Goal: Task Accomplishment & Management: Manage account settings

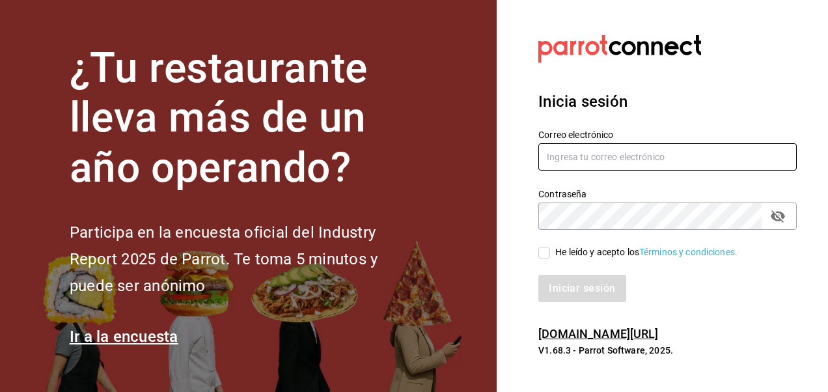
click at [569, 148] on input "text" at bounding box center [667, 156] width 258 height 27
type input "arm_barrios@hotmail.com"
click at [622, 146] on input "arm_barrios@hotmail.com" at bounding box center [667, 156] width 258 height 27
drag, startPoint x: 671, startPoint y: 150, endPoint x: 471, endPoint y: 148, distance: 199.2
click at [471, 148] on div "¿Tu restaurante lleva más de un año operando? Participa en la encuesta oficial …" at bounding box center [414, 196] width 828 height 392
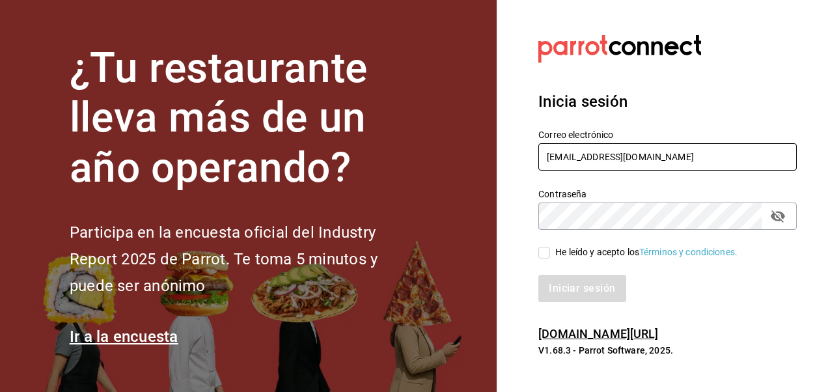
type input "mra.juany@gmail.com"
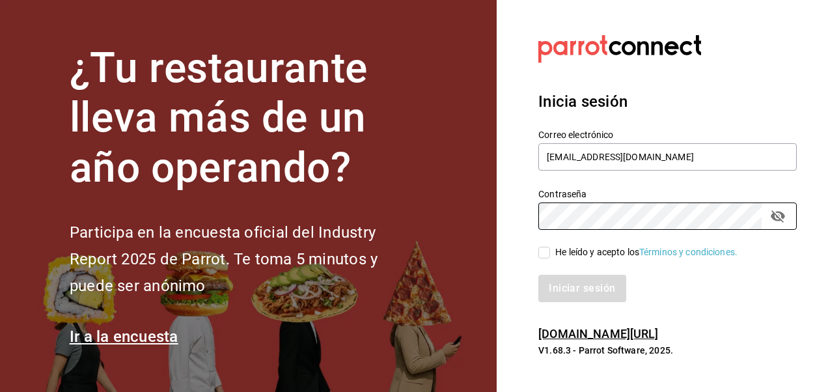
click at [549, 253] on label "He leído y acepto los Términos y condiciones." at bounding box center [637, 252] width 199 height 14
click at [549, 253] on input "He leído y acepto los Términos y condiciones." at bounding box center [544, 253] width 12 height 12
checkbox input "true"
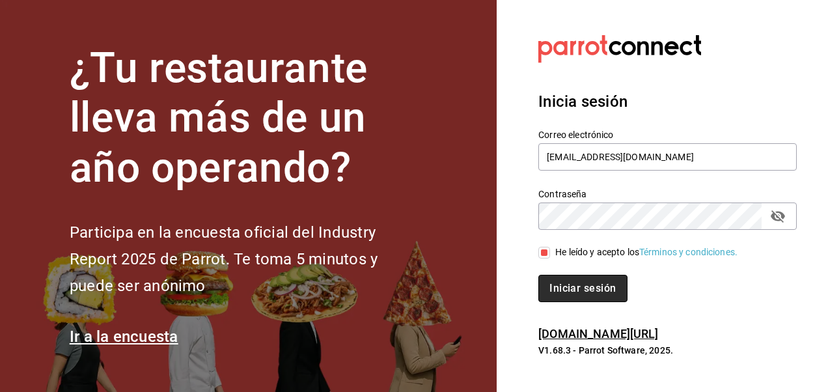
click at [566, 295] on button "Iniciar sesión" at bounding box center [582, 288] width 89 height 27
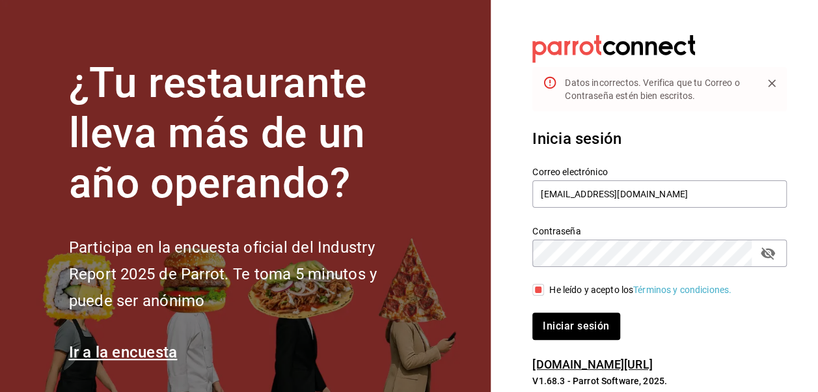
click at [770, 245] on icon "passwordField" at bounding box center [768, 253] width 16 height 16
click at [533, 313] on button "Iniciar sesión" at bounding box center [576, 326] width 87 height 27
drag, startPoint x: 650, startPoint y: 191, endPoint x: 538, endPoint y: 170, distance: 113.4
click at [538, 170] on div "Correo electrónico mra.juany@gmail.com" at bounding box center [660, 188] width 255 height 44
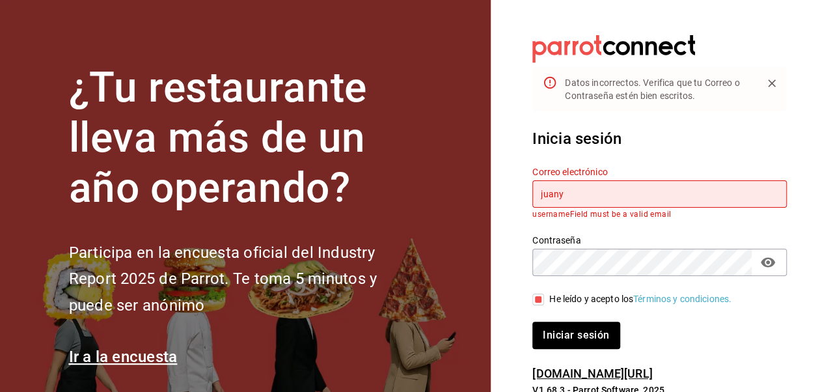
click at [533, 322] on button "Iniciar sesión" at bounding box center [576, 335] width 87 height 27
type input "juany1101@hotmail.com"
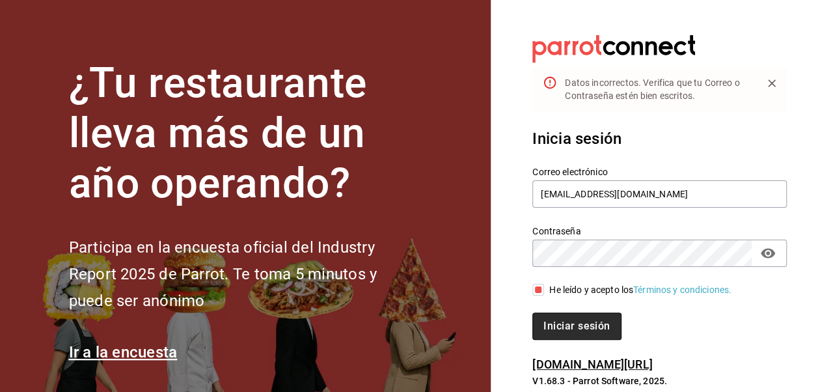
click at [581, 326] on button "Iniciar sesión" at bounding box center [577, 326] width 89 height 27
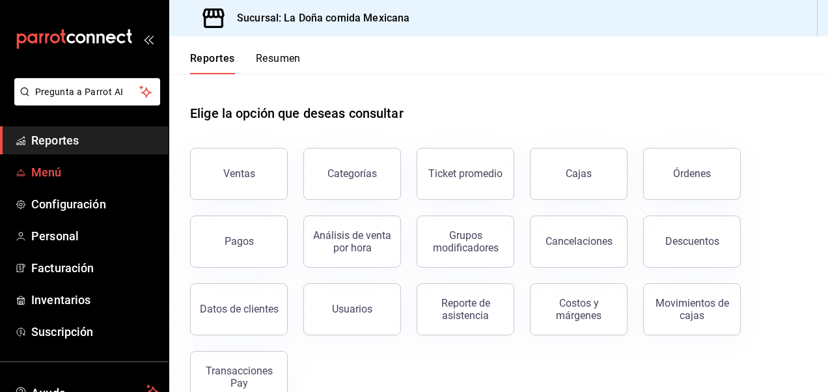
click at [65, 160] on link "Menú" at bounding box center [84, 172] width 169 height 28
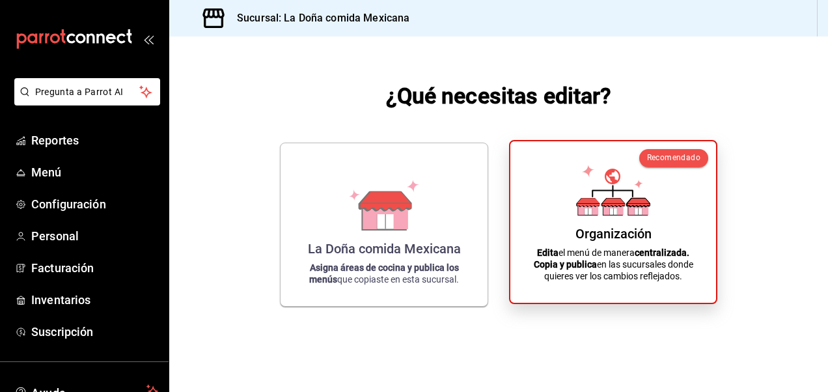
click at [613, 216] on div "Organización Edita el menú de manera centralizada. Copia y publica en las sucur…" at bounding box center [613, 222] width 174 height 141
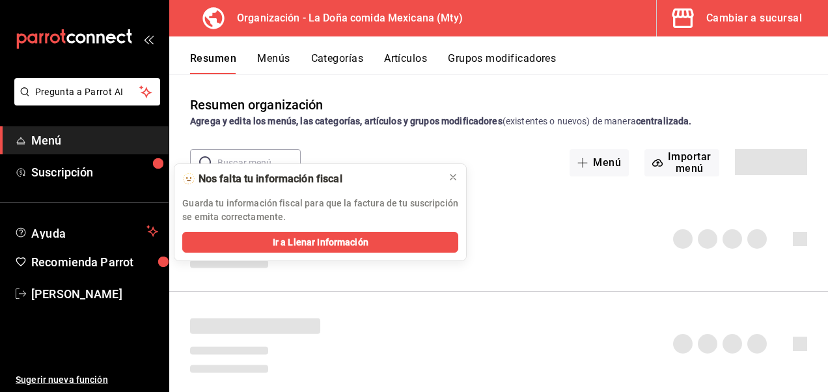
click at [396, 61] on button "Artículos" at bounding box center [405, 63] width 43 height 22
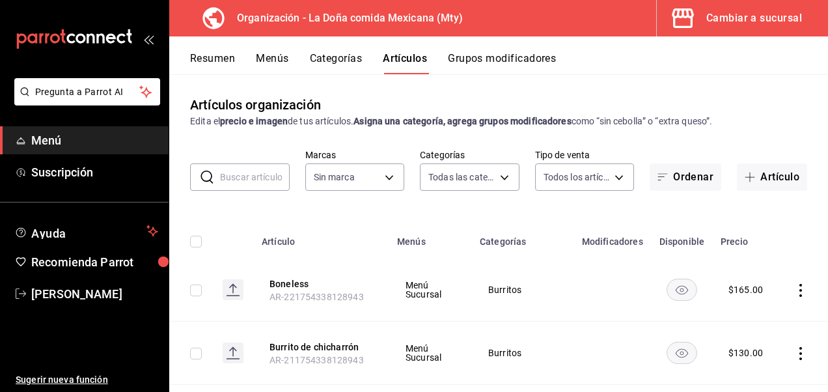
type input "ff8f75b5-2589-4a91-bf5d-3045087fe17e,c84416b8-745f-45a0-908e-04682ce549ea,90ab8…"
type input "807d94b5-1b38-4ed6-a3df-467630bb9ad2,7bdc5ec2-7f18-46f5-b122-544e67ef907d,7c02d…"
click at [276, 178] on input "text" at bounding box center [255, 177] width 70 height 26
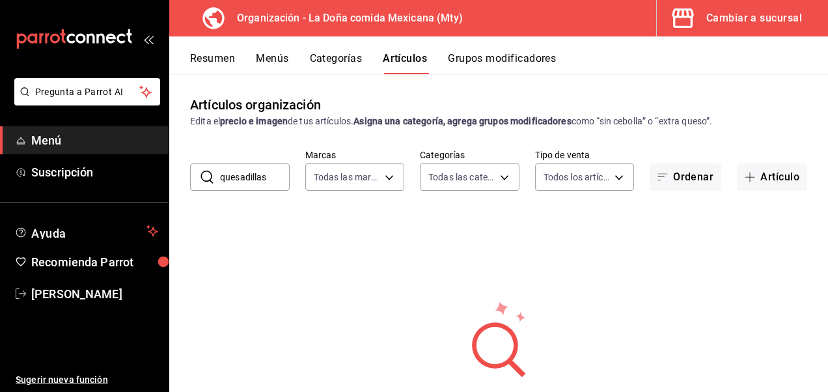
type input "quesadillas"
click at [353, 49] on div "Resumen Menús Categorías Artículos Grupos modificadores" at bounding box center [498, 55] width 659 height 38
click at [352, 56] on button "Categorías" at bounding box center [336, 63] width 53 height 22
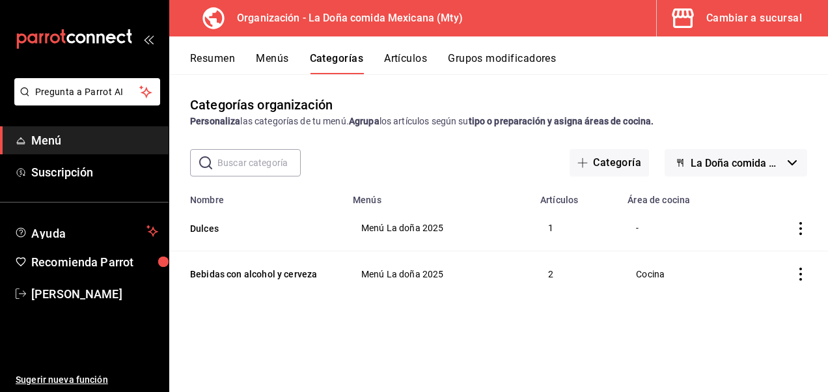
click at [474, 63] on button "Grupos modificadores" at bounding box center [502, 63] width 108 height 22
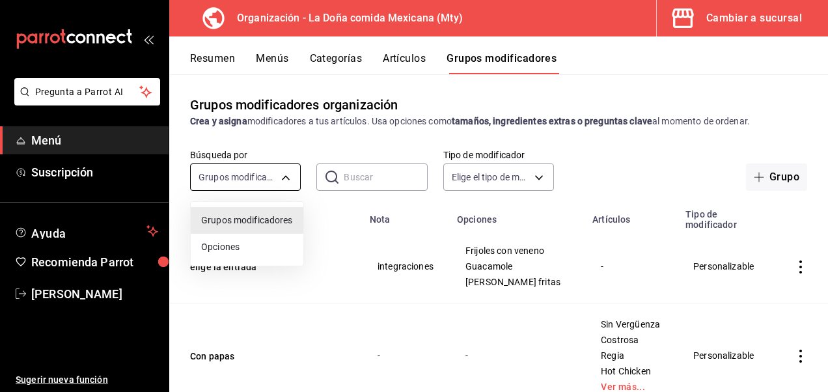
click at [253, 178] on body "Pregunta a Parrot AI Menú Suscripción Ayuda Recomienda Parrot Juany Sauceda Sug…" at bounding box center [414, 196] width 828 height 392
click at [226, 178] on div at bounding box center [414, 196] width 828 height 392
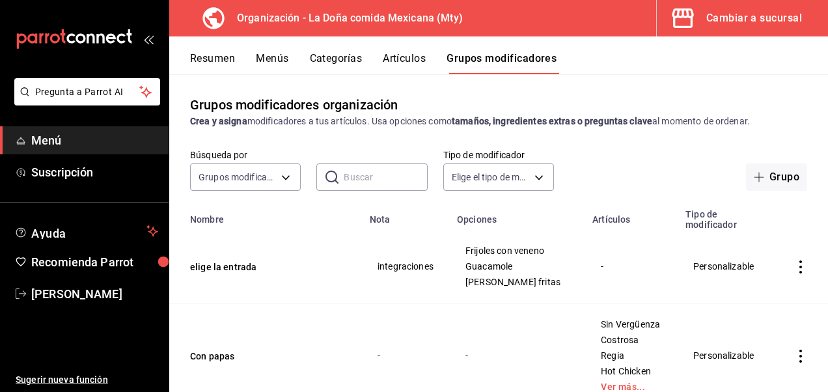
click at [383, 178] on input "text" at bounding box center [385, 177] width 83 height 26
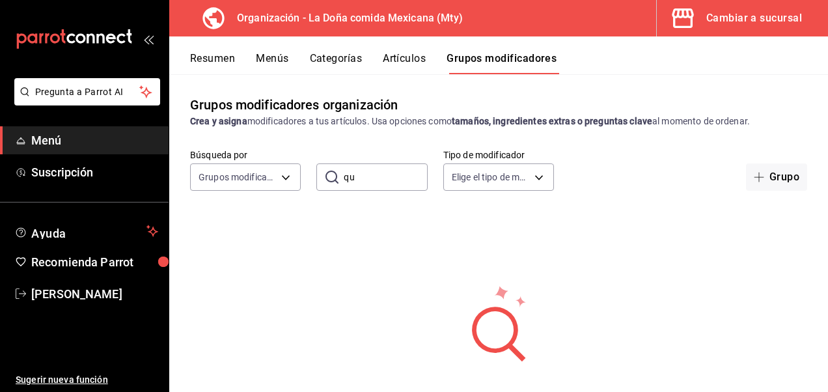
type input "q"
type input "guis"
click at [399, 57] on button "Artículos" at bounding box center [404, 63] width 43 height 22
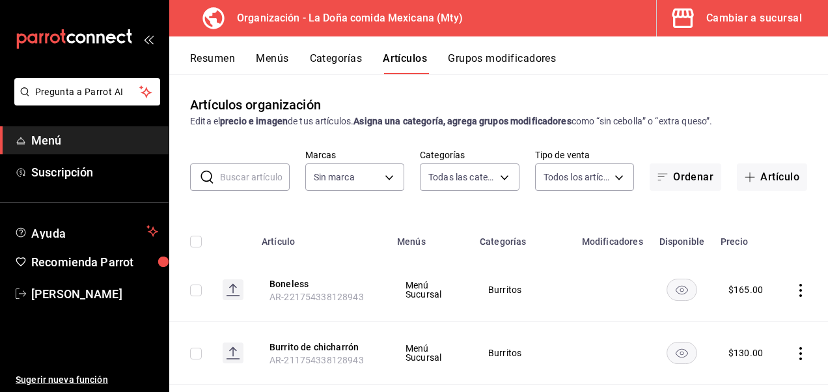
type input "ff8f75b5-2589-4a91-bf5d-3045087fe17e,c84416b8-745f-45a0-908e-04682ce549ea,90ab8…"
type input "807d94b5-1b38-4ed6-a3df-467630bb9ad2,7bdc5ec2-7f18-46f5-b122-544e67ef907d,7c02d…"
click at [275, 53] on button "Menús" at bounding box center [272, 63] width 33 height 22
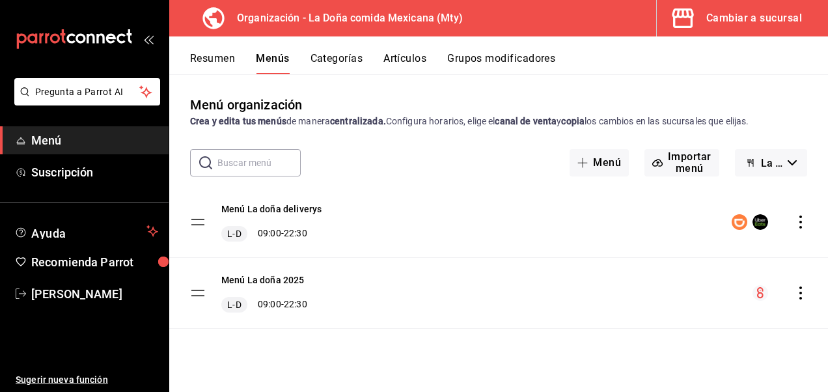
click at [329, 55] on button "Categorías" at bounding box center [337, 63] width 53 height 22
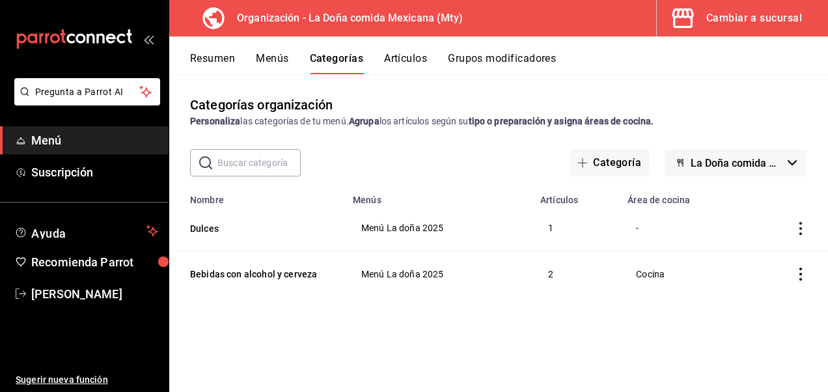
click at [406, 66] on button "Artículos" at bounding box center [405, 63] width 43 height 22
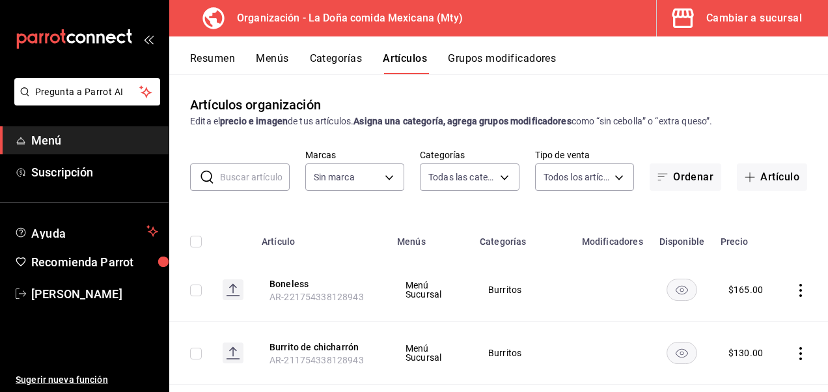
type input "ff8f75b5-2589-4a91-bf5d-3045087fe17e,c84416b8-745f-45a0-908e-04682ce549ea,90ab8…"
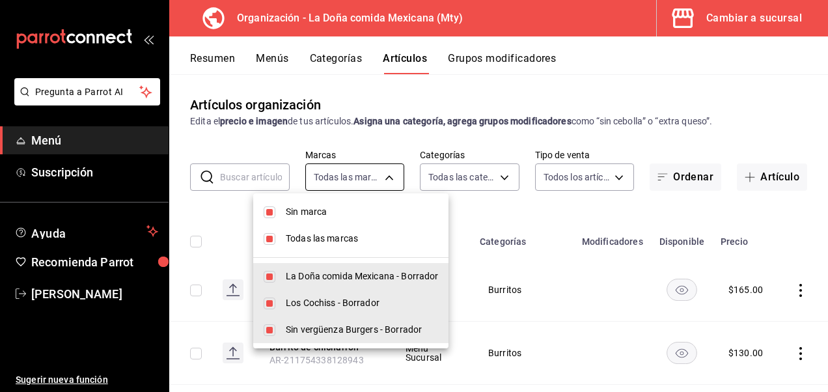
click at [365, 180] on body "Pregunta a Parrot AI Menú Suscripción Ayuda Recomienda Parrot Juany Sauceda Sug…" at bounding box center [414, 196] width 828 height 392
click at [348, 284] on li "La Doña comida Mexicana - Borrador" at bounding box center [350, 276] width 195 height 27
type input "7bdc5ec2-7f18-46f5-b122-544e67ef907d,7c02d504-7314-42a0-9d81-270b6a04ca5a"
checkbox input "false"
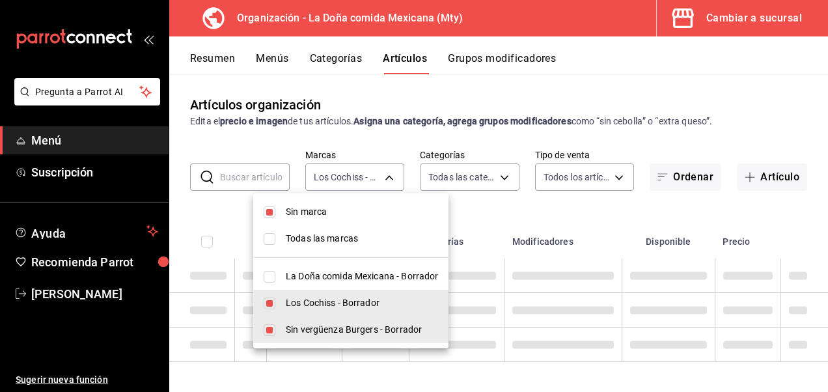
click at [348, 285] on li "La Doña comida Mexicana - Borrador" at bounding box center [350, 276] width 195 height 27
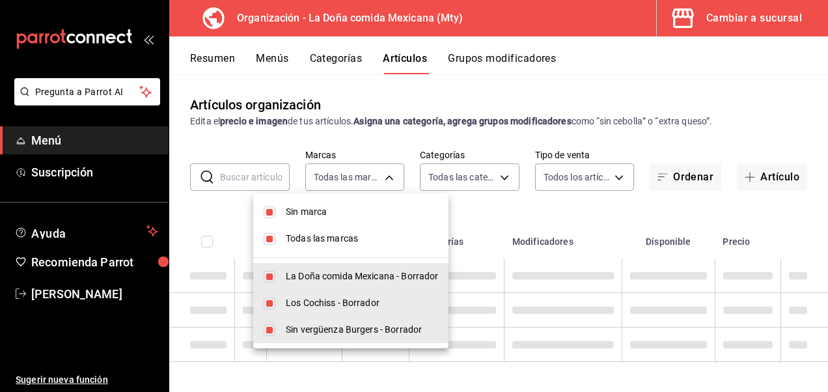
type input "7bdc5ec2-7f18-46f5-b122-544e67ef907d,7c02d504-7314-42a0-9d81-270b6a04ca5a,807d9…"
checkbox input "true"
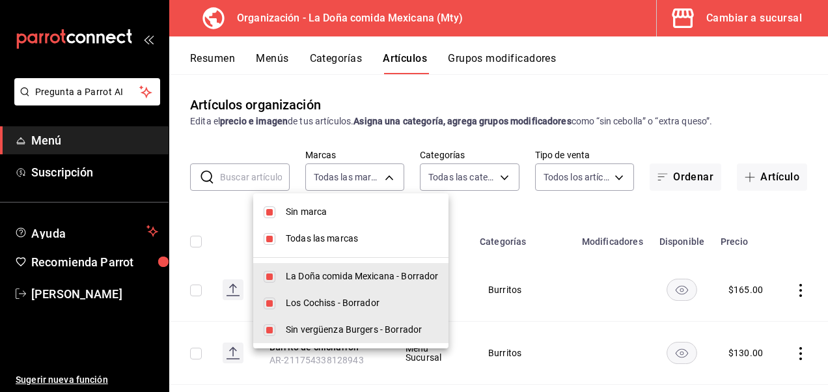
click at [333, 214] on span "Sin marca" at bounding box center [362, 212] width 152 height 14
checkbox input "false"
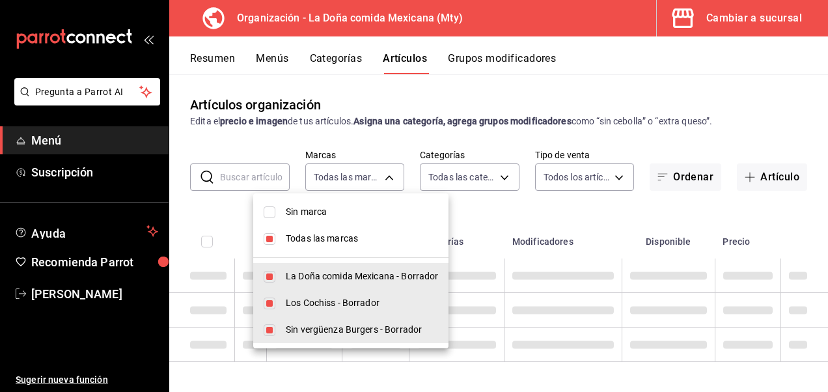
click at [330, 236] on span "Todas las marcas" at bounding box center [362, 239] width 152 height 14
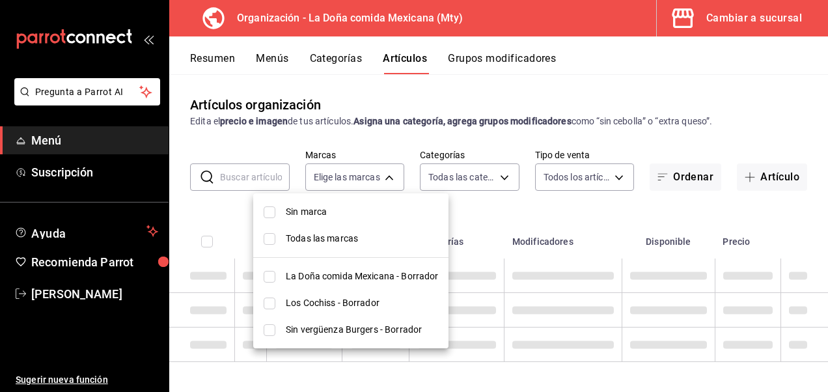
checkbox input "false"
click at [331, 216] on span "Sin marca" at bounding box center [362, 212] width 152 height 14
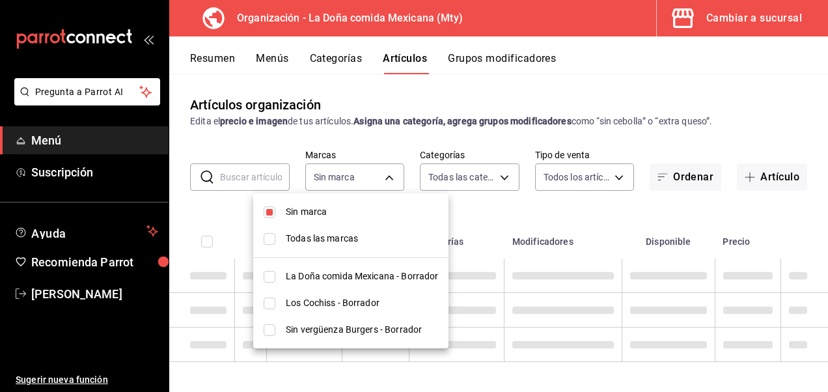
checkbox input "true"
click at [327, 275] on span "La Doña comida Mexicana - Borrador" at bounding box center [362, 277] width 152 height 14
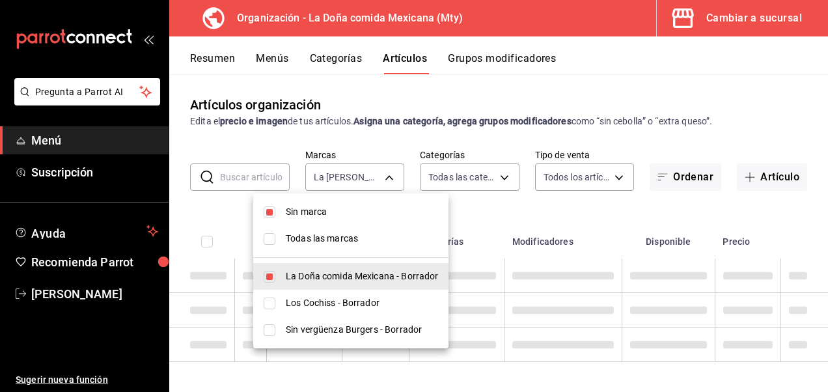
type input "807d94b5-1b38-4ed6-a3df-467630bb9ad2"
checkbox input "true"
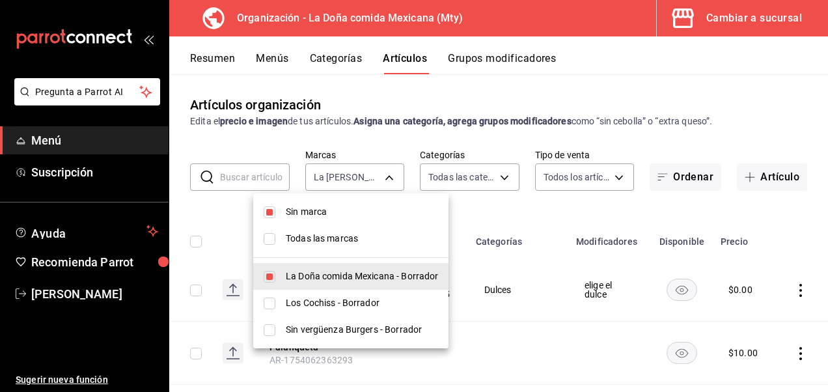
click at [534, 101] on div at bounding box center [414, 196] width 828 height 392
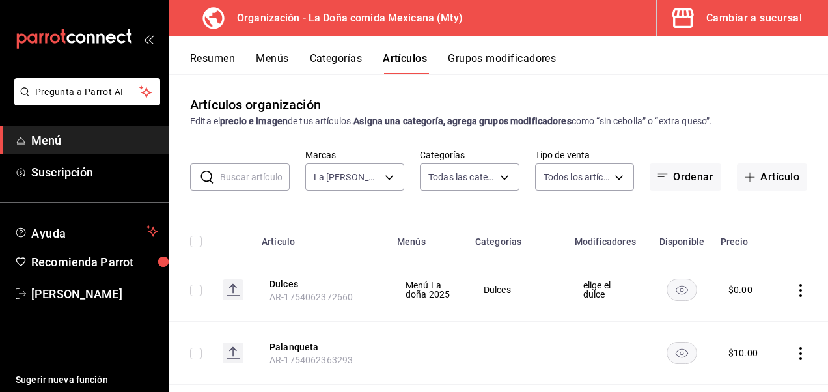
click at [262, 60] on button "Menús" at bounding box center [272, 63] width 33 height 22
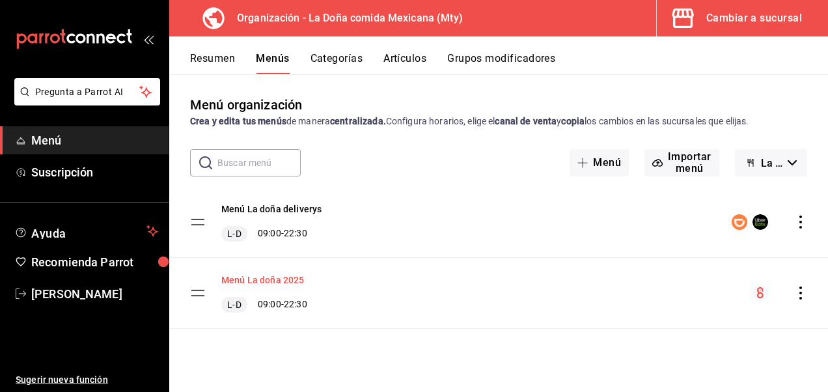
click at [277, 279] on button "Menú La doña 2025" at bounding box center [262, 279] width 83 height 13
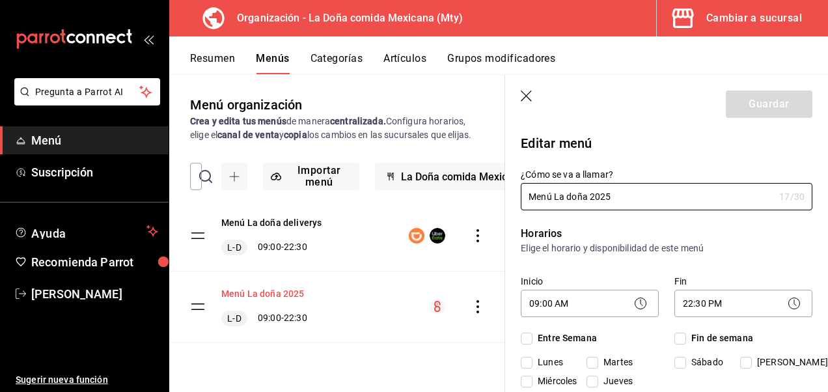
checkbox input "true"
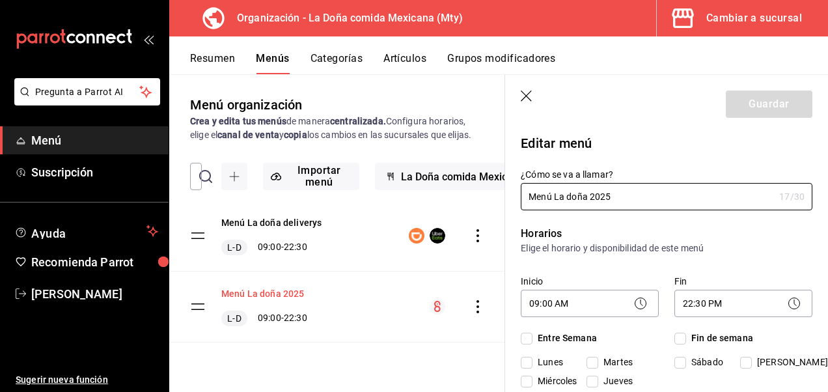
checkbox input "true"
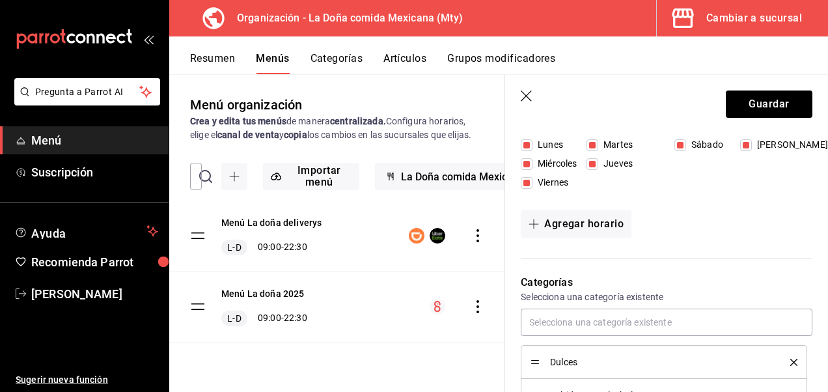
scroll to position [8, 0]
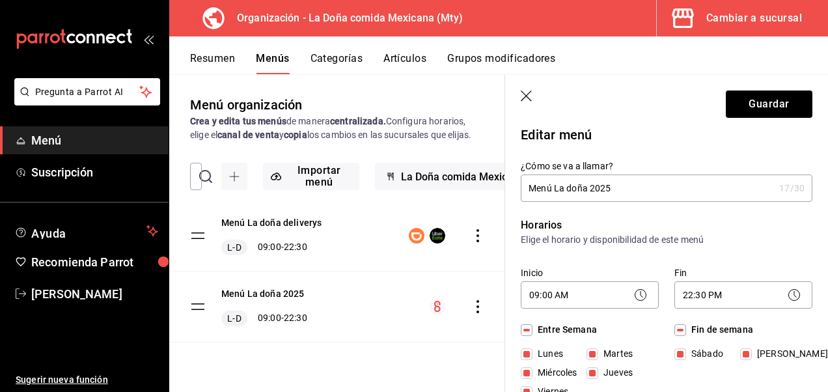
click at [337, 67] on button "Categorías" at bounding box center [337, 63] width 53 height 22
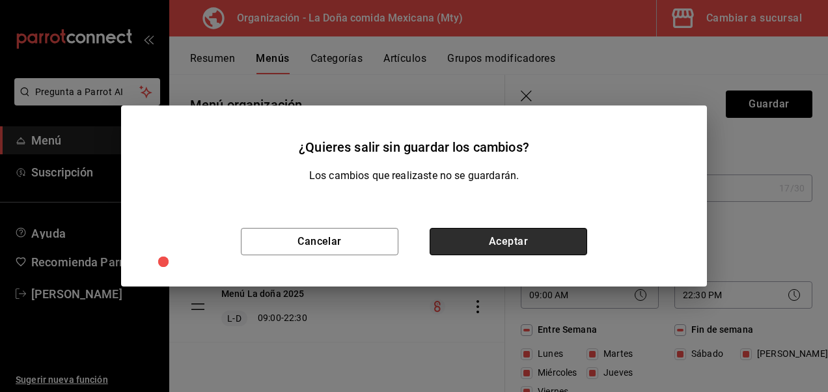
click at [482, 232] on button "Aceptar" at bounding box center [509, 241] width 158 height 27
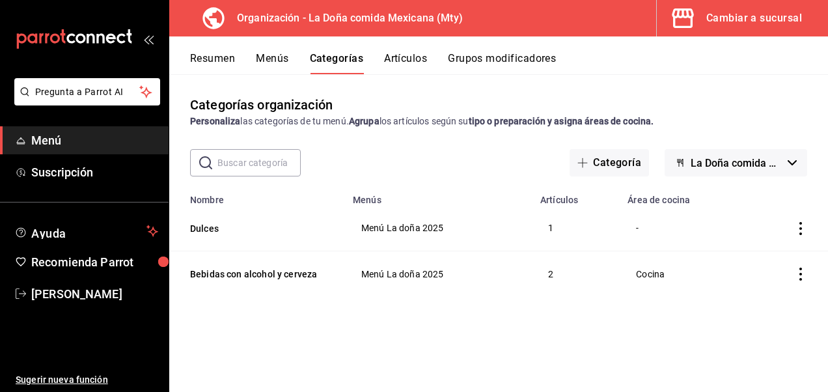
click at [146, 36] on icon "open_drawer_menu" at bounding box center [148, 39] width 10 height 10
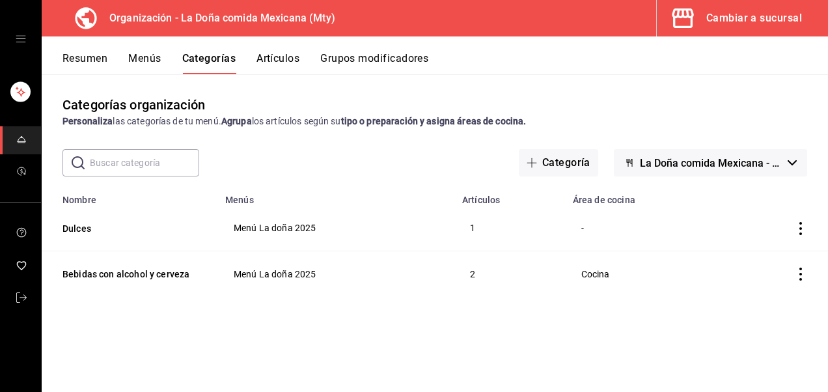
click at [297, 63] on button "Artículos" at bounding box center [278, 63] width 43 height 22
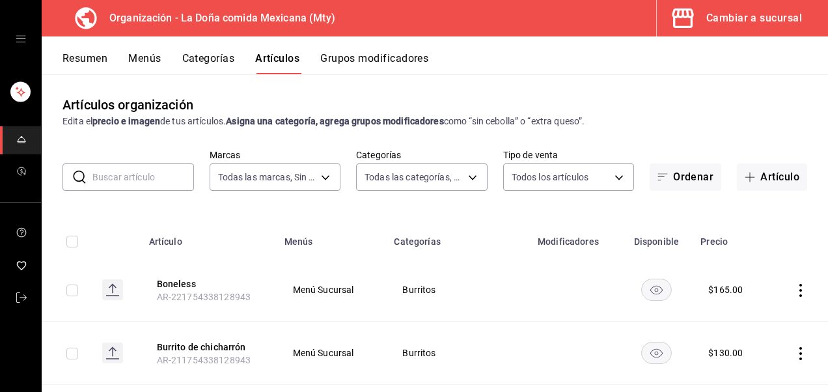
type input "807d94b5-1b38-4ed6-a3df-467630bb9ad2,7bdc5ec2-7f18-46f5-b122-544e67ef907d,7c02d…"
type input "ff8f75b5-2589-4a91-bf5d-3045087fe17e,c84416b8-745f-45a0-908e-04682ce549ea,90ab8…"
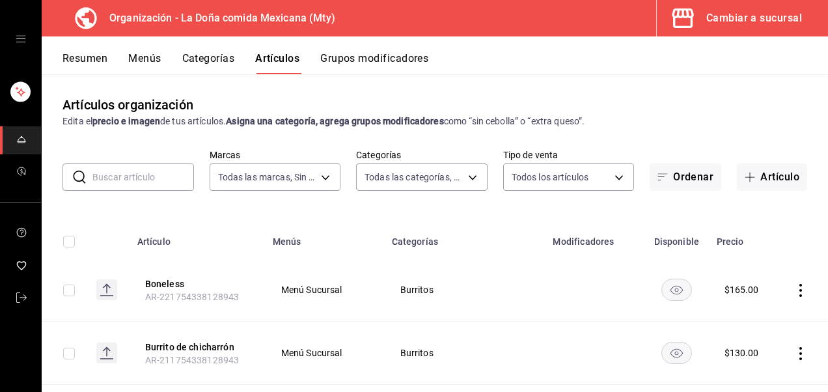
click at [394, 61] on button "Grupos modificadores" at bounding box center [374, 63] width 108 height 22
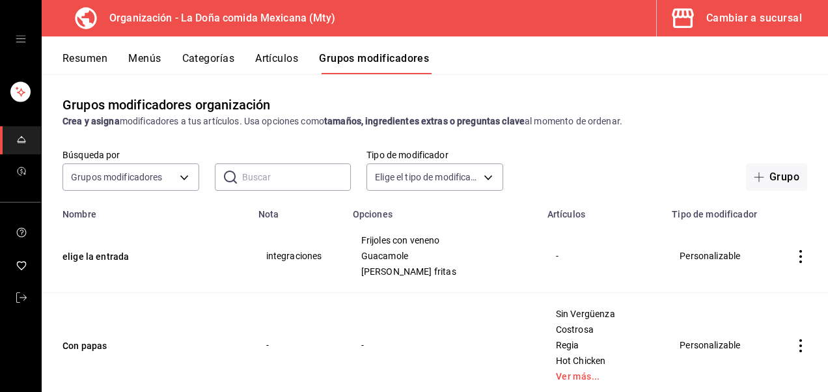
click at [432, 193] on div "Grupos modificadores organización Crea y asigna modificadores a tus artículos. …" at bounding box center [435, 232] width 786 height 317
click at [432, 180] on body "Organización - La [PERSON_NAME] comida Mexicana (Mty) Cambiar a sucursal Resume…" at bounding box center [414, 196] width 828 height 392
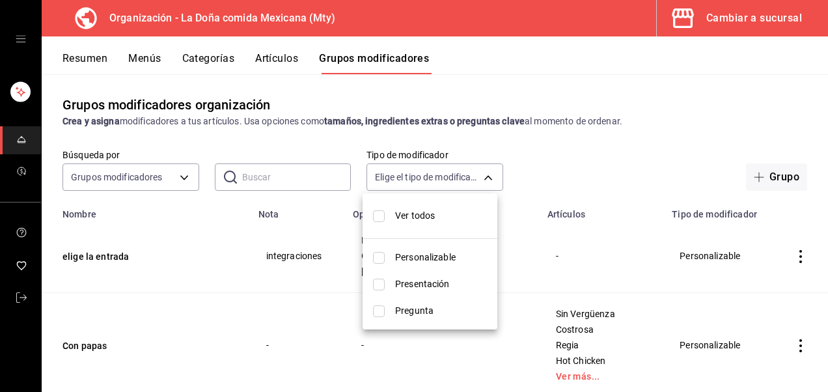
click at [421, 211] on span "Ver todos" at bounding box center [441, 216] width 92 height 14
type input "CUSTOMIZABLE,PRESENTATION,QUESTION"
checkbox input "true"
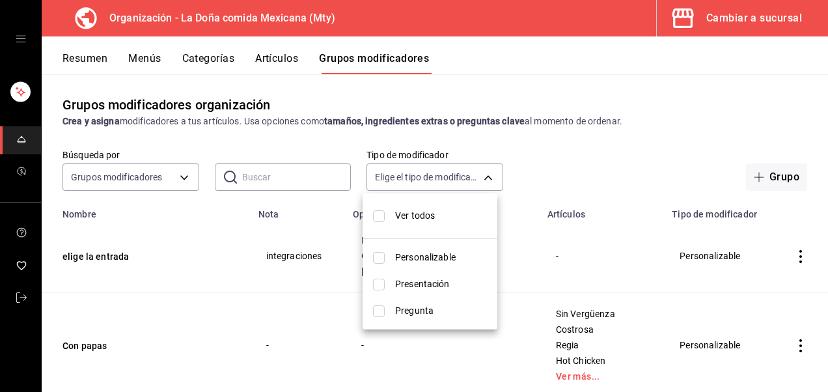
checkbox input "true"
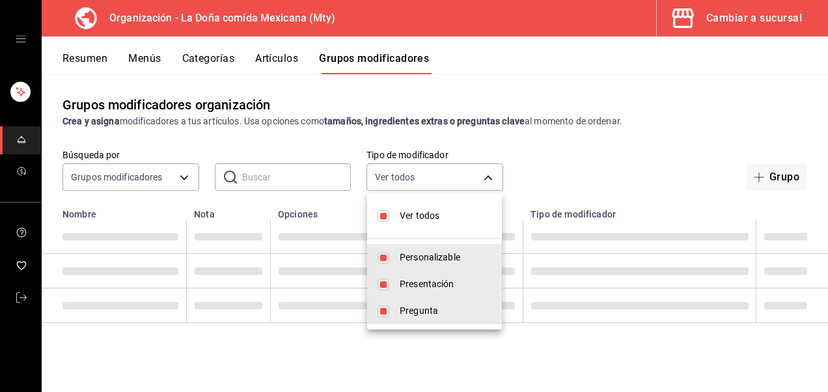
click at [729, 120] on div at bounding box center [414, 196] width 828 height 392
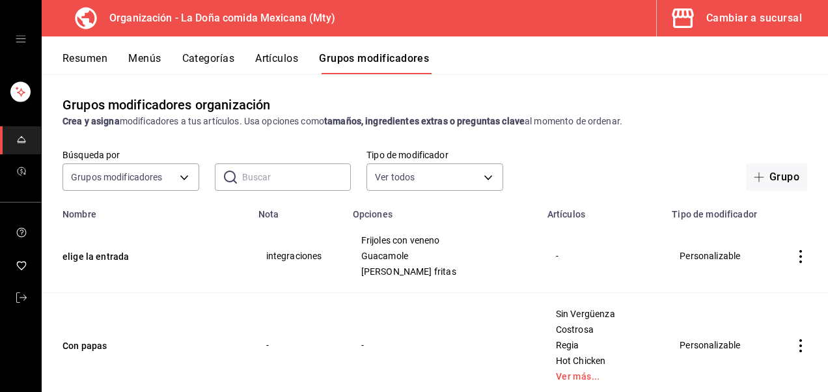
click at [559, 90] on div "Grupos modificadores organización Crea y asigna modificadores a tus artículos. …" at bounding box center [435, 232] width 786 height 317
click at [276, 64] on button "Artículos" at bounding box center [276, 63] width 43 height 22
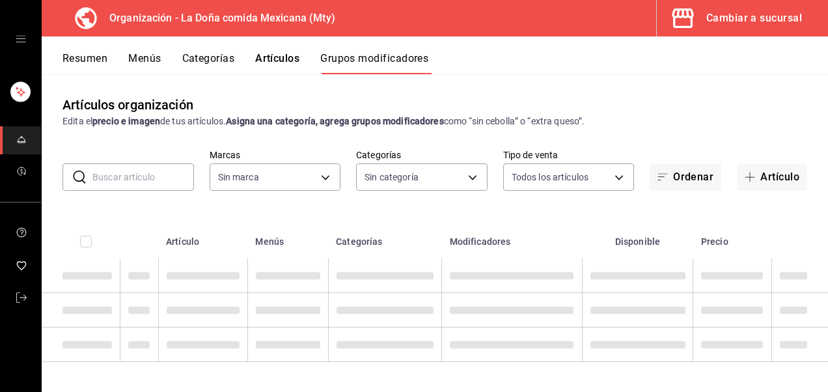
type input "807d94b5-1b38-4ed6-a3df-467630bb9ad2,7bdc5ec2-7f18-46f5-b122-544e67ef907d,7c02d…"
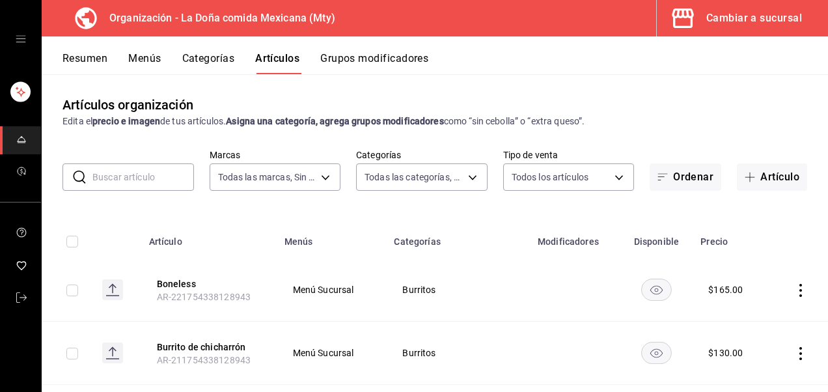
type input "807d94b5-1b38-4ed6-a3df-467630bb9ad2,7bdc5ec2-7f18-46f5-b122-544e67ef907d,7c02d…"
type input "ff8f75b5-2589-4a91-bf5d-3045087fe17e,c84416b8-745f-45a0-908e-04682ce549ea,90ab8…"
click at [163, 179] on input "text" at bounding box center [143, 177] width 102 height 26
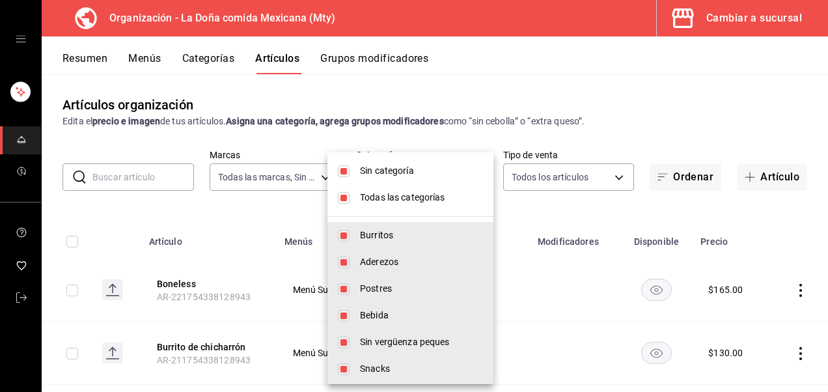
click at [415, 171] on body "Organización - La Doña comida Mexicana (Mty) Cambiar a sucursal Resumen Menús C…" at bounding box center [414, 196] width 828 height 392
click at [570, 177] on div at bounding box center [414, 196] width 828 height 392
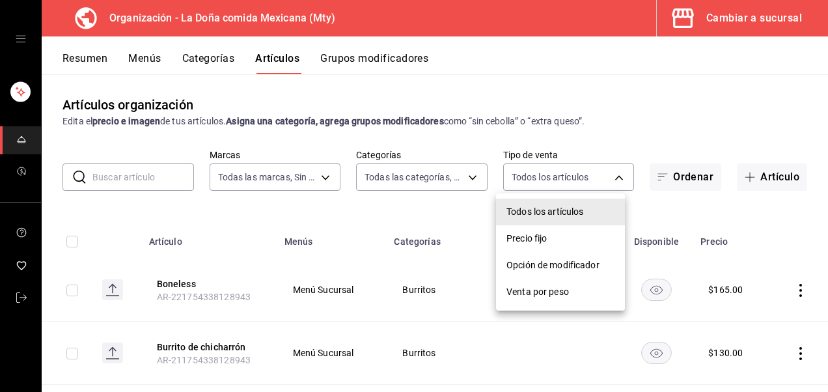
click at [570, 177] on body "Organización - La Doña comida Mexicana (Mty) Cambiar a sucursal Resumen Menús C…" at bounding box center [414, 196] width 828 height 392
click at [464, 189] on div at bounding box center [414, 196] width 828 height 392
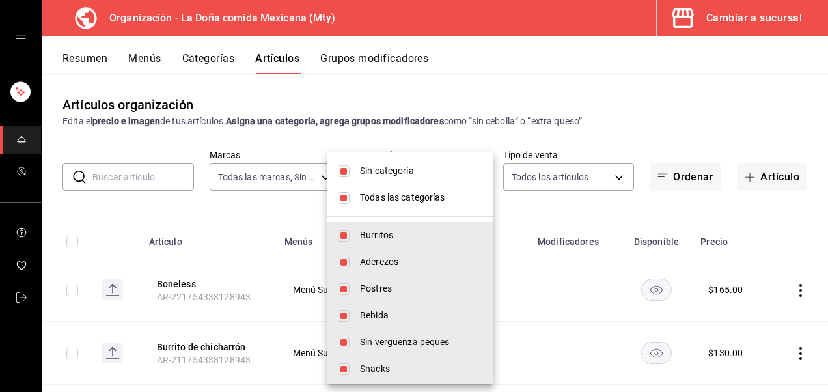
click at [462, 174] on body "Organización - La Doña comida Mexicana (Mty) Cambiar a sucursal Resumen Menús C…" at bounding box center [414, 196] width 828 height 392
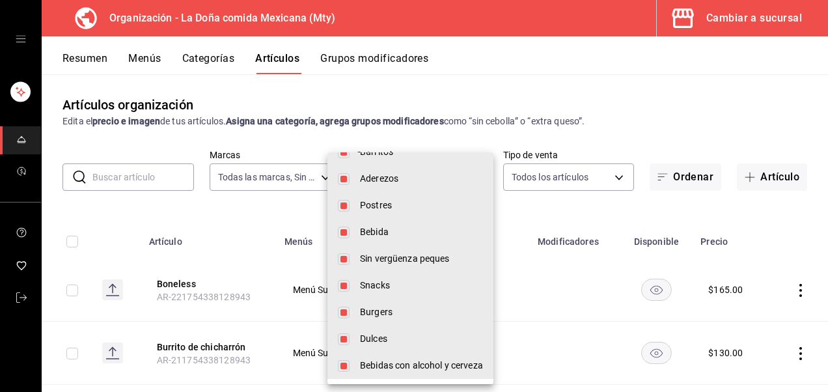
click at [234, 178] on div at bounding box center [414, 196] width 828 height 392
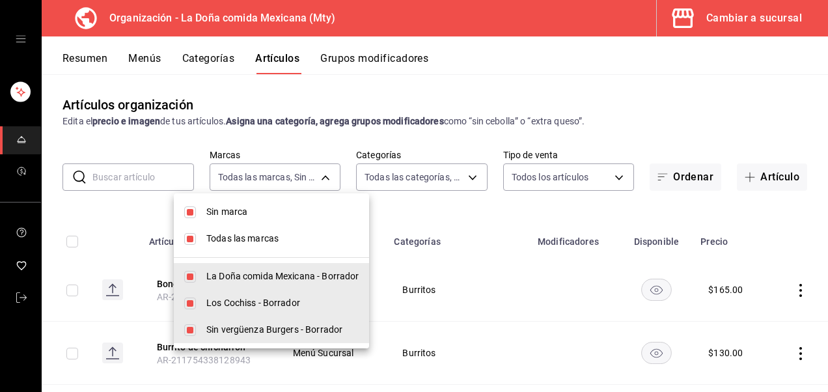
click at [234, 178] on body "Organización - La Doña comida Mexicana (Mty) Cambiar a sucursal Resumen Menús C…" at bounding box center [414, 196] width 828 height 392
click at [160, 182] on div at bounding box center [414, 196] width 828 height 392
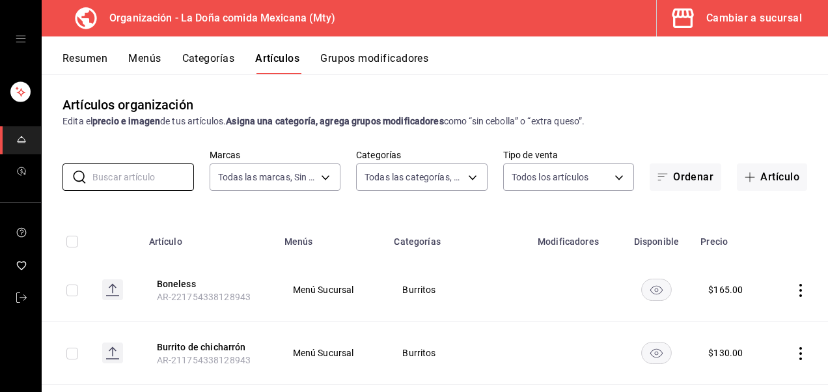
click at [160, 182] on input "text" at bounding box center [143, 177] width 102 height 26
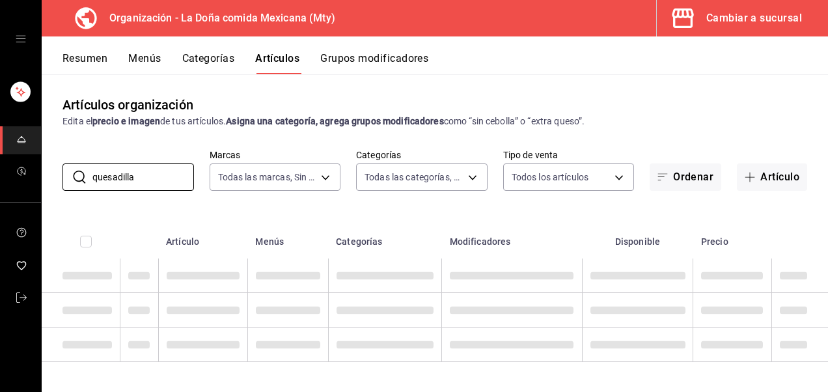
type input "quesadilla"
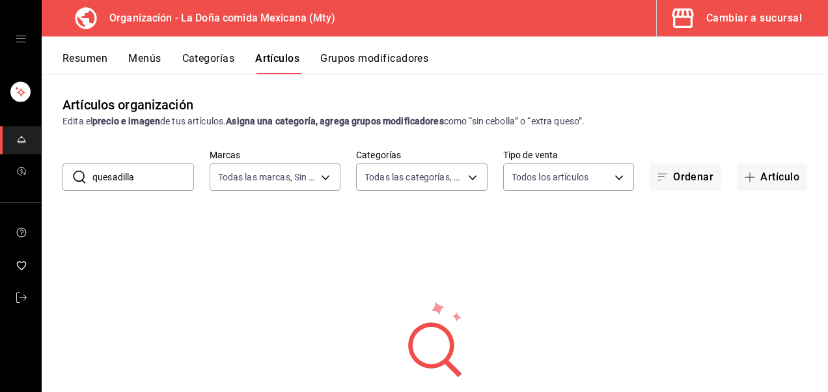
click at [100, 63] on button "Resumen" at bounding box center [85, 63] width 45 height 22
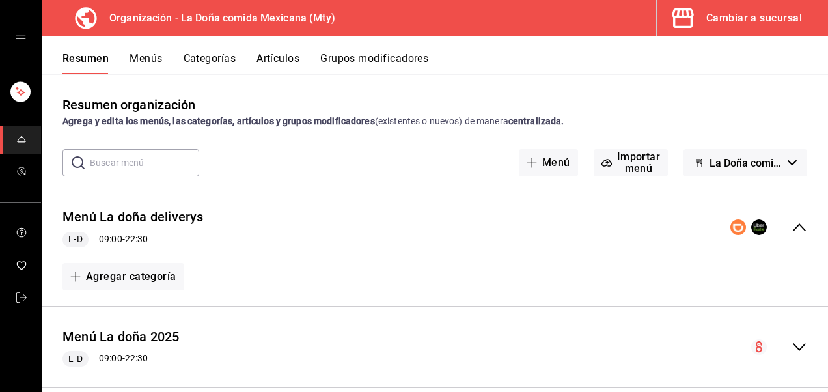
click at [274, 63] on button "Artículos" at bounding box center [278, 63] width 43 height 22
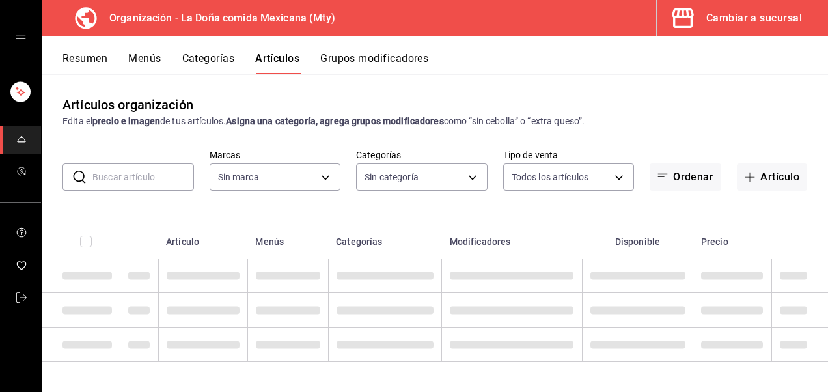
click at [129, 169] on input "text" at bounding box center [143, 177] width 102 height 26
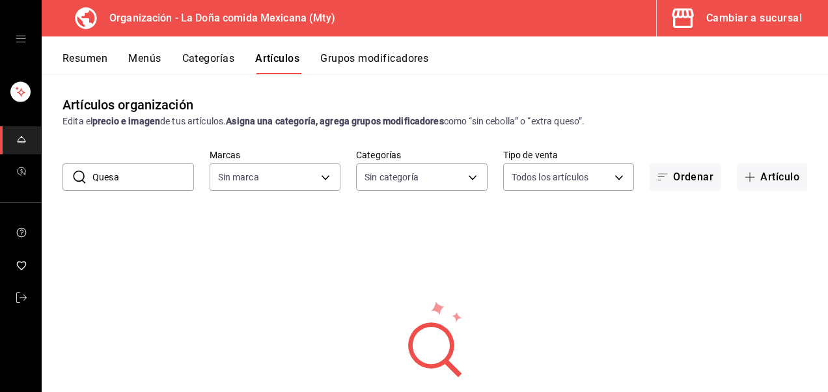
drag, startPoint x: 150, startPoint y: 337, endPoint x: 227, endPoint y: 247, distance: 117.8
click at [227, 247] on div "No se han encontrado resultados Parece que no podemos encontrar ningún resultad…" at bounding box center [435, 380] width 786 height 326
click at [151, 182] on input "Quesa" at bounding box center [143, 177] width 102 height 26
type input "Q"
click at [359, 56] on button "Grupos modificadores" at bounding box center [374, 63] width 108 height 22
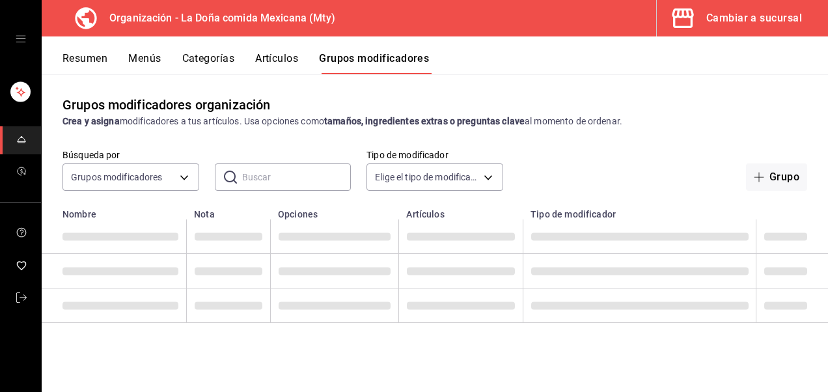
click at [277, 63] on button "Artículos" at bounding box center [276, 63] width 43 height 22
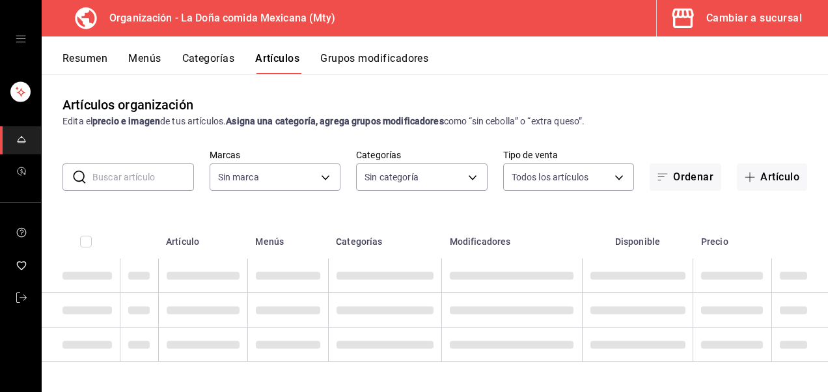
click at [23, 44] on icon "open drawer" at bounding box center [21, 39] width 10 height 10
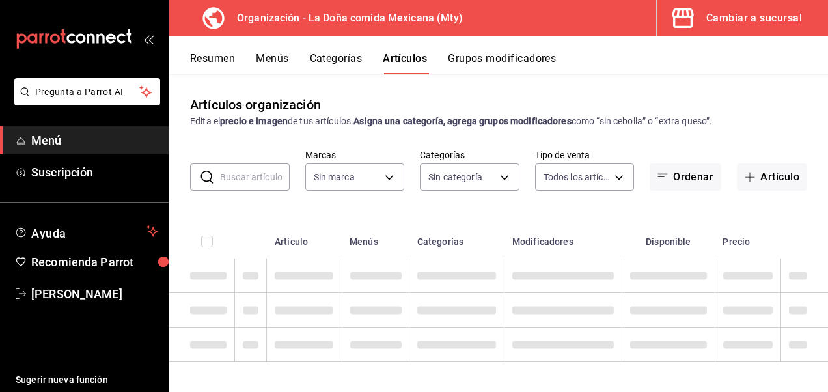
click at [64, 137] on span "Menú" at bounding box center [94, 141] width 127 height 18
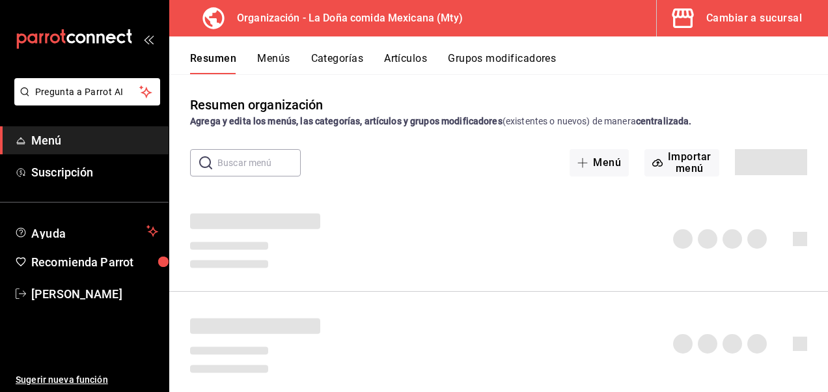
click at [326, 260] on div at bounding box center [498, 238] width 659 height 83
click at [260, 56] on button "Menús" at bounding box center [273, 63] width 33 height 22
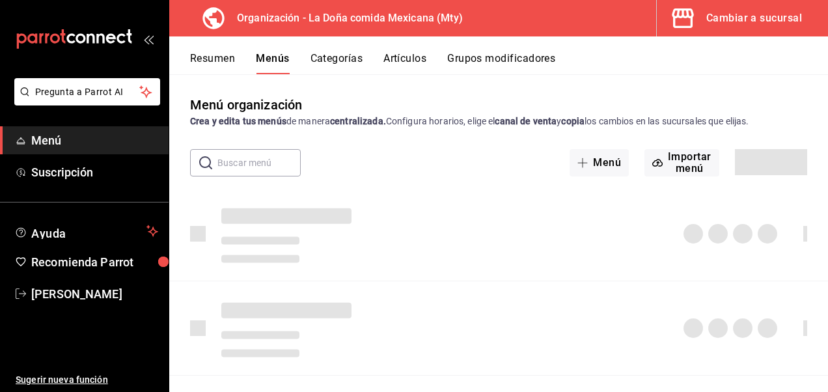
click at [148, 44] on icon "open_drawer_menu" at bounding box center [147, 40] width 6 height 10
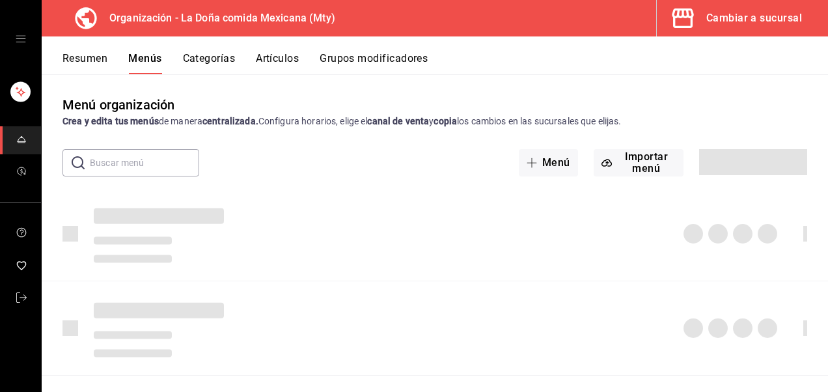
click at [288, 60] on button "Artículos" at bounding box center [277, 63] width 43 height 22
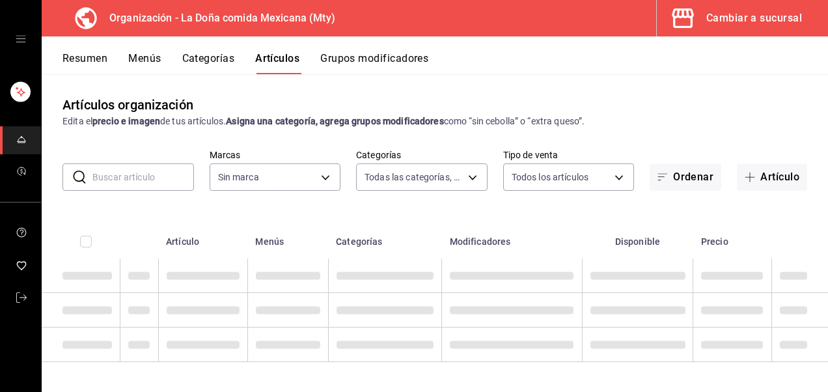
click at [154, 184] on input "text" at bounding box center [143, 177] width 102 height 26
click at [166, 135] on div "Artículos organización Edita el precio e imagen de tus artículos. Asigna una ca…" at bounding box center [435, 232] width 786 height 317
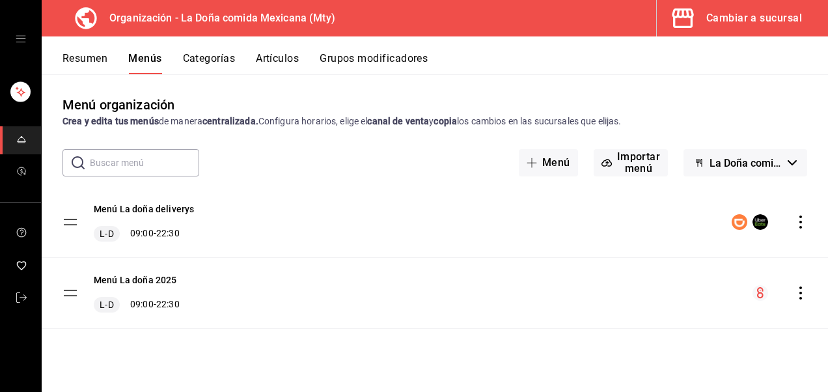
click at [271, 64] on button "Artículos" at bounding box center [277, 63] width 43 height 22
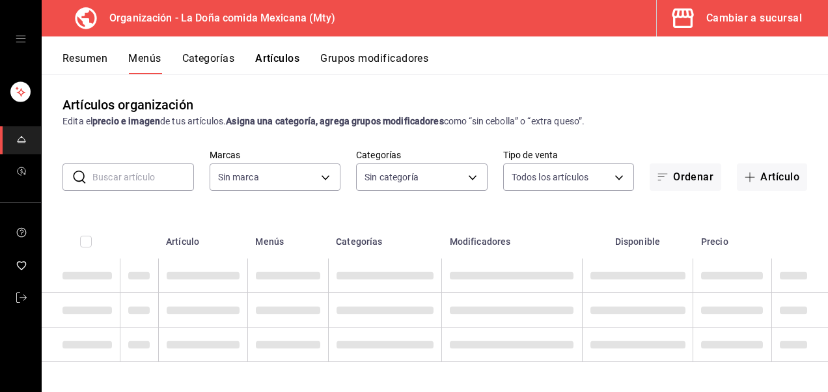
type input "807d94b5-1b38-4ed6-a3df-467630bb9ad2,7bdc5ec2-7f18-46f5-b122-544e67ef907d,7c02d…"
click at [107, 177] on input "text" at bounding box center [143, 177] width 102 height 26
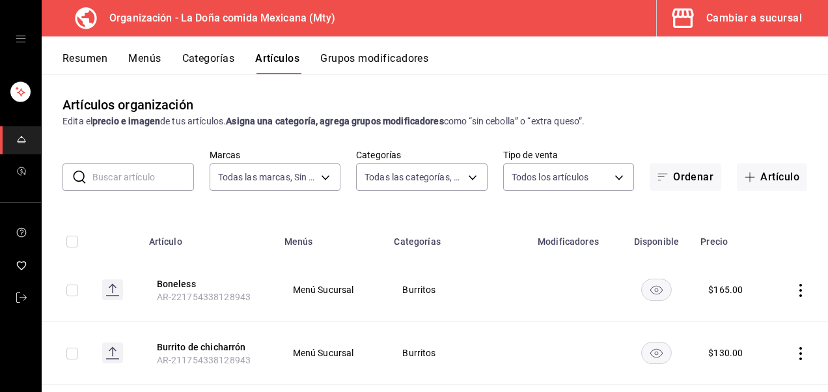
type input "ff8f75b5-2589-4a91-bf5d-3045087fe17e,c84416b8-745f-45a0-908e-04682ce549ea,90ab8…"
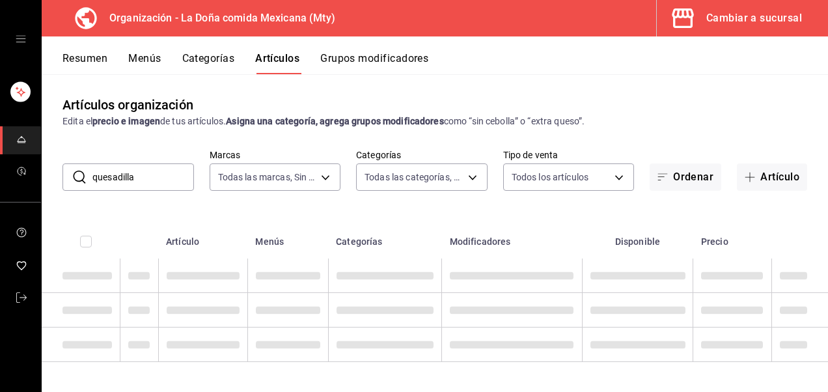
type input "quesadilla"
click at [711, 82] on div "Artículos organización Edita el precio e imagen de tus artículos. Asigna una ca…" at bounding box center [435, 232] width 786 height 317
click at [207, 58] on button "Categorías" at bounding box center [208, 63] width 53 height 22
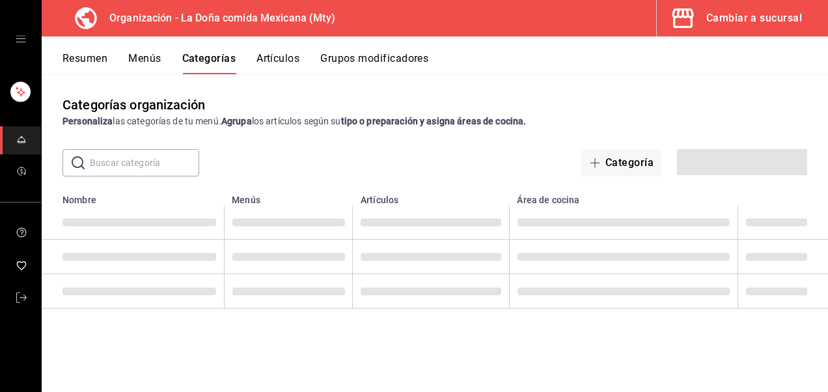
click at [260, 49] on div "Resumen Menús Categorías Artículos Grupos modificadores" at bounding box center [435, 55] width 786 height 38
click at [275, 57] on button "Artículos" at bounding box center [278, 63] width 43 height 22
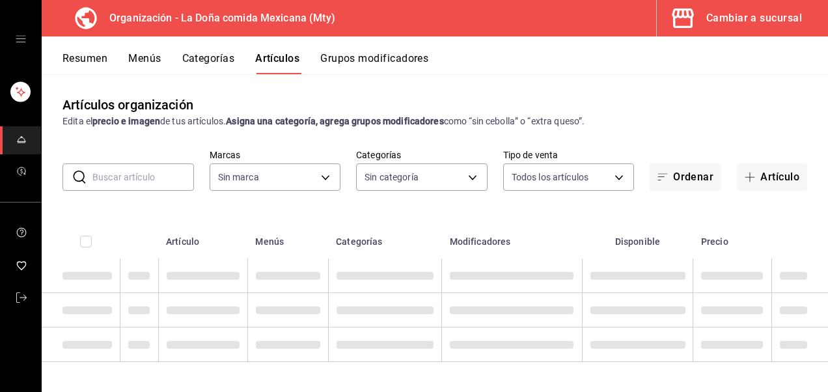
click at [146, 181] on input "text" at bounding box center [143, 177] width 102 height 26
type input "tac"
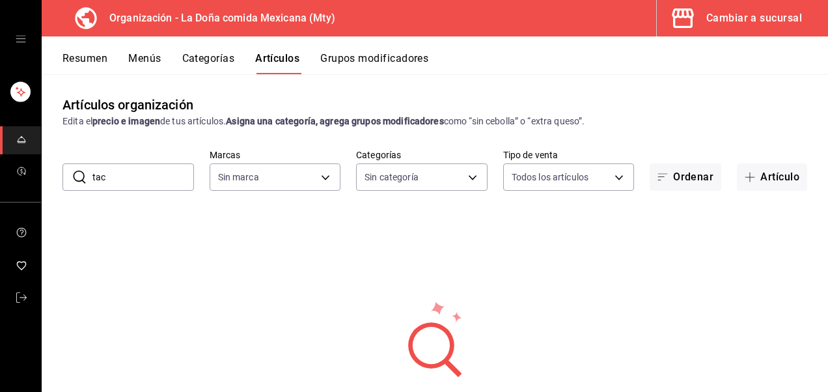
type input "807d94b5-1b38-4ed6-a3df-467630bb9ad2,7bdc5ec2-7f18-46f5-b122-544e67ef907d,7c02d…"
type input "tacos"
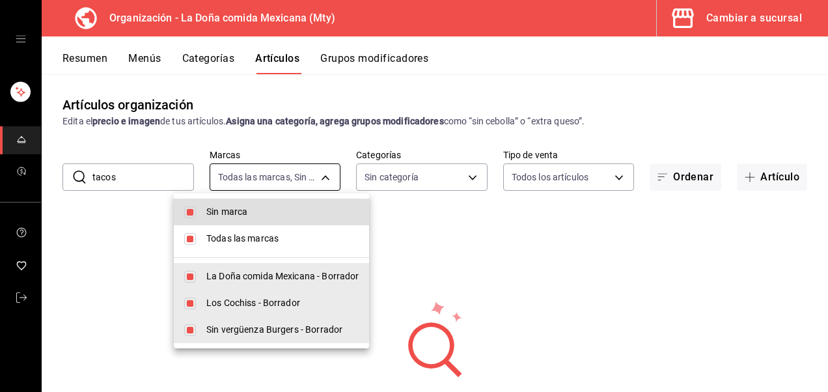
click at [307, 176] on body "Organización - La [PERSON_NAME] comida Mexicana (Mty) Cambiar a sucursal Resume…" at bounding box center [414, 196] width 828 height 392
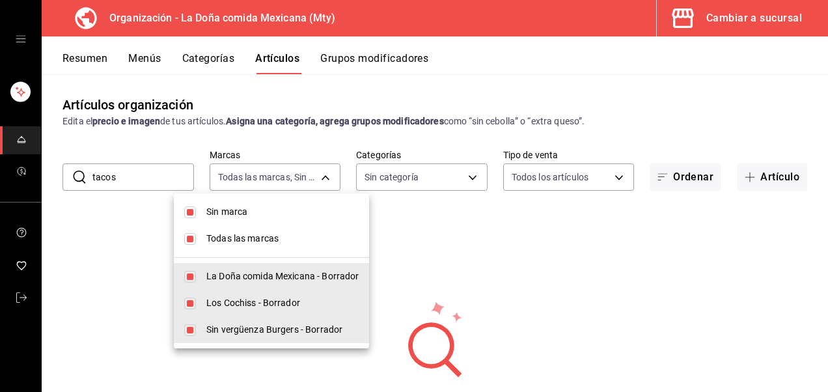
drag, startPoint x: 824, startPoint y: 107, endPoint x: 744, endPoint y: 27, distance: 112.8
click at [801, 197] on div at bounding box center [414, 196] width 828 height 392
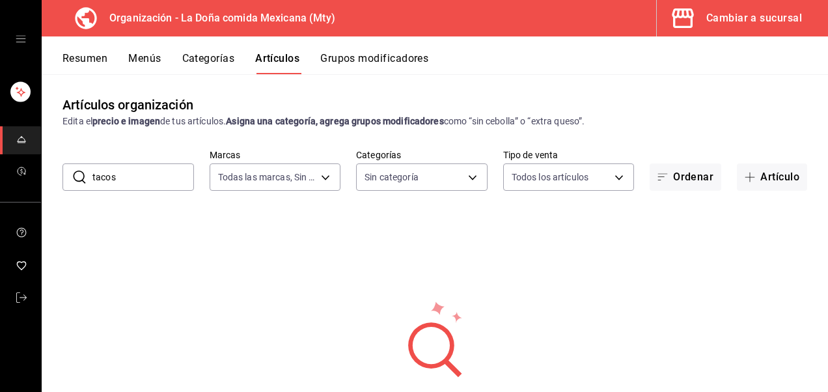
click at [744, 27] on div "Sin marca Todas las marcas La Doña comida Mexicana - Borrador Los Cochiss - Bor…" at bounding box center [414, 196] width 828 height 392
click at [744, 27] on button "Cambiar a sucursal" at bounding box center [737, 18] width 161 height 36
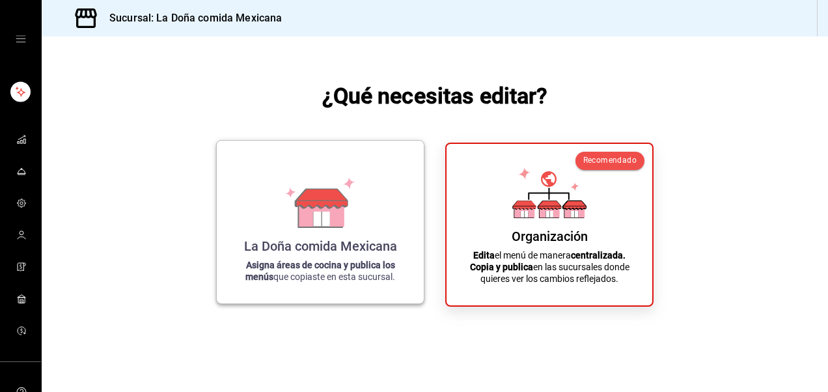
click at [350, 190] on icon at bounding box center [320, 202] width 74 height 51
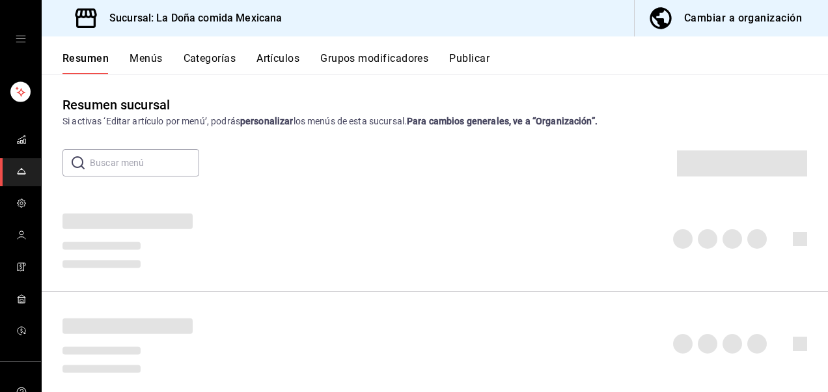
click at [143, 60] on button "Menús" at bounding box center [146, 63] width 33 height 22
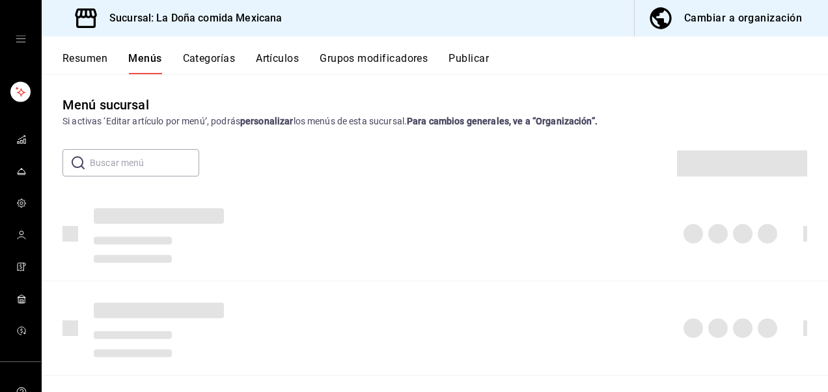
click at [279, 63] on button "Artículos" at bounding box center [277, 63] width 43 height 22
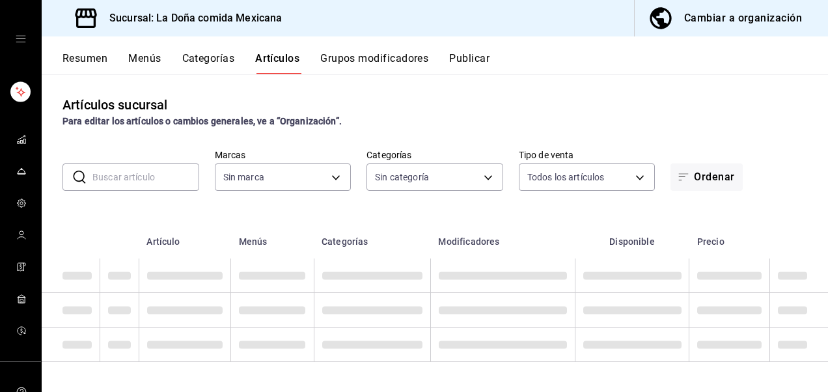
click at [155, 169] on input "text" at bounding box center [145, 177] width 107 height 26
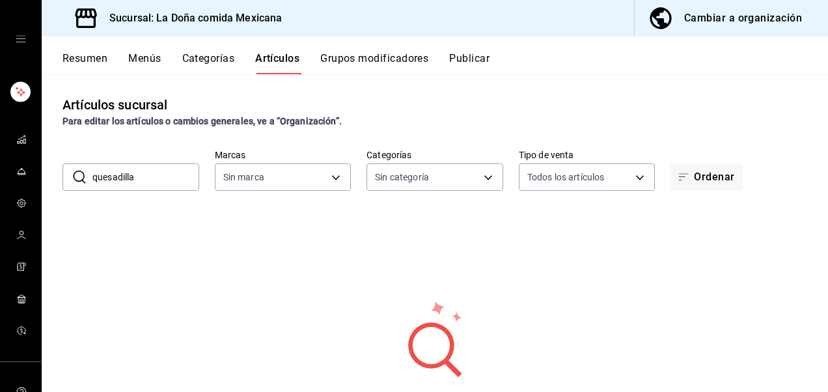
type input "quesadilla"
click at [414, 114] on div "Artículos sucursal Para editar los artículos o cambios generales, ve a “Organiz…" at bounding box center [435, 111] width 786 height 33
click at [387, 59] on button "Grupos modificadores" at bounding box center [374, 63] width 108 height 22
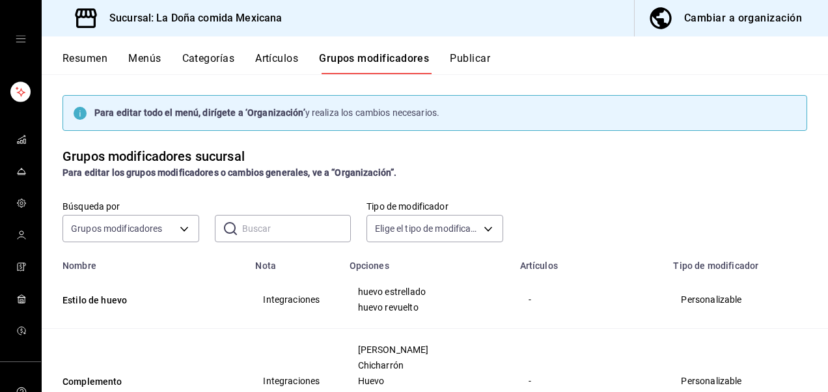
click at [730, 10] on div "Cambiar a organización" at bounding box center [743, 18] width 118 height 18
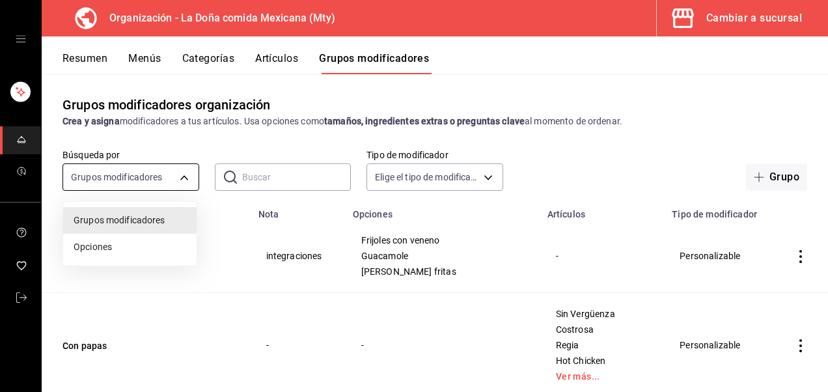
click at [142, 180] on body "Organización - La [PERSON_NAME] comida Mexicana (Mty) Cambiar a sucursal Resume…" at bounding box center [414, 196] width 828 height 392
click at [264, 180] on div at bounding box center [414, 196] width 828 height 392
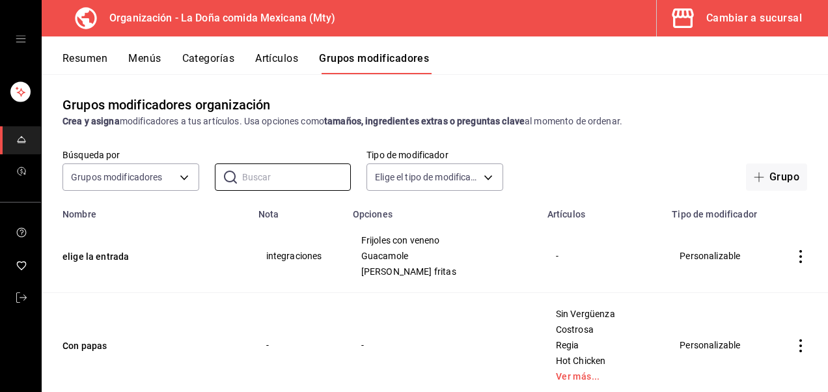
click at [264, 180] on input "text" at bounding box center [296, 177] width 109 height 26
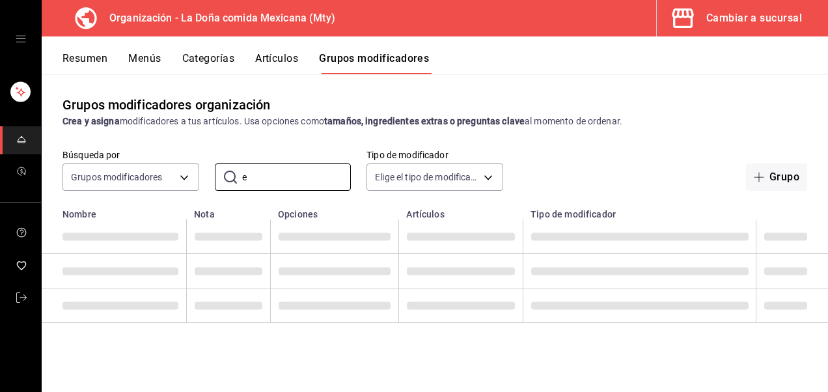
type input "e"
click at [268, 50] on div "Resumen Menús Categorías Artículos Grupos modificadores" at bounding box center [435, 55] width 786 height 38
click at [272, 63] on button "Artículos" at bounding box center [276, 63] width 43 height 22
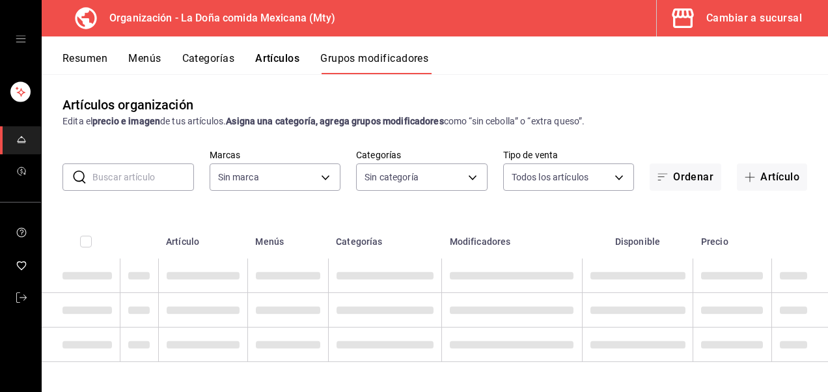
type input "807d94b5-1b38-4ed6-a3df-467630bb9ad2,7bdc5ec2-7f18-46f5-b122-544e67ef907d,7c02d…"
click at [155, 174] on input "text" at bounding box center [143, 177] width 102 height 26
type input "tacos"
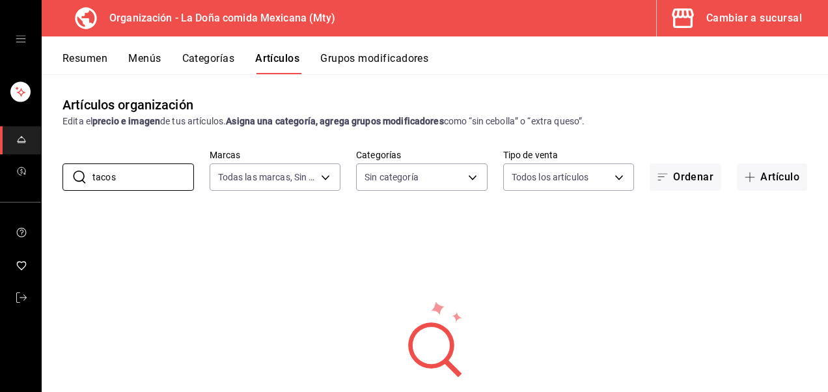
type input "807d94b5-1b38-4ed6-a3df-467630bb9ad2,7bdc5ec2-7f18-46f5-b122-544e67ef907d,7c02d…"
click at [754, 20] on div "Cambiar a sucursal" at bounding box center [754, 18] width 96 height 18
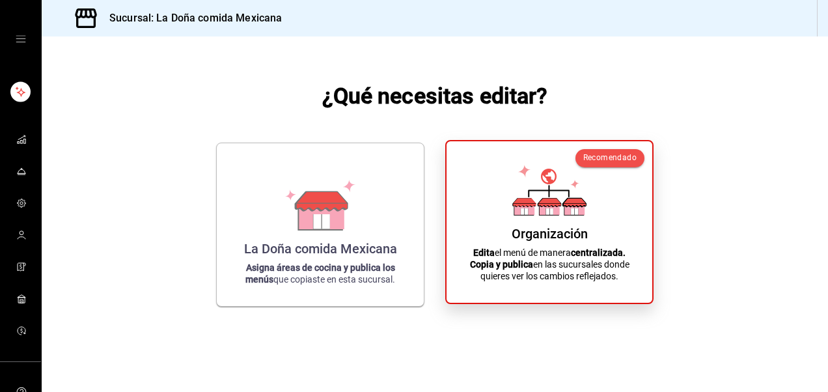
click at [538, 231] on div "Organización" at bounding box center [550, 234] width 76 height 16
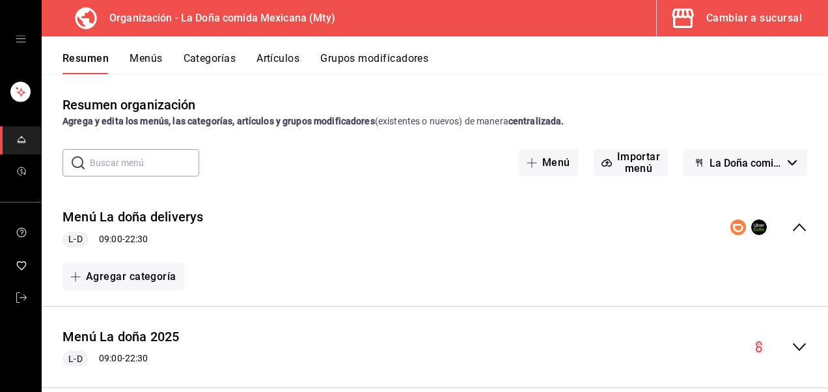
click at [227, 55] on button "Categorías" at bounding box center [210, 63] width 53 height 22
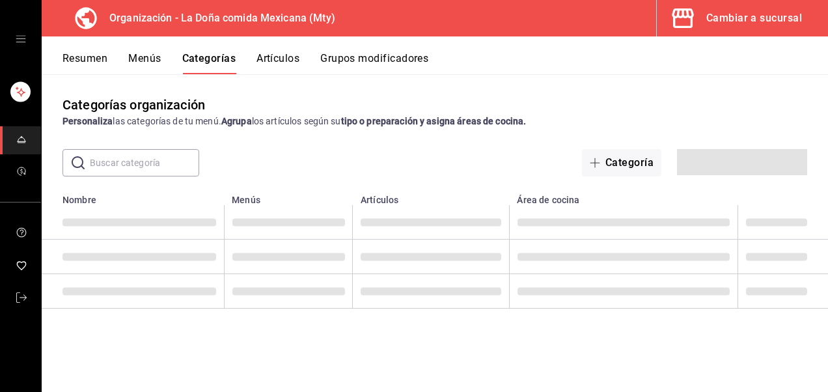
click at [288, 53] on button "Artículos" at bounding box center [278, 63] width 43 height 22
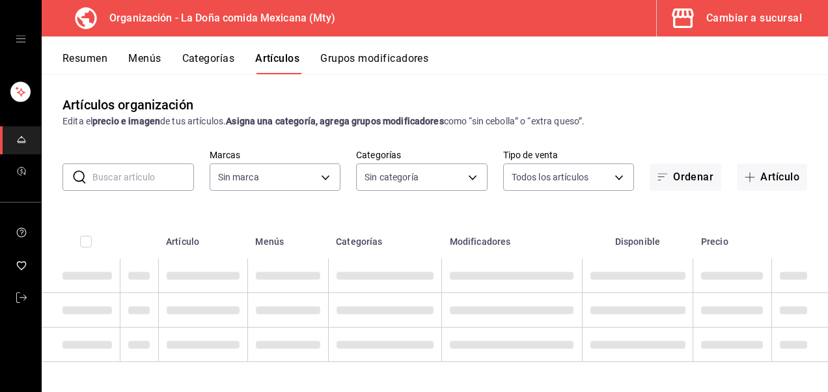
click at [118, 183] on input "text" at bounding box center [143, 177] width 102 height 26
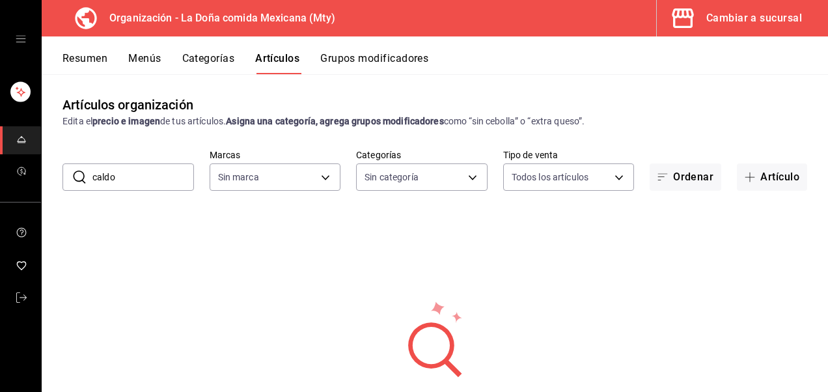
click at [130, 182] on input "caldo" at bounding box center [143, 177] width 102 height 26
type input "c"
click at [766, 22] on div "Cambiar a sucursal" at bounding box center [754, 18] width 96 height 18
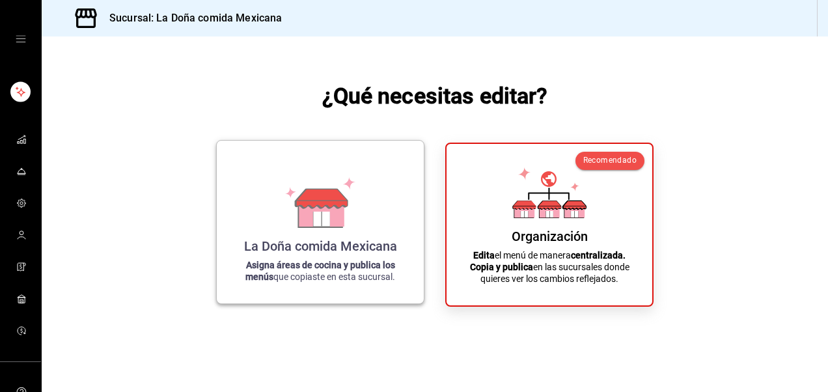
click at [288, 172] on div "La Doña comida Mexicana Asigna áreas de cocina y publica los menús que copiaste…" at bounding box center [320, 222] width 176 height 142
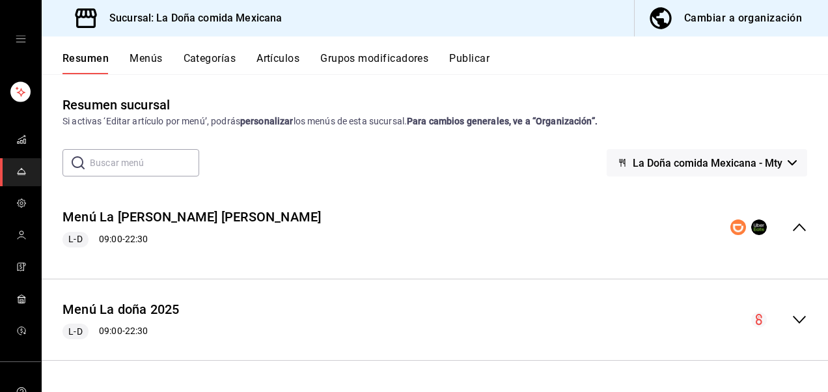
click at [134, 162] on input "text" at bounding box center [144, 163] width 109 height 26
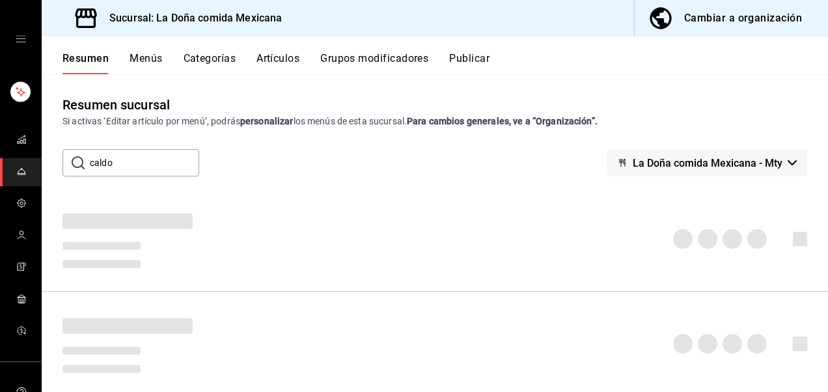
click at [151, 158] on input "caldo" at bounding box center [144, 163] width 109 height 26
type input "c"
click at [292, 55] on button "Artículos" at bounding box center [278, 63] width 43 height 22
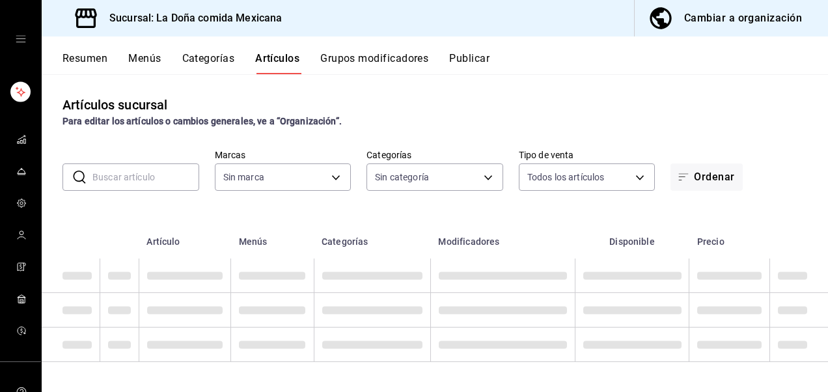
click at [145, 180] on input "text" at bounding box center [145, 177] width 107 height 26
type input "e53f178e-f565-49bf-8aa1-199855f6bcb3,dba9cd53-48a2-4d44-8bea-60e37a8bb589,c8083…"
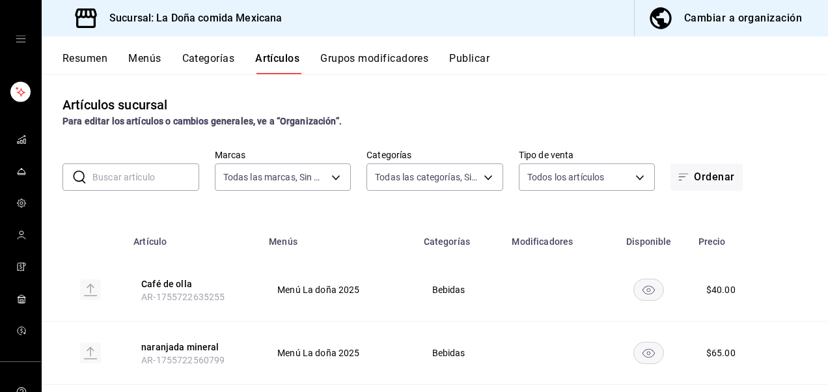
type input "31a5496a-1413-40c7-bfa9-a6291bd9bffe,2237f7a2-862e-4498-9588-4691ed35077b,c5aec…"
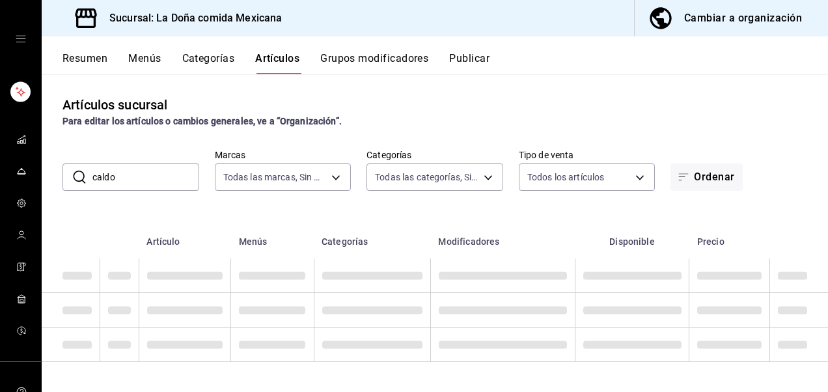
click at [466, 83] on div "Artículos sucursal Para editar los artículos o cambios generales, ve a “Organiz…" at bounding box center [435, 232] width 786 height 317
click at [136, 182] on input "caldo" at bounding box center [145, 177] width 107 height 26
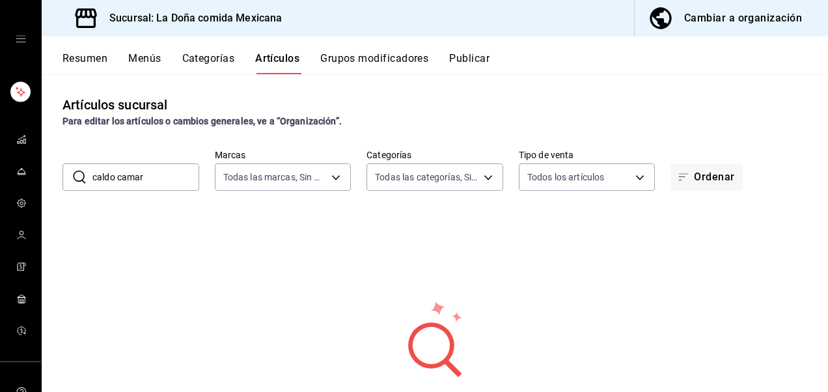
type input "caldo camar"
click at [339, 58] on button "Grupos modificadores" at bounding box center [374, 63] width 108 height 22
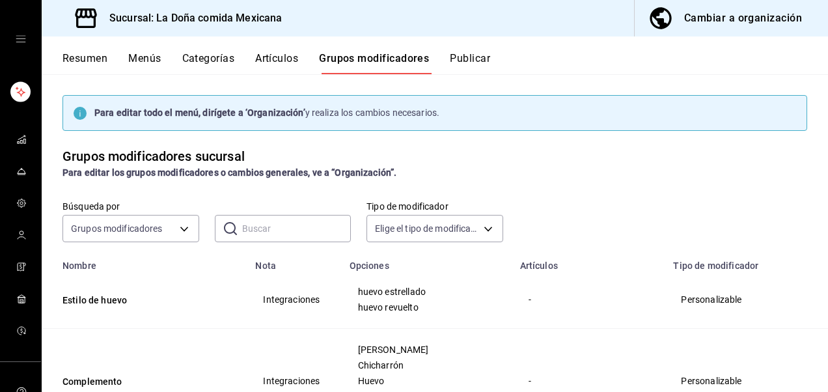
click at [275, 51] on div "Resumen Menús Categorías Artículos Grupos modificadores Publicar" at bounding box center [435, 55] width 786 height 38
click at [275, 57] on button "Artículos" at bounding box center [276, 63] width 43 height 22
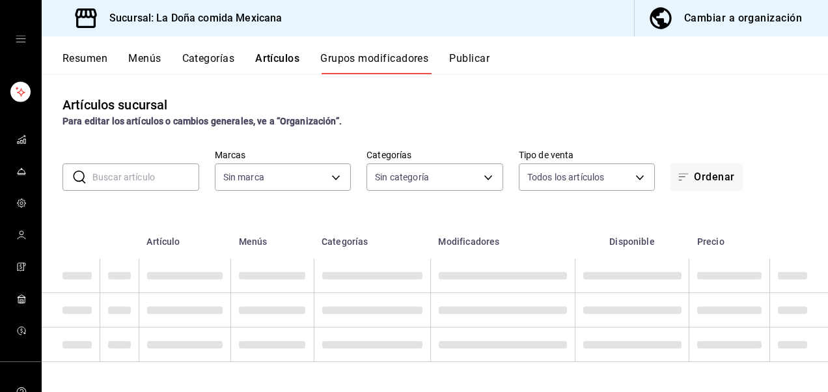
type input "e53f178e-f565-49bf-8aa1-199855f6bcb3,dba9cd53-48a2-4d44-8bea-60e37a8bb589,c8083…"
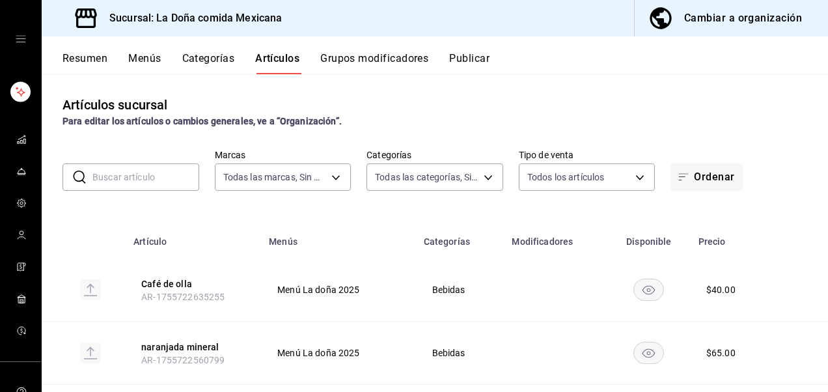
type input "31a5496a-1413-40c7-bfa9-a6291bd9bffe,2237f7a2-862e-4498-9588-4691ed35077b,c5aec…"
click at [231, 57] on button "Categorías" at bounding box center [208, 63] width 53 height 22
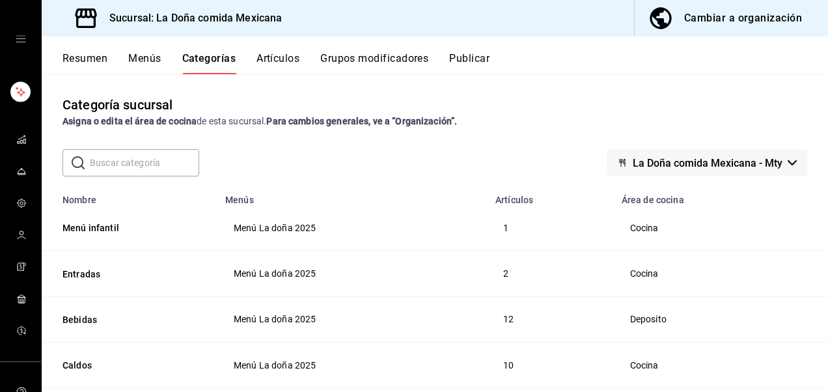
click at [86, 53] on button "Resumen" at bounding box center [85, 63] width 45 height 22
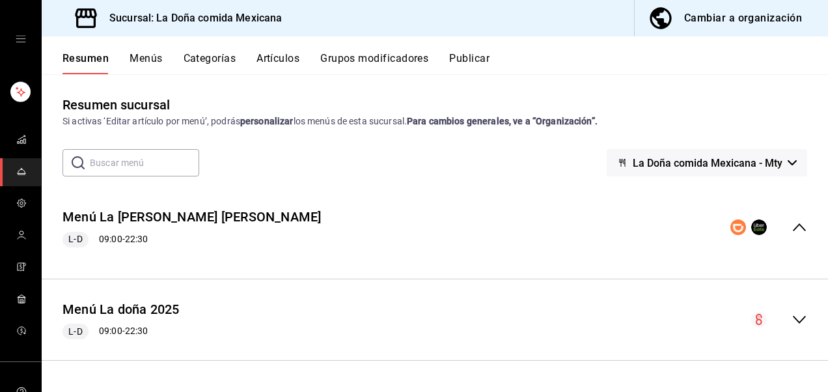
click at [744, 154] on button "La Doña comida Mexicana - Mty" at bounding box center [707, 162] width 201 height 27
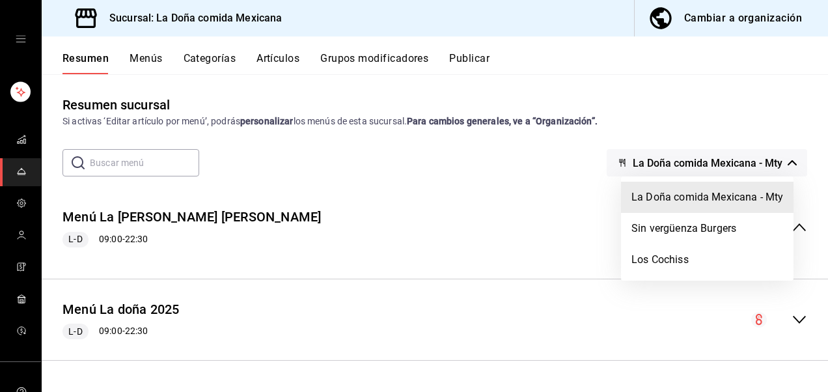
click at [145, 65] on div at bounding box center [414, 196] width 828 height 392
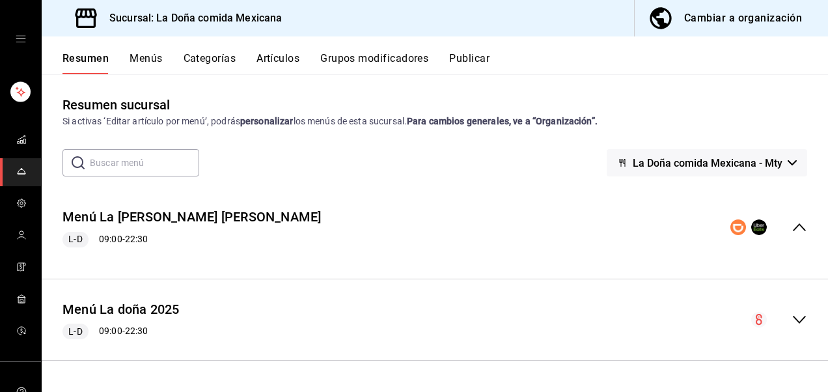
click at [157, 52] on button "Menús" at bounding box center [146, 63] width 33 height 22
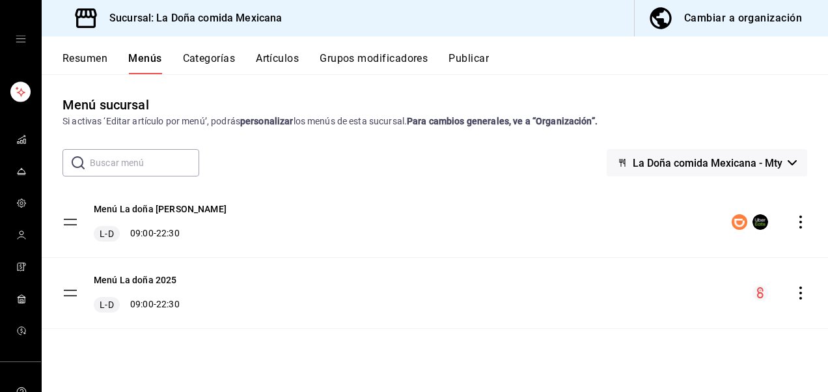
click at [274, 51] on div "Resumen Menús Categorías Artículos Grupos modificadores Publicar" at bounding box center [435, 55] width 786 height 38
click at [760, 27] on button "Cambiar a organización" at bounding box center [726, 18] width 183 height 36
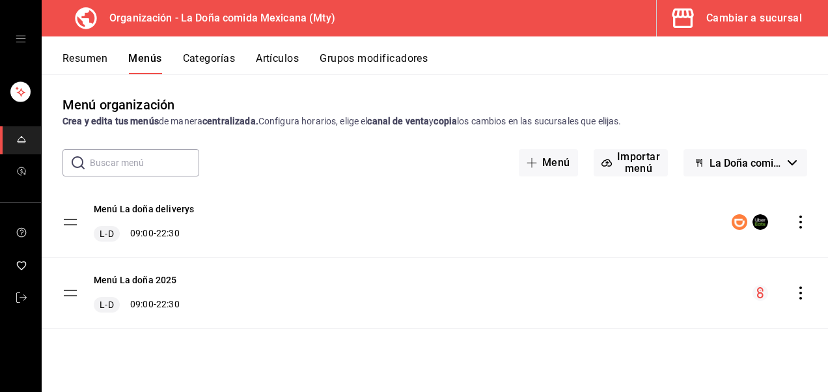
click at [221, 68] on button "Categorías" at bounding box center [209, 63] width 53 height 22
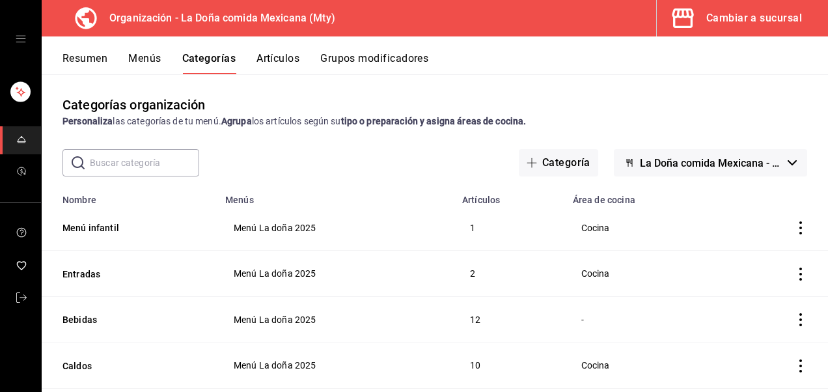
click at [281, 64] on button "Artículos" at bounding box center [278, 63] width 43 height 22
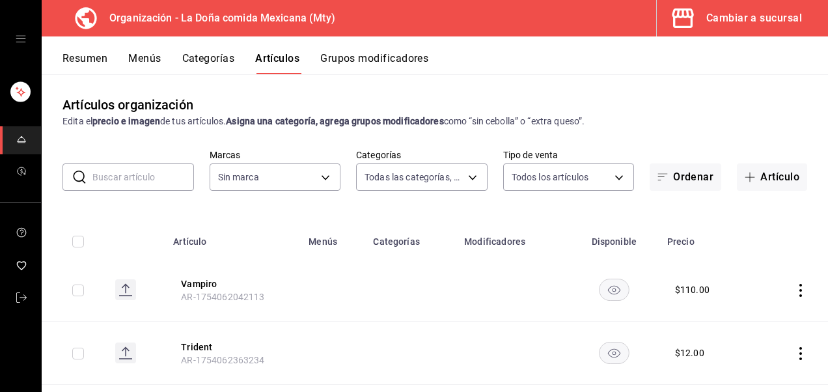
type input "af474132-6d54-48df-b37f-84375af39436,b806bc3a-6336-45b9-97f5-3ca3f7f3e860,4b134…"
type input "807d94b5-1b38-4ed6-a3df-467630bb9ad2,7bdc5ec2-7f18-46f5-b122-544e67ef907d,7c02d…"
click at [155, 174] on input "text" at bounding box center [143, 177] width 102 height 26
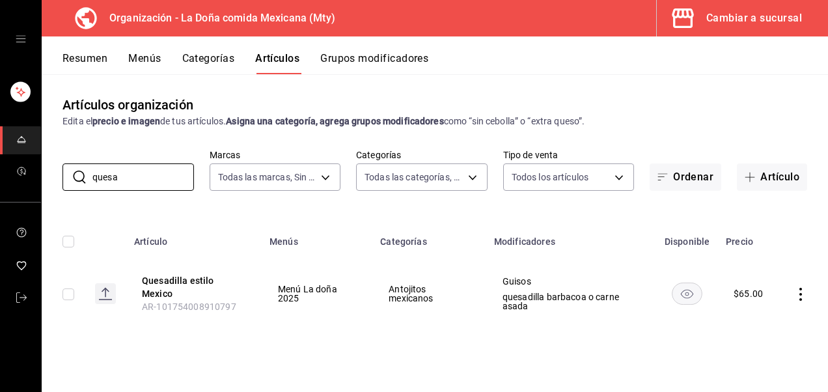
type input "quesa"
click at [405, 55] on button "Grupos modificadores" at bounding box center [374, 63] width 108 height 22
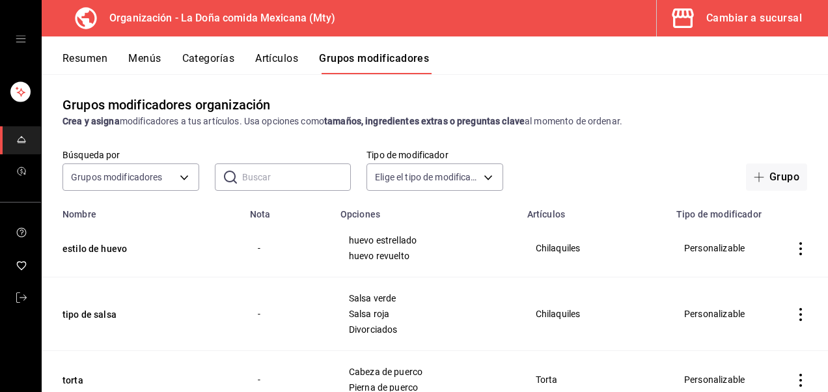
click at [290, 181] on input "text" at bounding box center [296, 177] width 109 height 26
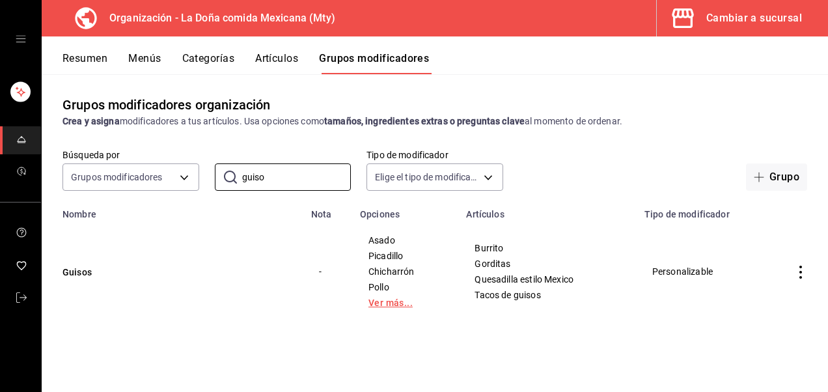
type input "guiso"
click at [405, 305] on link "Ver más..." at bounding box center [405, 302] width 74 height 9
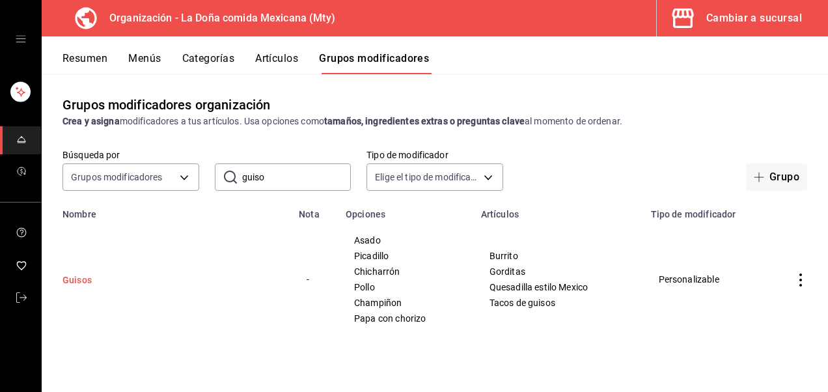
click at [86, 277] on button "Guisos" at bounding box center [141, 279] width 156 height 13
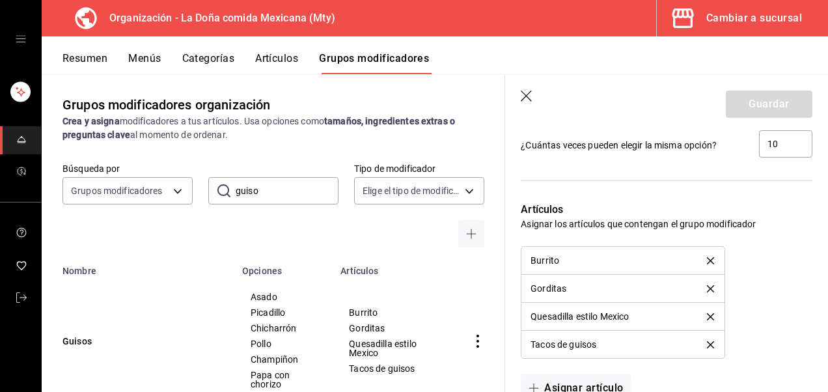
scroll to position [1158, 0]
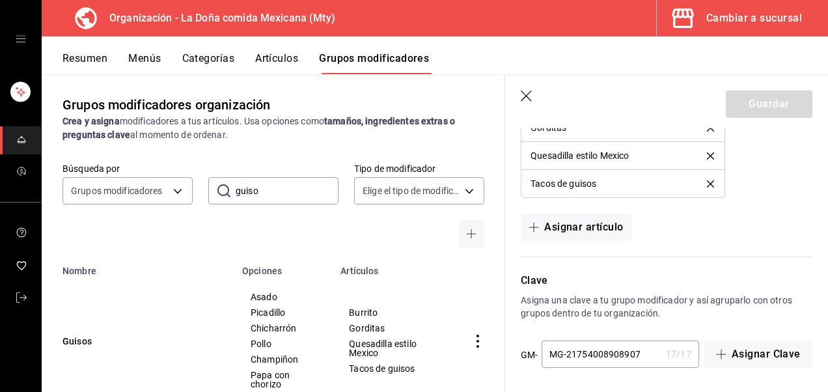
drag, startPoint x: 527, startPoint y: 112, endPoint x: 526, endPoint y: 104, distance: 7.9
click at [526, 104] on header "Guardar" at bounding box center [666, 101] width 323 height 53
click at [271, 63] on button "Artículos" at bounding box center [276, 63] width 43 height 22
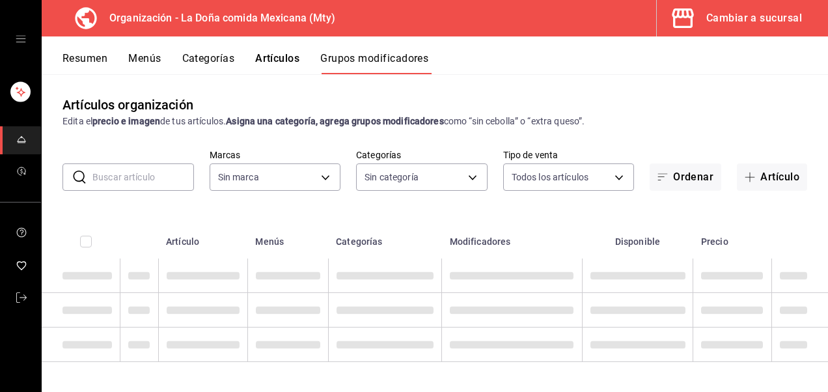
type input "807d94b5-1b38-4ed6-a3df-467630bb9ad2,7bdc5ec2-7f18-46f5-b122-544e67ef907d,7c02d…"
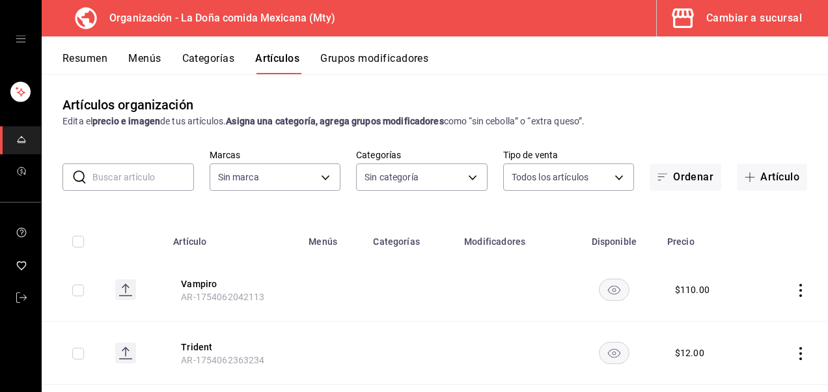
click at [161, 165] on input "text" at bounding box center [143, 177] width 102 height 26
type input "807d94b5-1b38-4ed6-a3df-467630bb9ad2,7bdc5ec2-7f18-46f5-b122-544e67ef907d,7c02d…"
type input "af474132-6d54-48df-b37f-84375af39436,b806bc3a-6336-45b9-97f5-3ca3f7f3e860,4b134…"
type input "quesadilla"
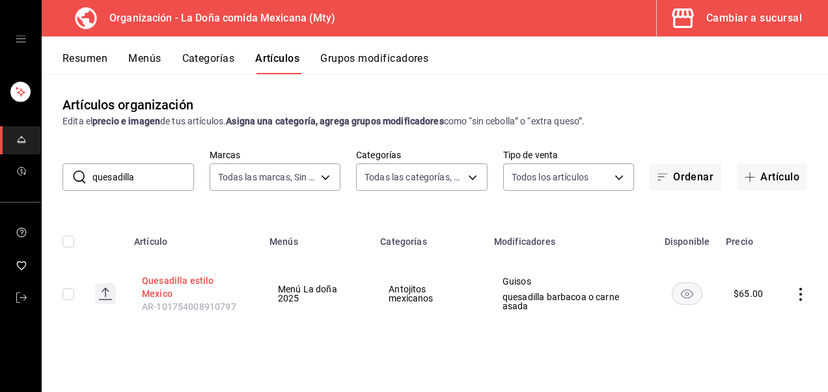
click at [216, 281] on button "Quesadilla estilo Mexico" at bounding box center [194, 287] width 104 height 26
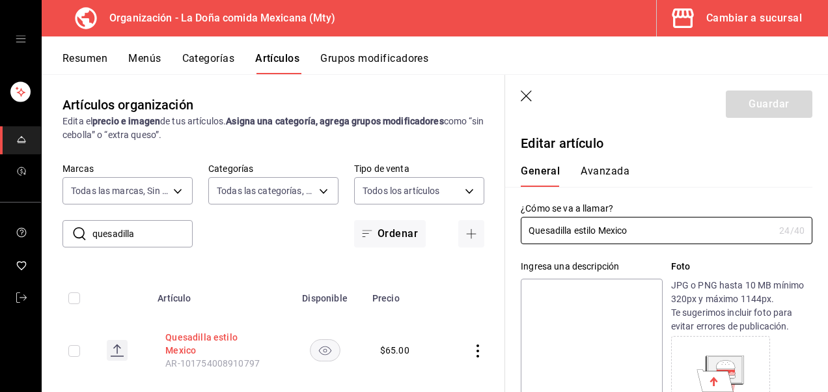
type input "$65.00"
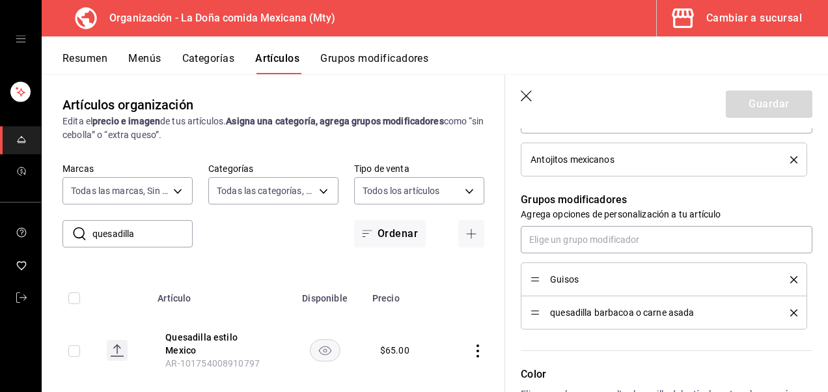
scroll to position [564, 0]
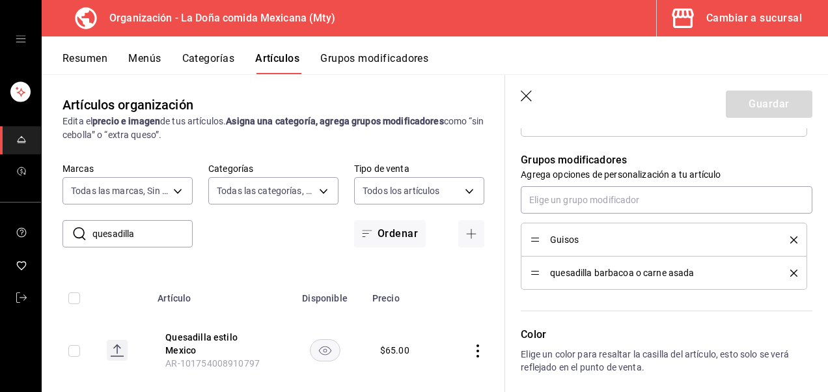
click at [365, 51] on div "Resumen Menús Categorías Artículos Grupos modificadores" at bounding box center [435, 55] width 786 height 38
click at [367, 63] on button "Grupos modificadores" at bounding box center [374, 63] width 108 height 22
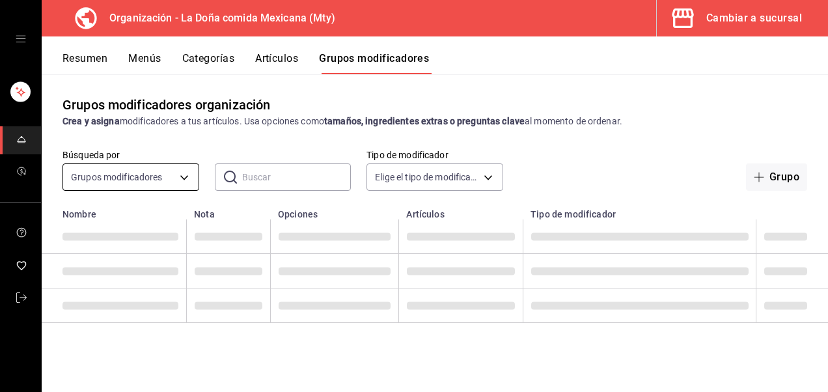
click at [103, 176] on body "Organización - La Doña comida Mexicana (Mty) Cambiar a sucursal Resumen Menús C…" at bounding box center [414, 196] width 828 height 392
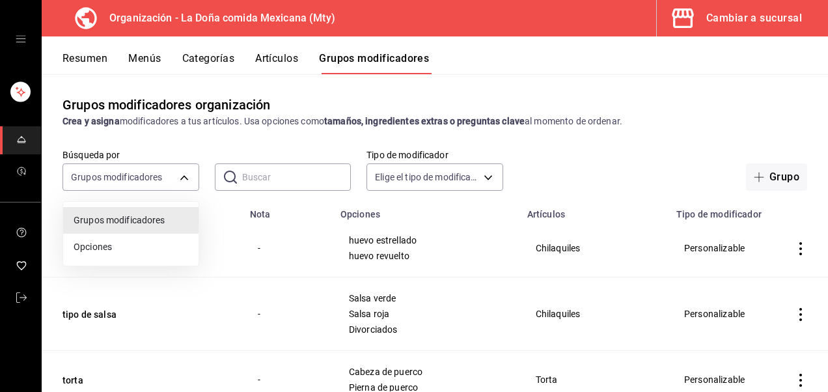
click at [279, 63] on div at bounding box center [414, 196] width 828 height 392
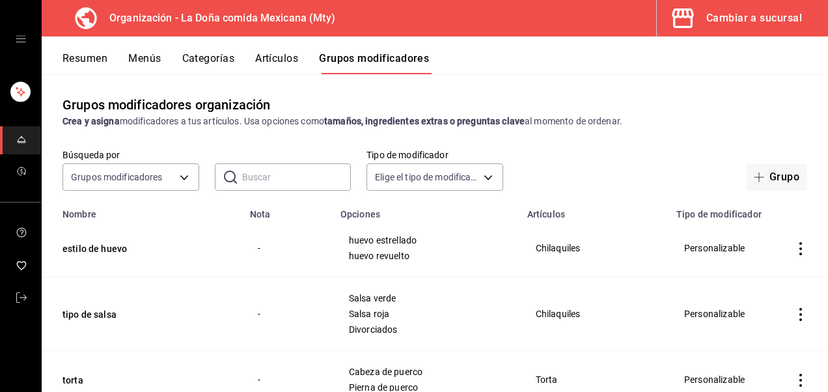
click at [286, 63] on button "Artículos" at bounding box center [276, 63] width 43 height 22
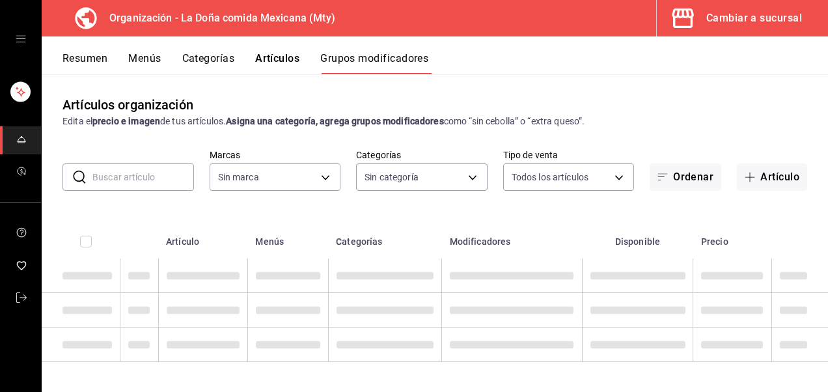
type input "807d94b5-1b38-4ed6-a3df-467630bb9ad2,7bdc5ec2-7f18-46f5-b122-544e67ef907d,7c02d…"
click at [147, 171] on input "text" at bounding box center [143, 177] width 102 height 26
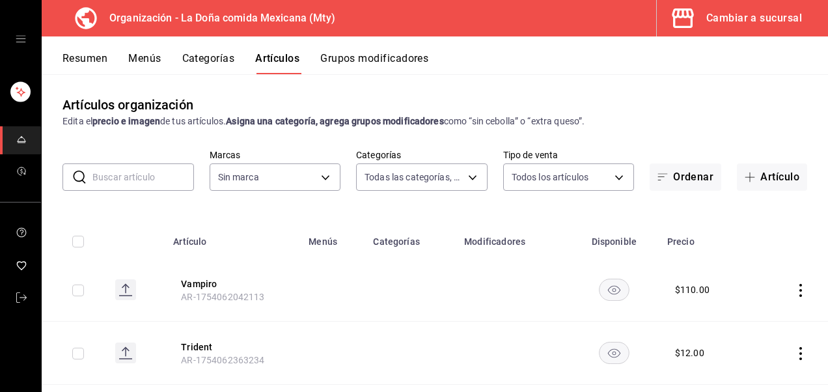
type input "af474132-6d54-48df-b37f-84375af39436,b806bc3a-6336-45b9-97f5-3ca3f7f3e860,4b134…"
type input "807d94b5-1b38-4ed6-a3df-467630bb9ad2,7bdc5ec2-7f18-46f5-b122-544e67ef907d,7c02d…"
click at [137, 173] on input "text" at bounding box center [143, 177] width 102 height 26
type input "quesadilla"
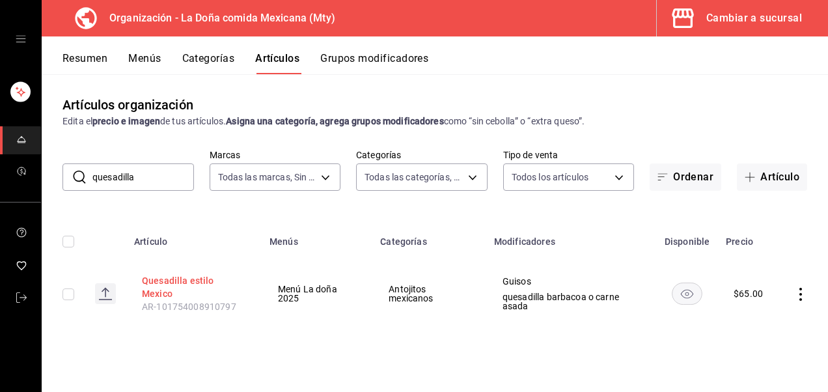
click at [204, 281] on button "Quesadilla estilo Mexico" at bounding box center [194, 287] width 104 height 26
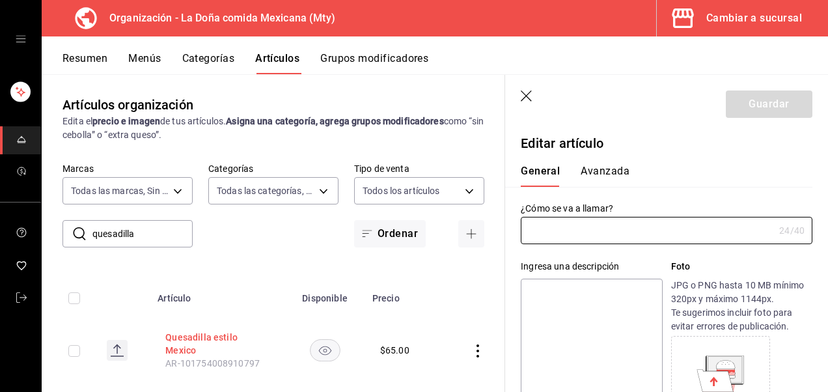
type input "Quesadilla estilo Mexico"
type input "AR-101754008910797"
type input "$65.00"
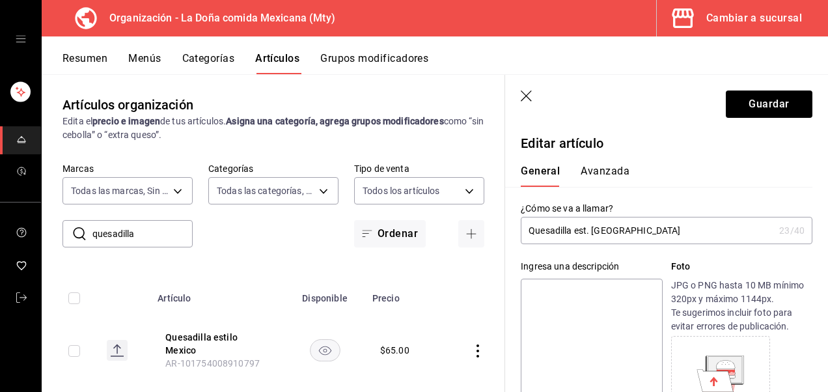
click at [572, 233] on input "Quesadilla est. mexico" at bounding box center [647, 230] width 253 height 26
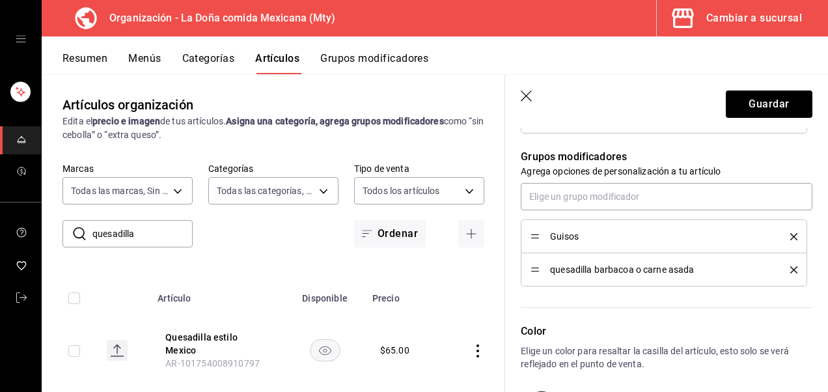
scroll to position [574, 0]
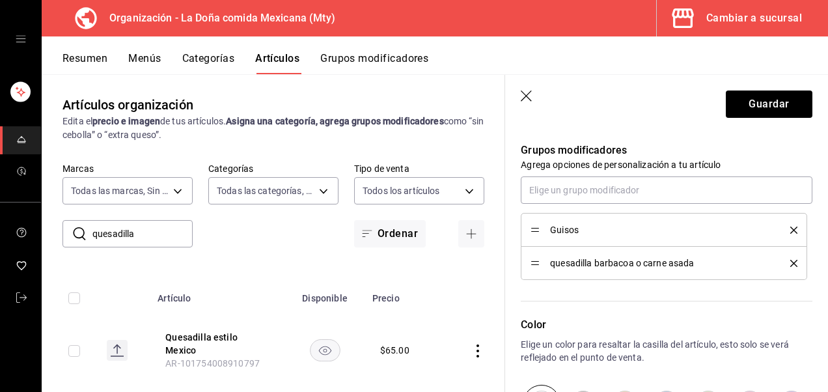
type input "Quesadilla GUISOS est. mexico"
click at [790, 262] on icon "delete" at bounding box center [793, 263] width 7 height 7
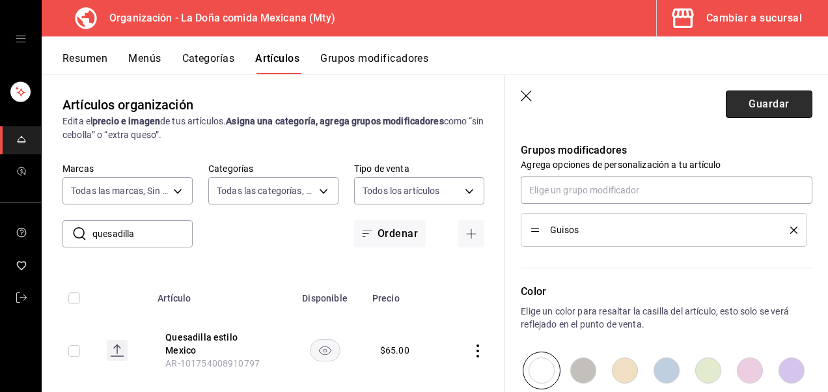
click at [770, 105] on button "Guardar" at bounding box center [769, 103] width 87 height 27
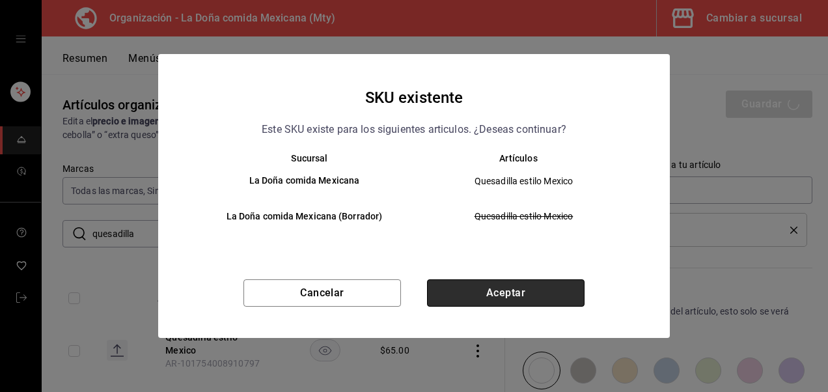
click at [553, 301] on button "Aceptar" at bounding box center [506, 292] width 158 height 27
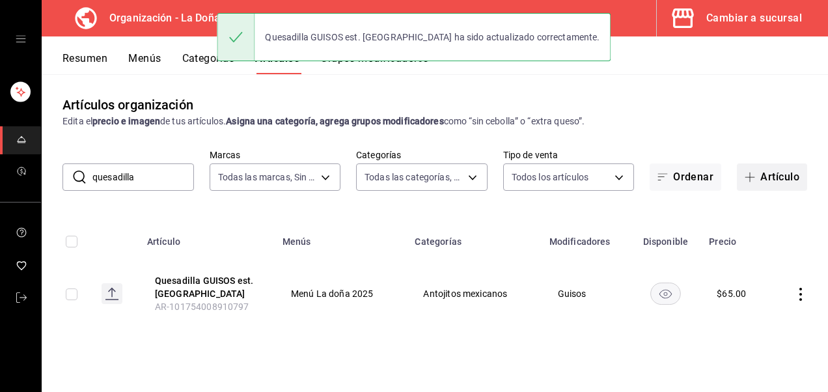
click at [772, 182] on button "Artículo" at bounding box center [772, 176] width 70 height 27
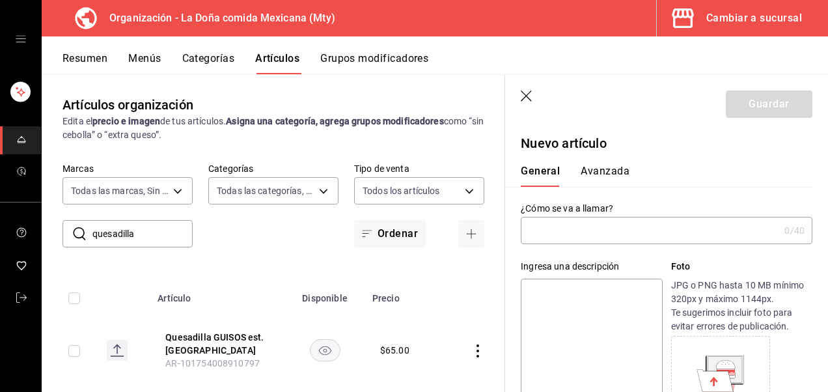
click at [587, 234] on input "text" at bounding box center [650, 230] width 258 height 26
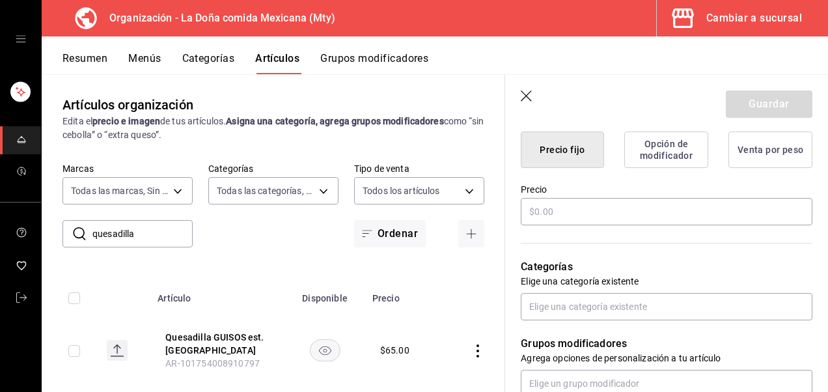
scroll to position [339, 0]
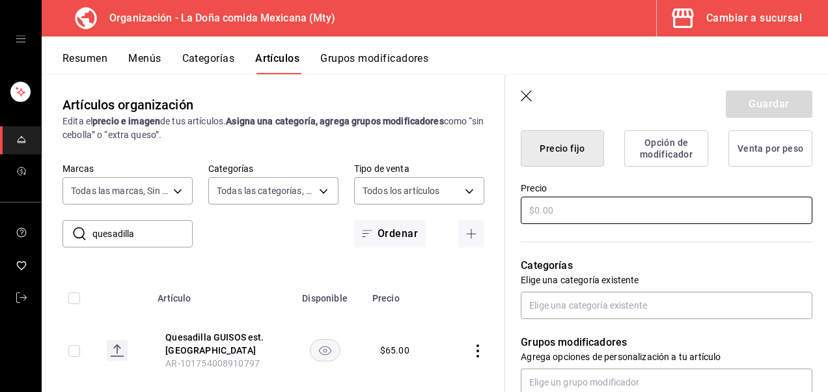
type input "Quesadilla"
click at [690, 215] on input "text" at bounding box center [667, 210] width 292 height 27
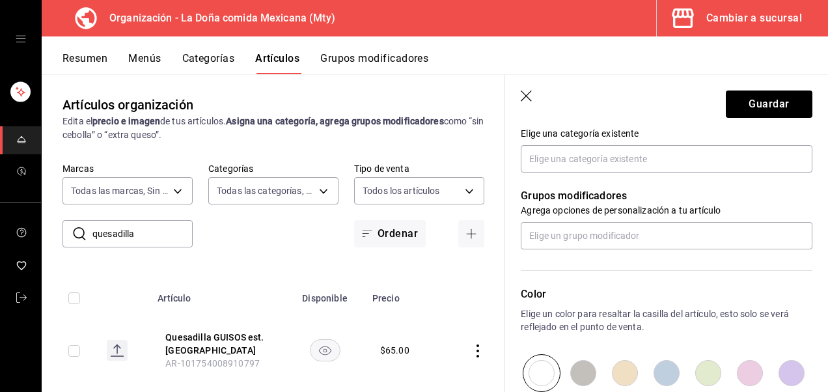
scroll to position [471, 0]
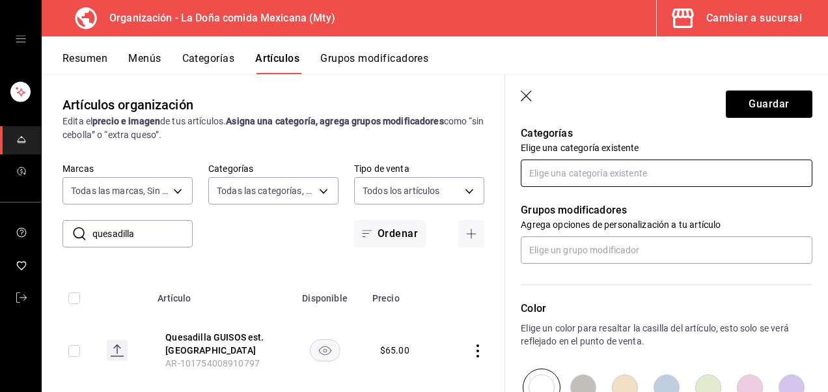
type input "$90.00"
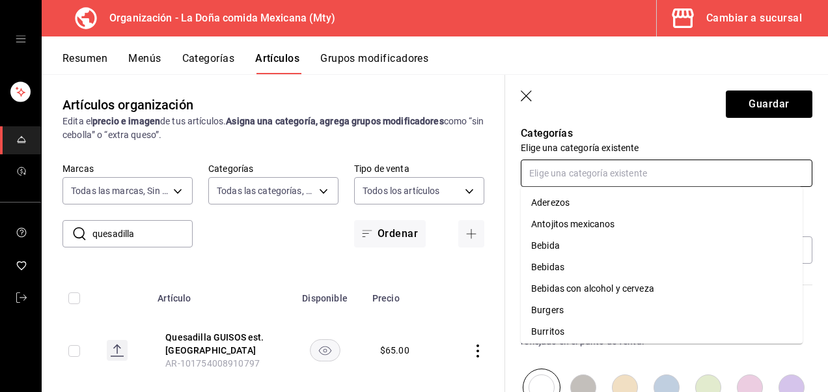
click at [728, 169] on input "text" at bounding box center [667, 173] width 292 height 27
click at [753, 226] on li "Antojitos mexicanos" at bounding box center [662, 224] width 282 height 21
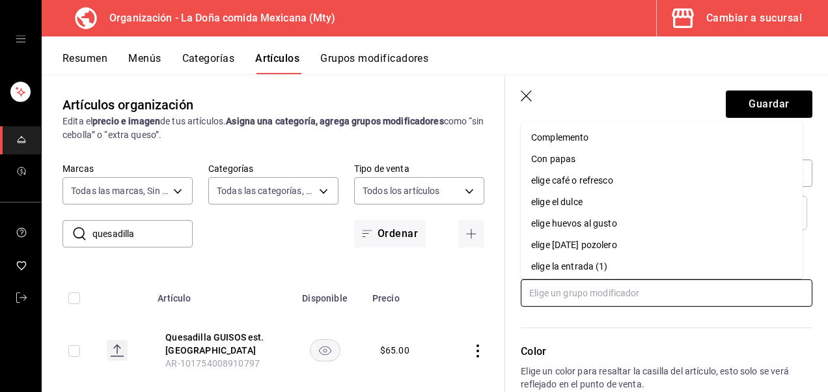
click at [663, 296] on input "text" at bounding box center [667, 292] width 292 height 27
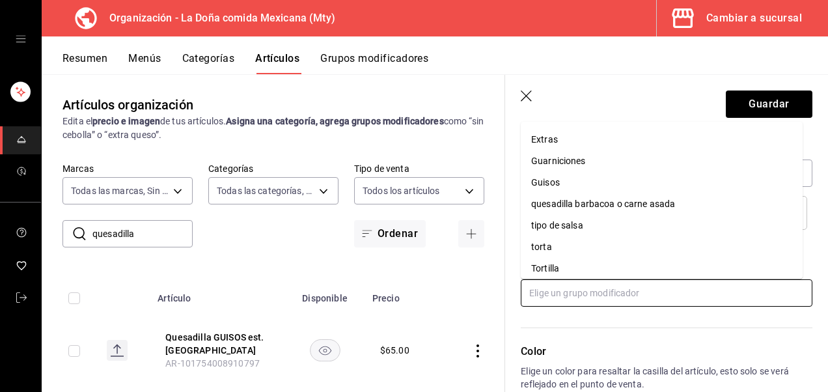
scroll to position [283, 0]
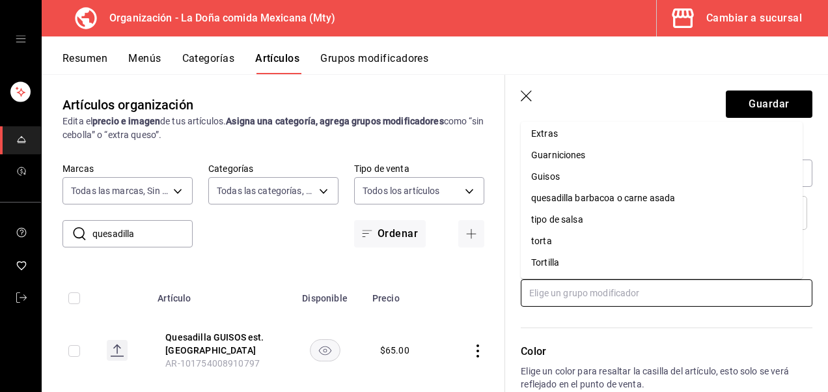
click at [686, 202] on li "quesadilla barbacoa o carne asada" at bounding box center [662, 198] width 282 height 21
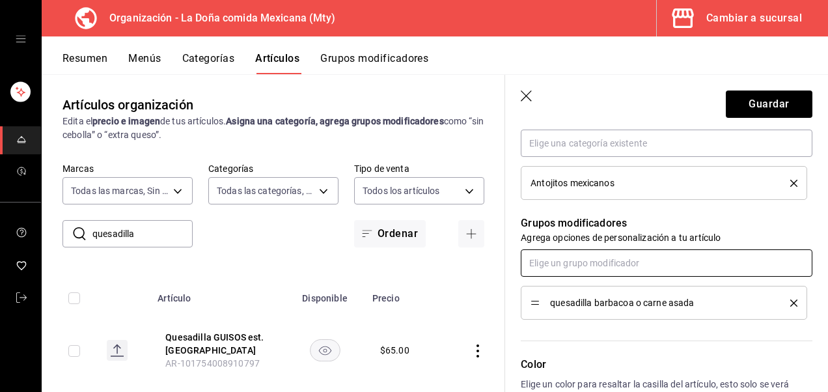
scroll to position [494, 0]
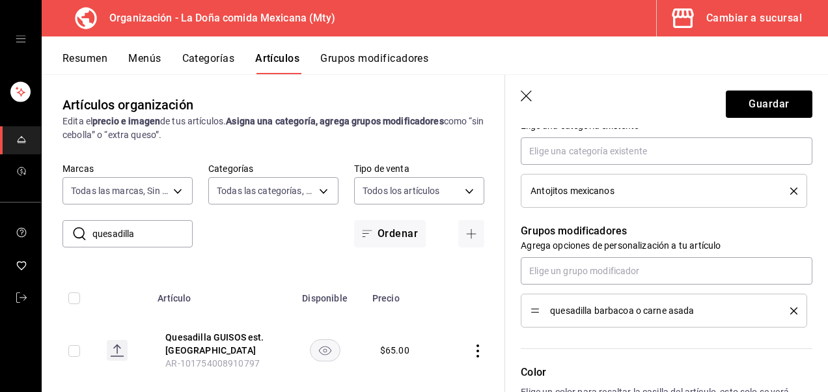
click at [671, 310] on span "quesadilla barbacoa o carne asada" at bounding box center [660, 310] width 221 height 9
click at [781, 98] on button "Guardar" at bounding box center [769, 103] width 87 height 27
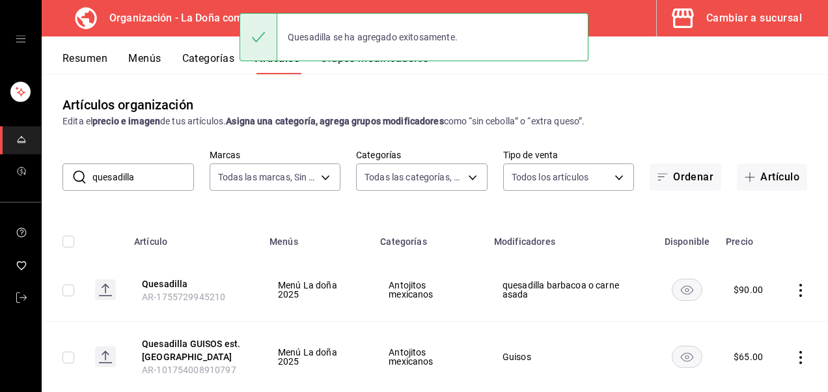
click at [397, 71] on button "Grupos modificadores" at bounding box center [374, 63] width 108 height 22
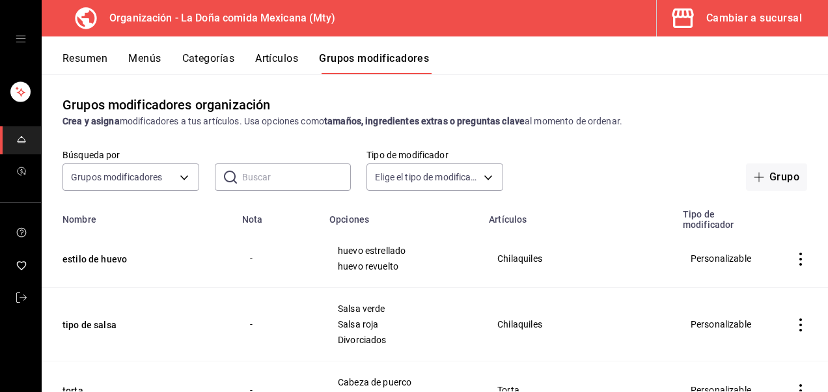
click at [293, 176] on input "text" at bounding box center [296, 177] width 109 height 26
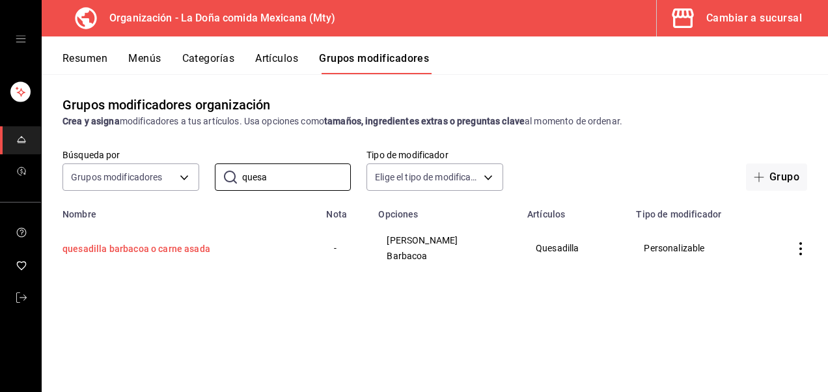
type input "quesa"
click at [184, 247] on button "quesadilla barbacoa o carne asada" at bounding box center [141, 248] width 156 height 13
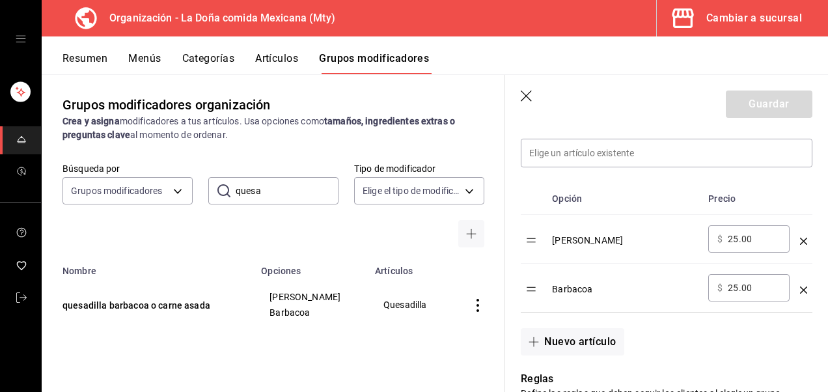
scroll to position [376, 0]
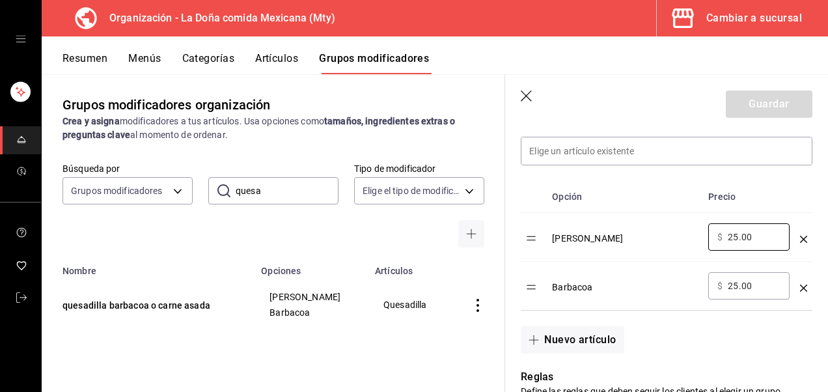
drag, startPoint x: 752, startPoint y: 238, endPoint x: 674, endPoint y: 238, distance: 77.5
click at [674, 238] on tr "Carne asada ​ $ 25.00 ​" at bounding box center [667, 237] width 292 height 49
type input "0.00"
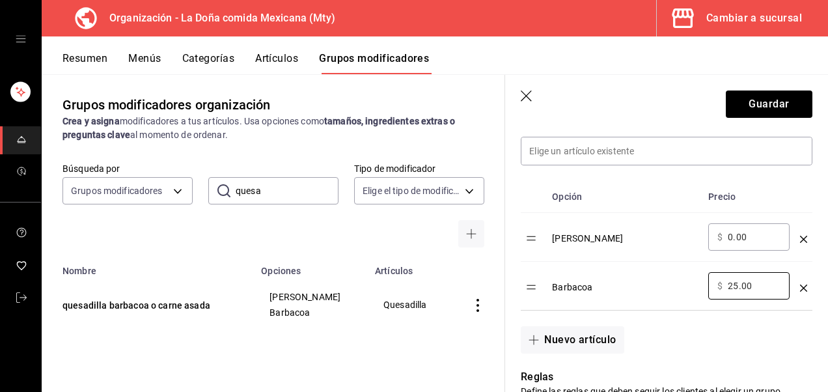
drag, startPoint x: 758, startPoint y: 290, endPoint x: 683, endPoint y: 283, distance: 75.9
click at [683, 283] on tr "Barbacoa ​ $ 25.00 ​" at bounding box center [667, 286] width 292 height 49
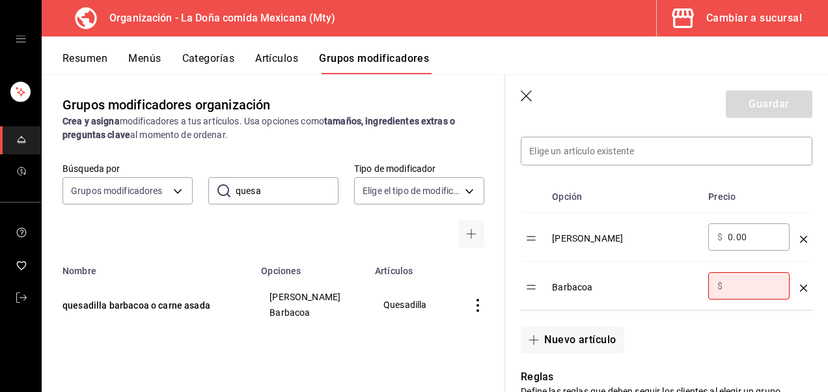
click at [751, 284] on input "optionsTable" at bounding box center [754, 285] width 53 height 13
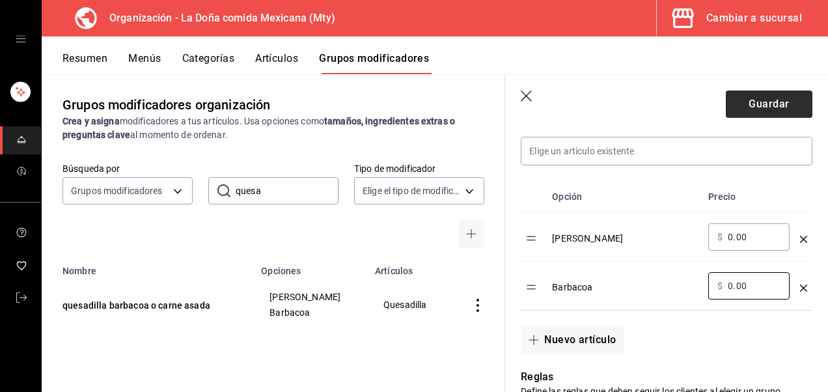
type input "0.00"
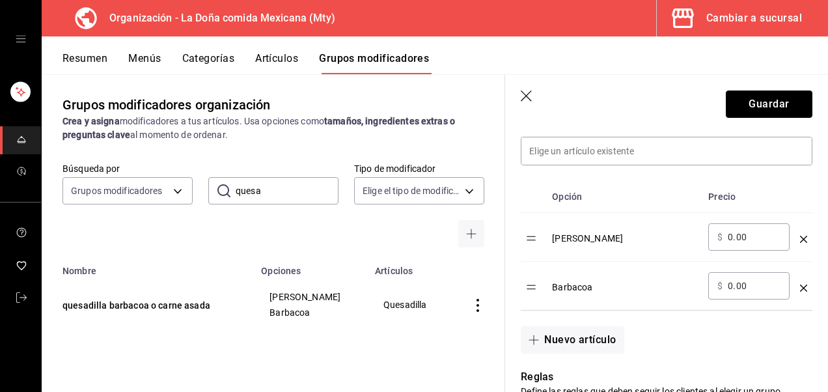
click at [768, 104] on button "Guardar" at bounding box center [769, 103] width 87 height 27
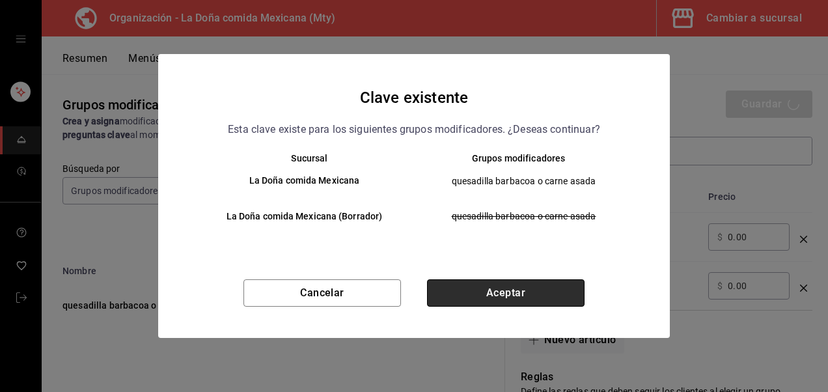
click at [529, 286] on button "Aceptar" at bounding box center [506, 292] width 158 height 27
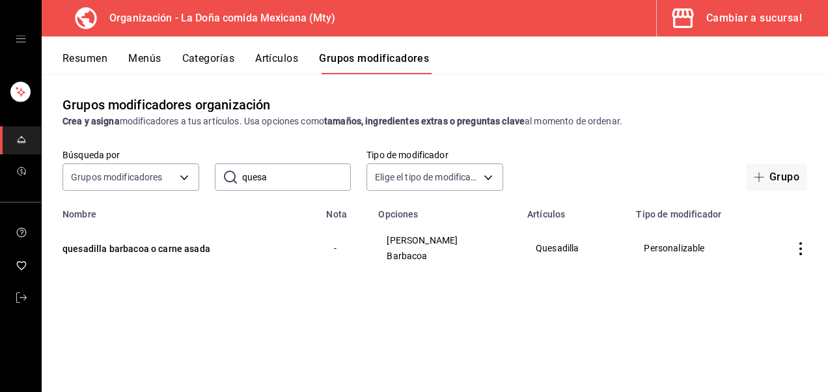
click at [271, 70] on button "Artículos" at bounding box center [276, 63] width 43 height 22
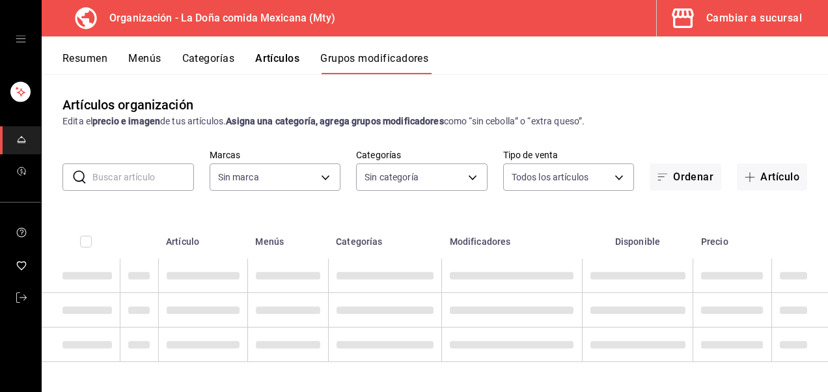
type input "807d94b5-1b38-4ed6-a3df-467630bb9ad2,7bdc5ec2-7f18-46f5-b122-544e67ef907d,7c02d…"
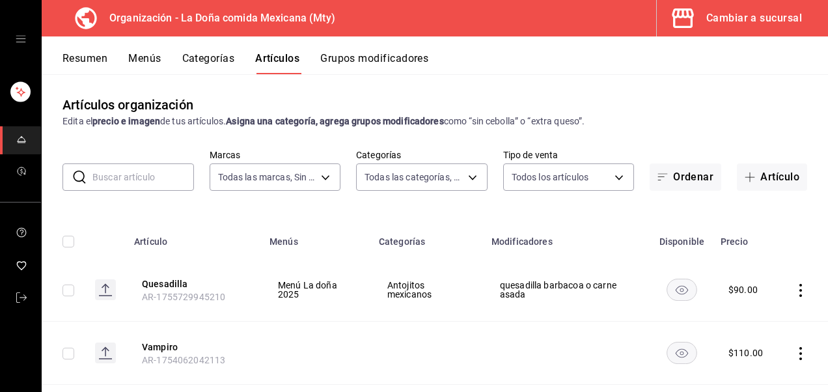
type input "af474132-6d54-48df-b37f-84375af39436,b806bc3a-6336-45b9-97f5-3ca3f7f3e860,4b134…"
click at [128, 172] on input "text" at bounding box center [143, 177] width 102 height 26
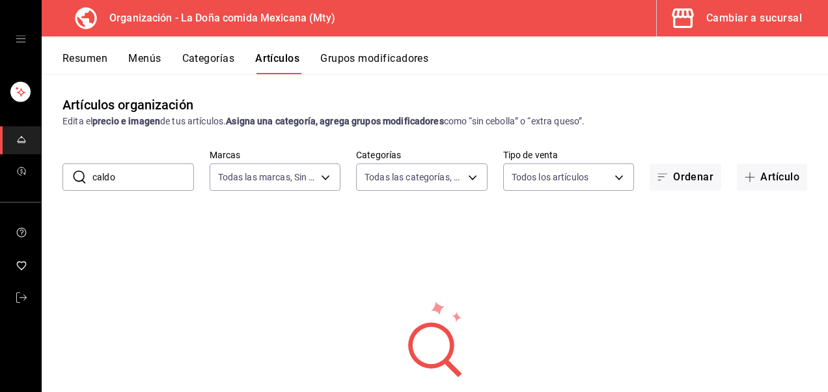
type input "caldo"
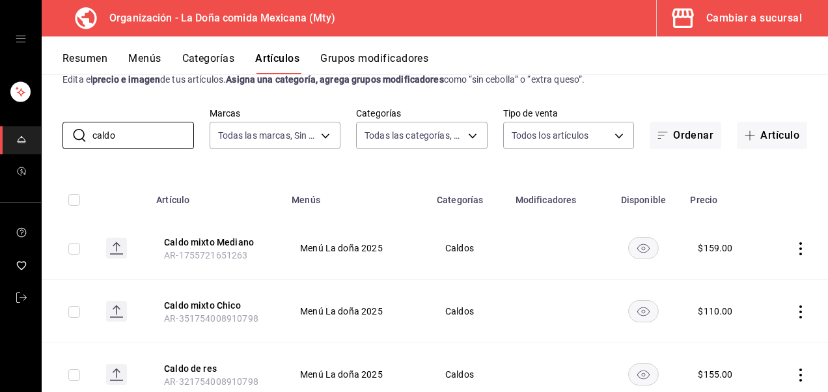
scroll to position [42, 0]
click at [243, 240] on button "Caldo mixto Mediano" at bounding box center [216, 241] width 104 height 13
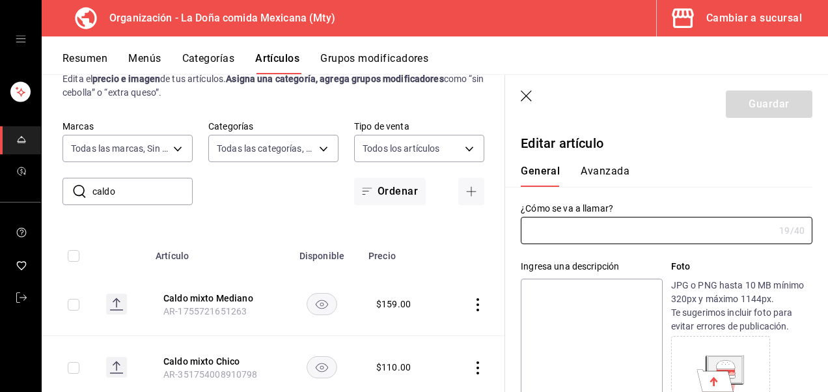
type input "Caldo mixto Mediano"
type textarea "Caldo mixto Mediano"
type textarea "x"
type input "AR-1755721651263"
type textarea "x"
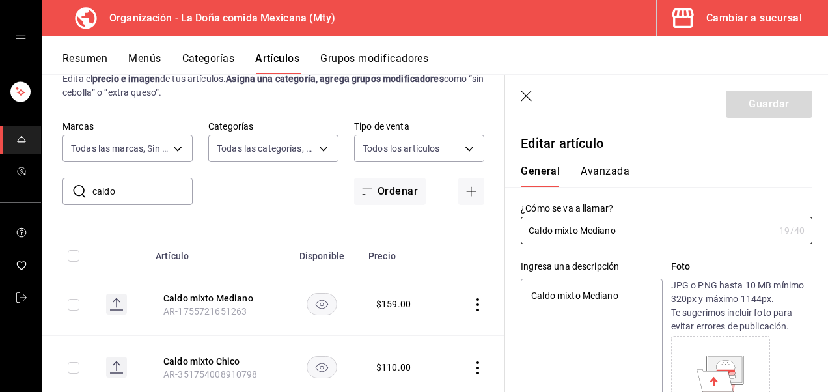
type input "$159.00"
drag, startPoint x: 643, startPoint y: 233, endPoint x: 581, endPoint y: 232, distance: 62.5
click at [581, 232] on input "Caldo mixto Mediano" at bounding box center [647, 230] width 253 height 26
type input "Caldo mixto"
type textarea "x"
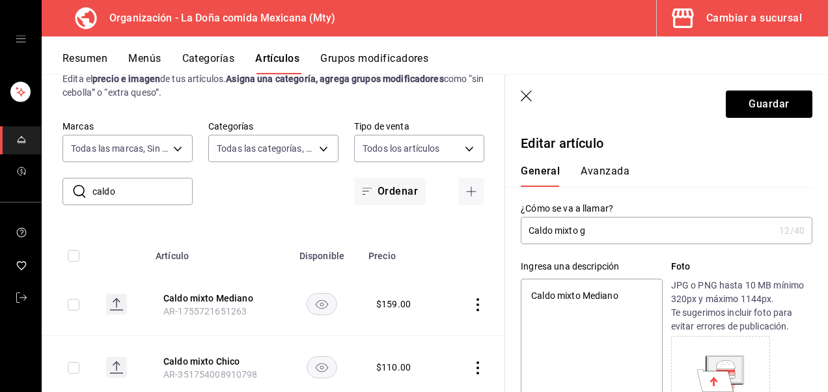
type input "Caldo mixto gr"
type textarea "x"
type input "Caldo mixto gra"
type textarea "x"
type input "Caldo mixto grand"
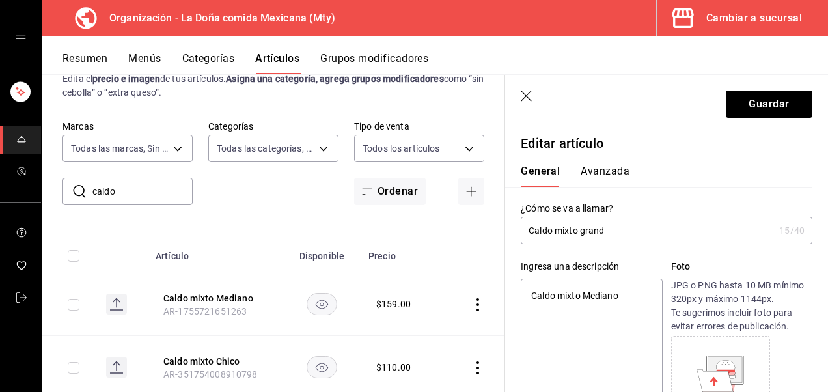
type textarea "x"
type input "Caldo mixto grande"
type textarea "x"
type input "Caldo mixto grande"
click at [781, 107] on button "Guardar" at bounding box center [769, 103] width 87 height 27
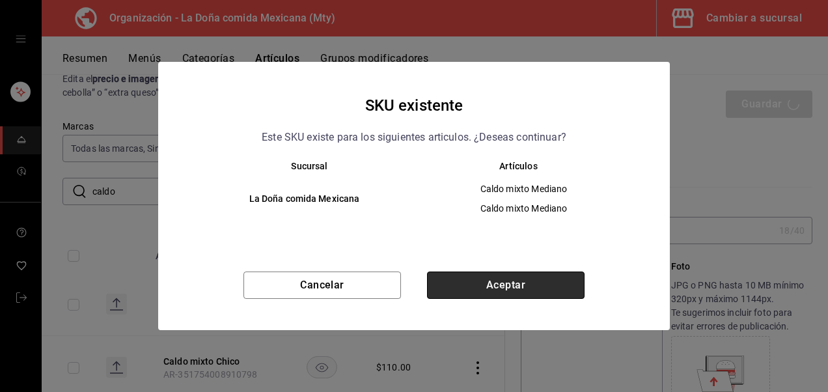
click at [540, 287] on button "Aceptar" at bounding box center [506, 284] width 158 height 27
type textarea "x"
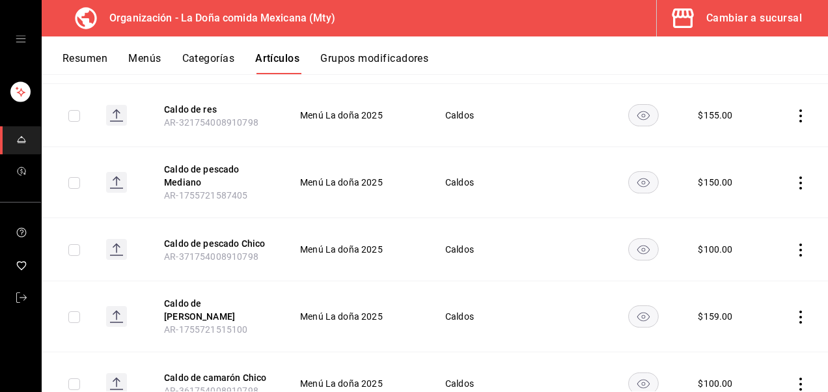
scroll to position [303, 0]
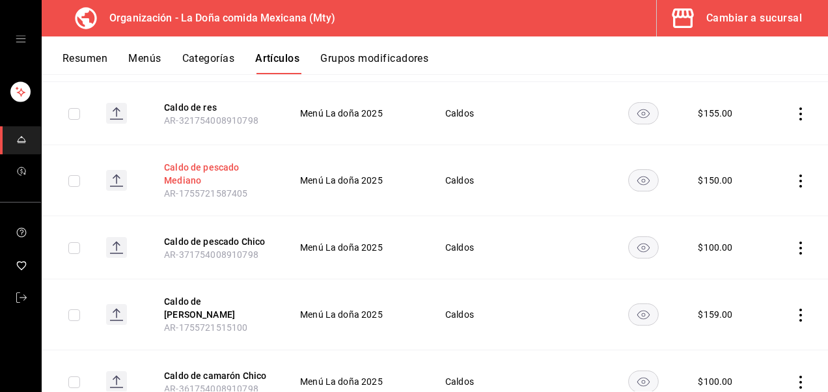
click at [194, 161] on button "Caldo de pescado Mediano" at bounding box center [216, 174] width 104 height 26
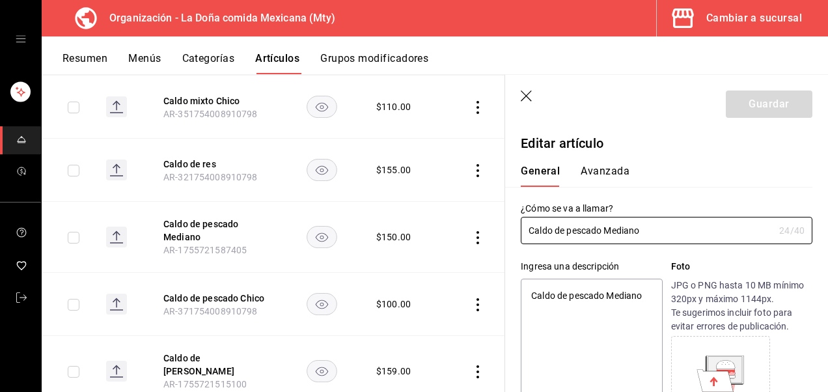
type textarea "x"
type input "$150.00"
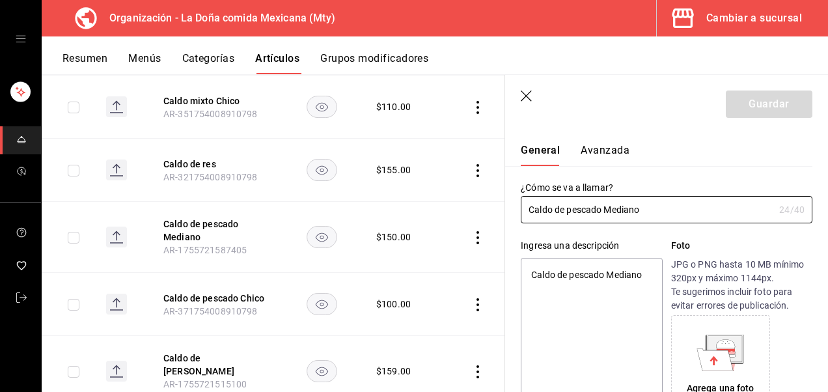
scroll to position [18, 0]
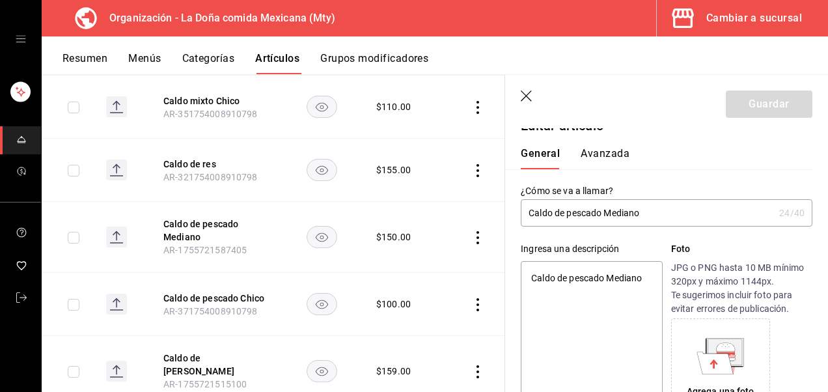
drag, startPoint x: 659, startPoint y: 214, endPoint x: 604, endPoint y: 211, distance: 55.4
click at [604, 211] on input "Caldo de pescado Mediano" at bounding box center [647, 213] width 253 height 26
type input "Caldo de pescado"
type textarea "x"
type input "Caldo de pescado gr"
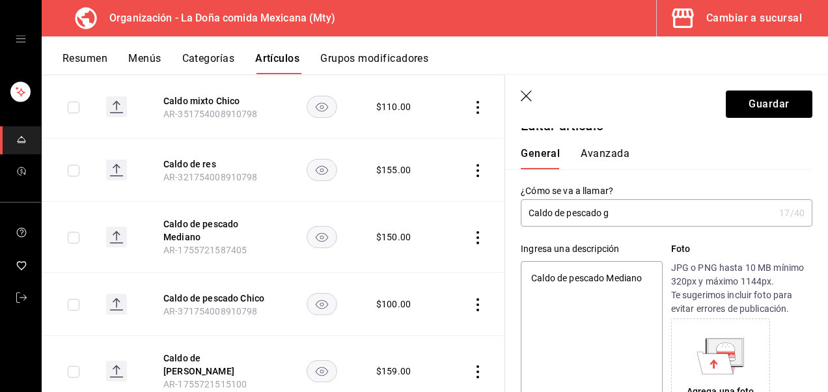
type textarea "x"
type input "Caldo de pescado gra"
type textarea "x"
type input "Caldo de pescado grande"
type textarea "x"
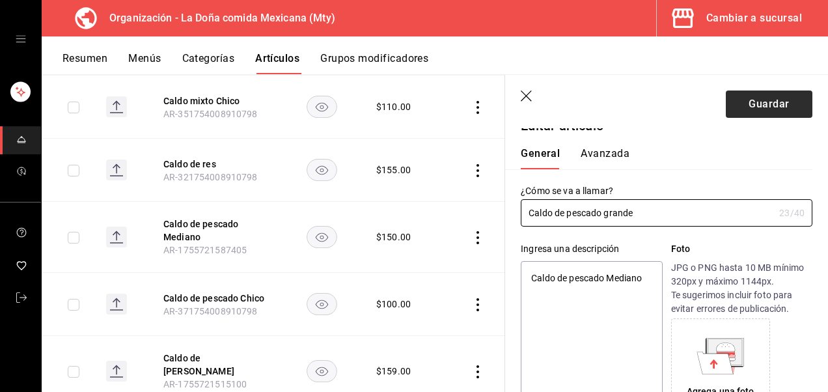
type input "Caldo de pescado grande"
click at [781, 98] on button "Guardar" at bounding box center [769, 103] width 87 height 27
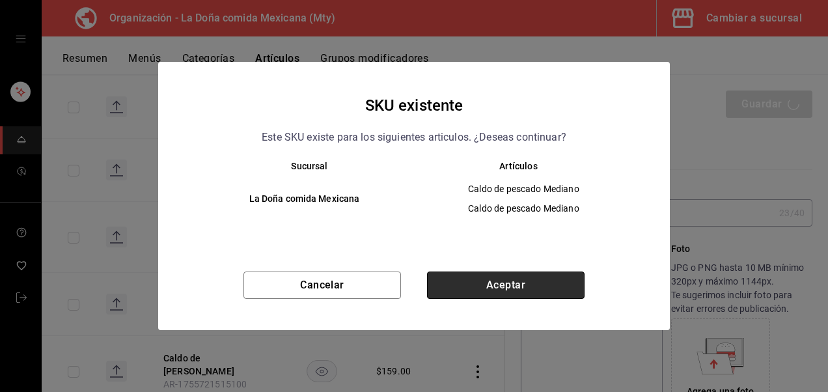
click at [561, 287] on button "Aceptar" at bounding box center [506, 284] width 158 height 27
type textarea "x"
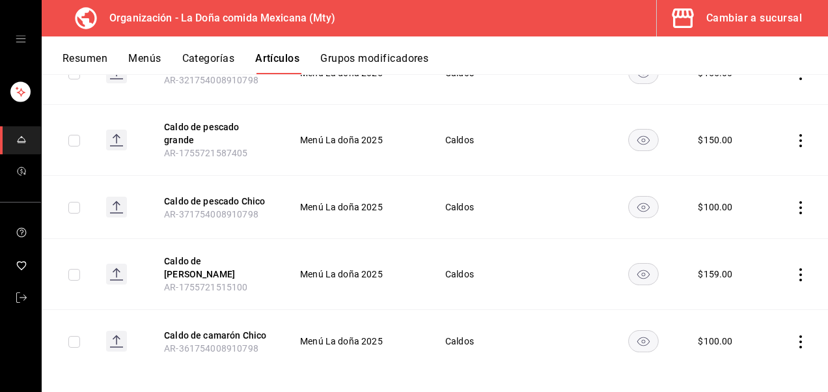
scroll to position [354, 0]
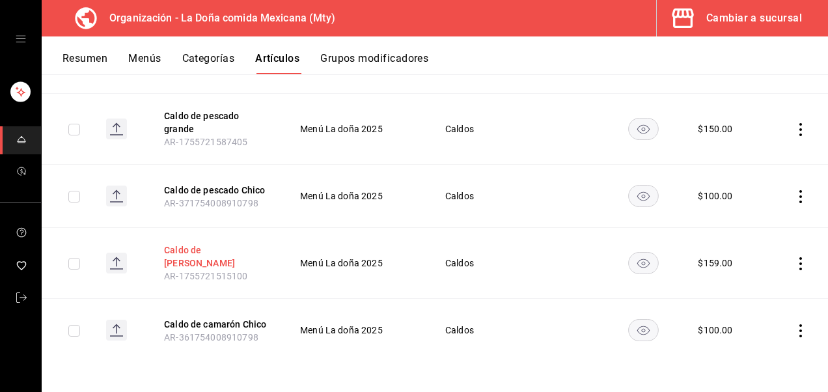
click at [201, 243] on button "Caldo de [PERSON_NAME]" at bounding box center [216, 256] width 104 height 26
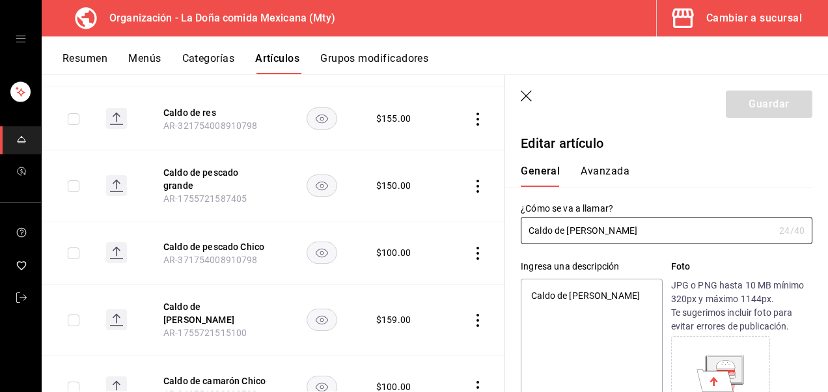
type textarea "x"
type input "$159.00"
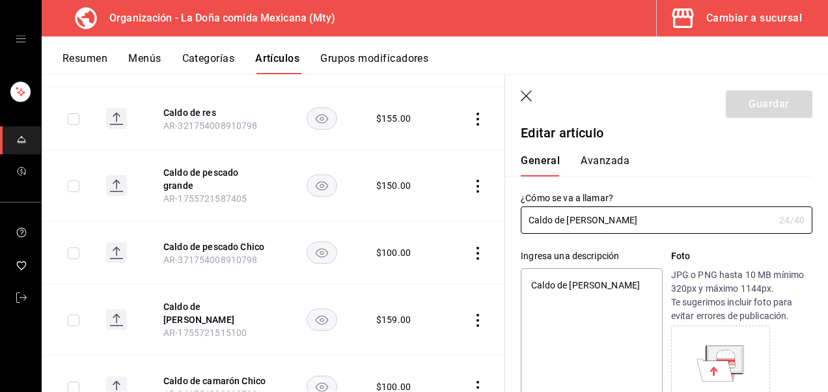
scroll to position [9, 0]
type input "Caldo de camarón Medi"
type textarea "x"
type input "Caldo de camarón Med"
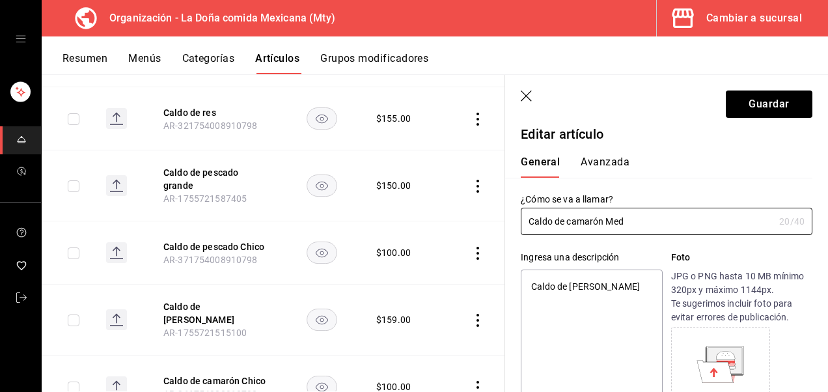
type textarea "x"
type input "Caldo de camarón"
type textarea "x"
type input "Caldo de camarón grande"
type textarea "x"
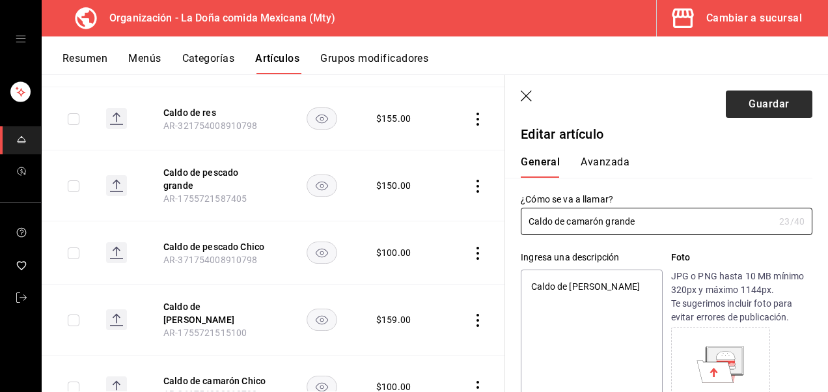
type input "Caldo de camarón grande"
click at [777, 102] on button "Guardar" at bounding box center [769, 103] width 87 height 27
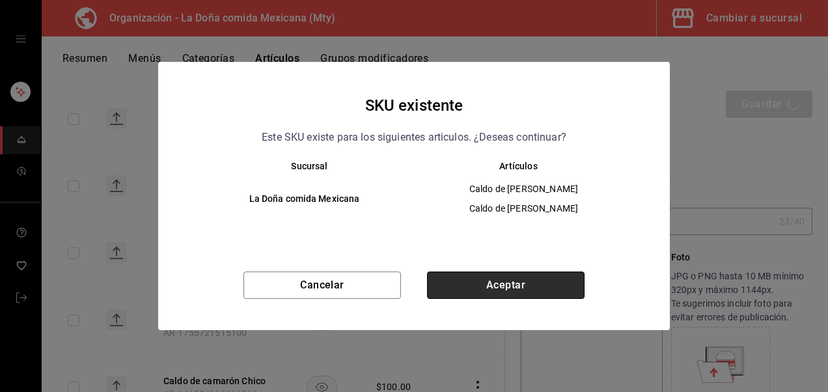
click at [499, 280] on button "Aceptar" at bounding box center [506, 284] width 158 height 27
type textarea "x"
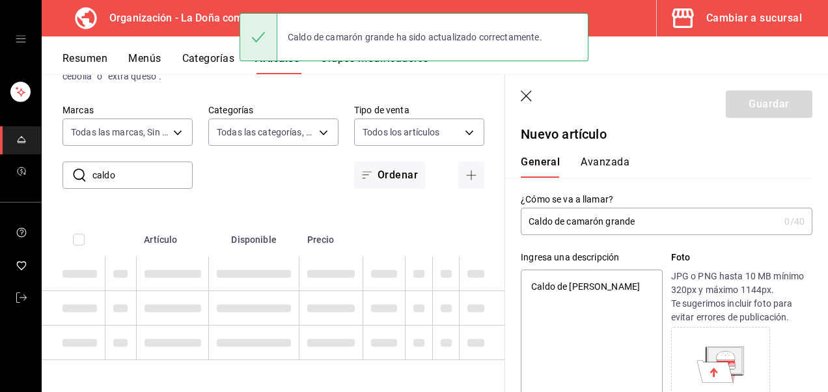
type textarea "x"
type input "AR-1755730595787"
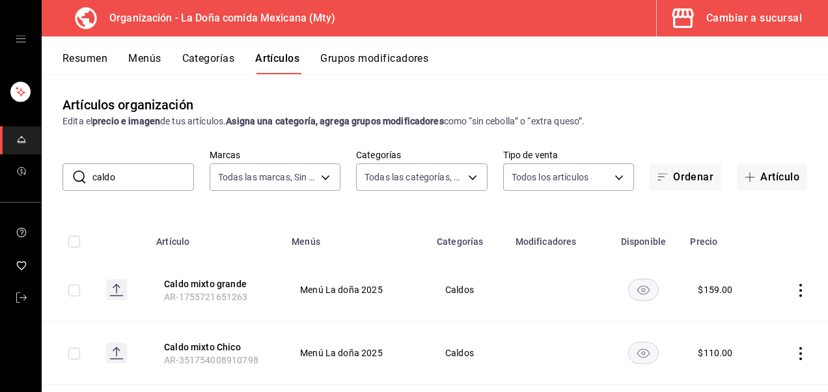
click at [92, 62] on button "Resumen" at bounding box center [85, 63] width 45 height 22
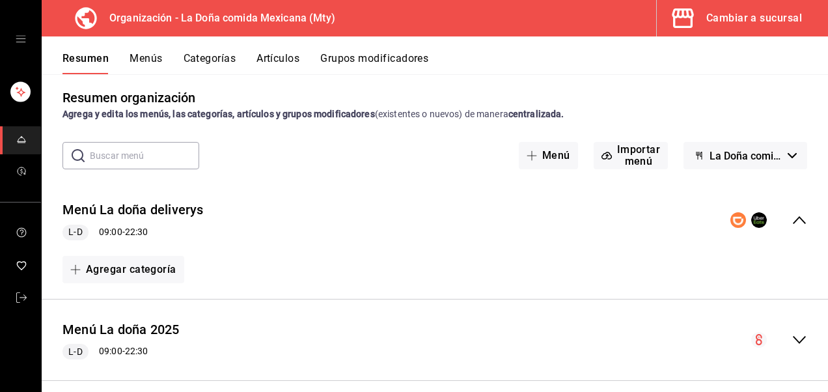
scroll to position [22, 0]
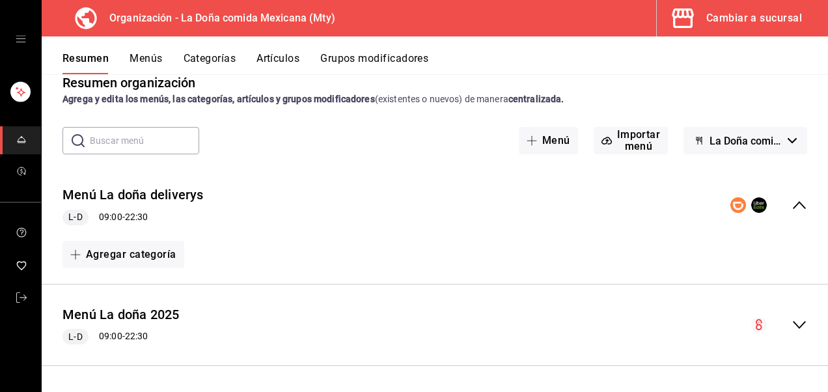
click at [140, 58] on button "Menús" at bounding box center [146, 63] width 33 height 22
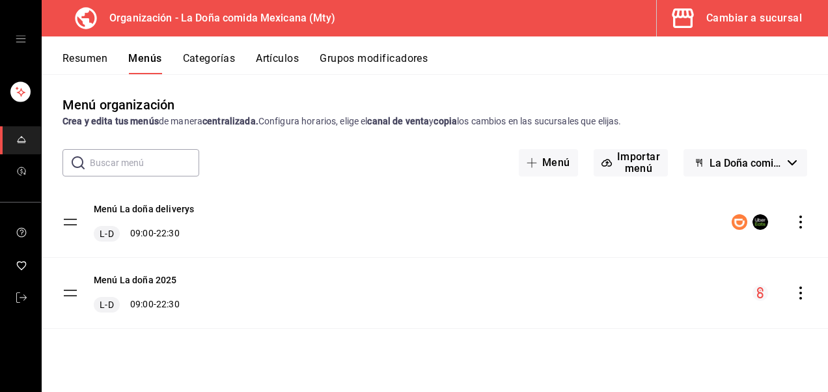
click at [800, 289] on icon "actions" at bounding box center [800, 292] width 13 height 13
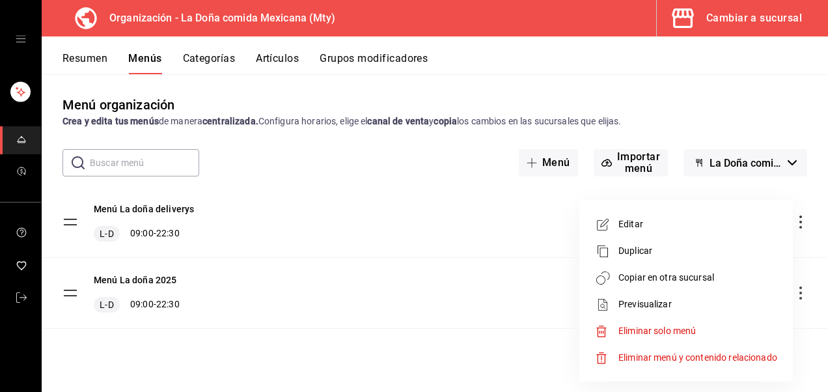
click at [682, 279] on span "Copiar en otra sucursal" at bounding box center [698, 278] width 159 height 14
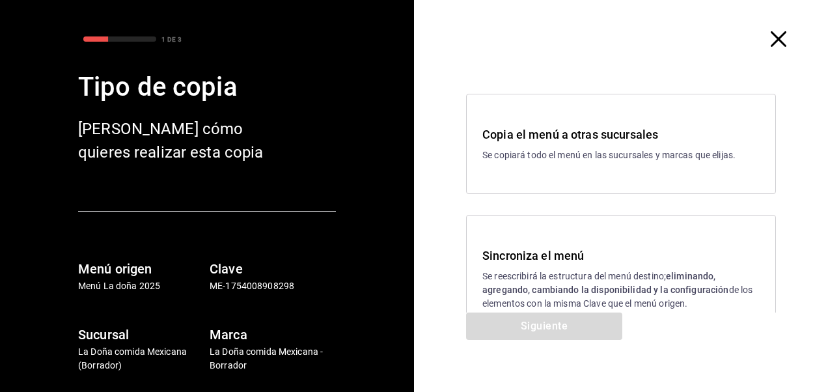
click at [547, 264] on div "Sincroniza el menú Se reescribirá la estructura del menú destino; eliminando, a…" at bounding box center [620, 279] width 277 height 64
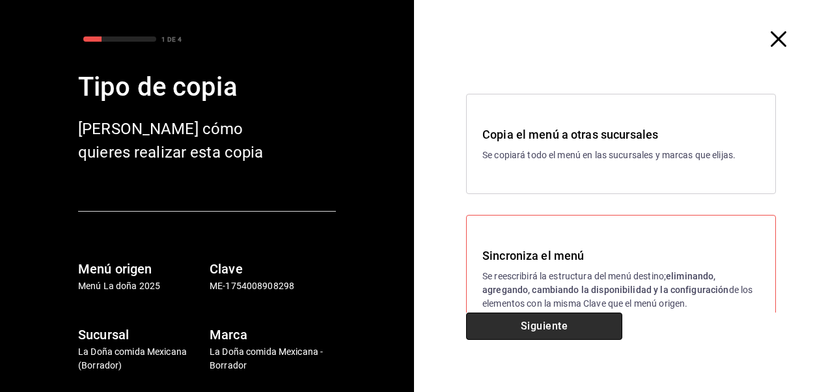
click at [542, 329] on button "Siguiente" at bounding box center [544, 326] width 156 height 27
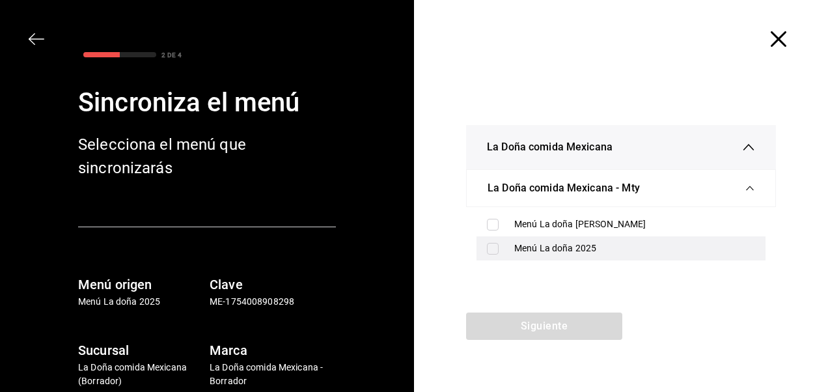
click at [505, 249] on div "Menú La doña 2025" at bounding box center [621, 248] width 289 height 24
checkbox input "true"
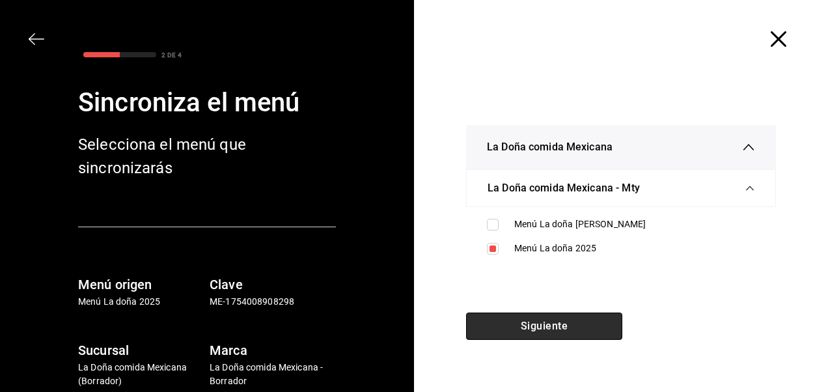
click at [512, 333] on button "Siguiente" at bounding box center [544, 326] width 156 height 27
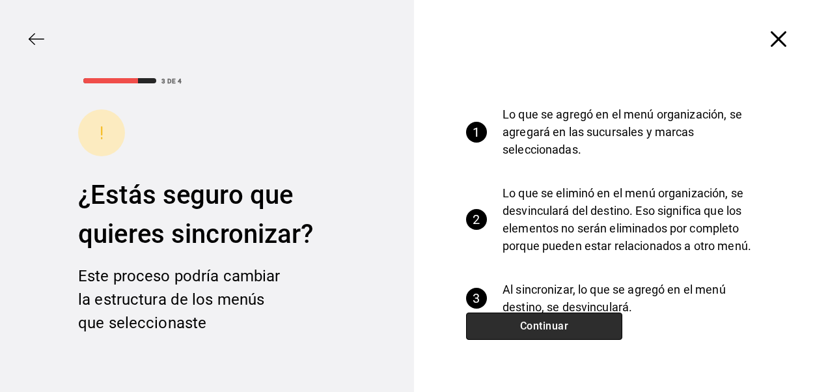
click at [512, 333] on button "Continuar" at bounding box center [544, 326] width 156 height 27
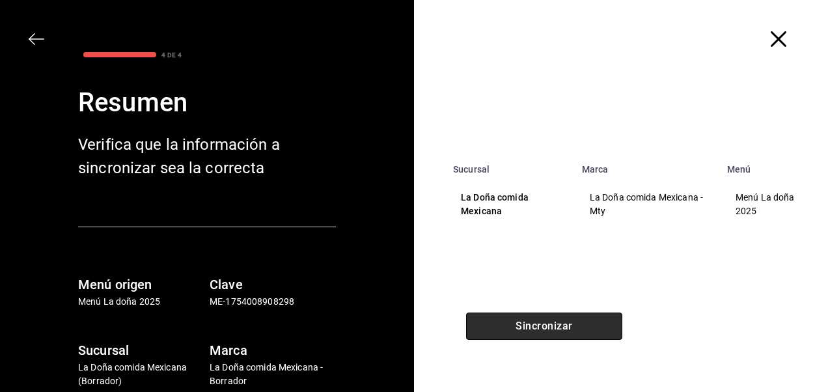
click at [512, 333] on button "Sincronizar" at bounding box center [544, 326] width 156 height 27
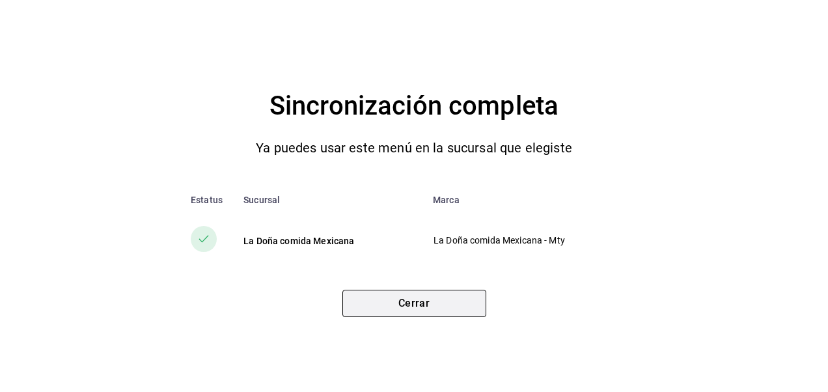
click at [457, 309] on button "Cerrar" at bounding box center [414, 303] width 144 height 27
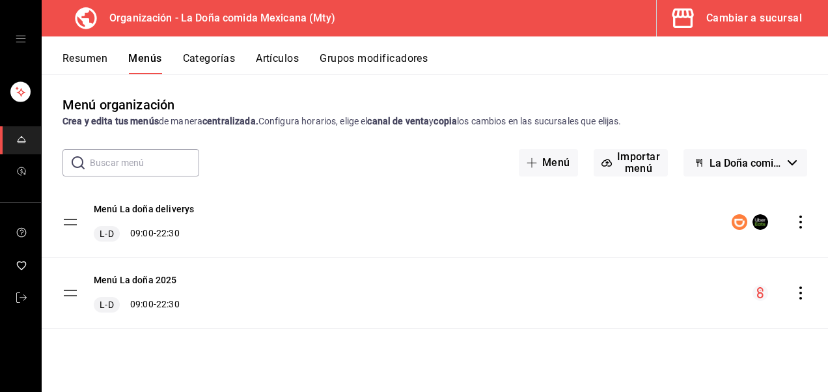
click at [273, 61] on button "Artículos" at bounding box center [277, 63] width 43 height 22
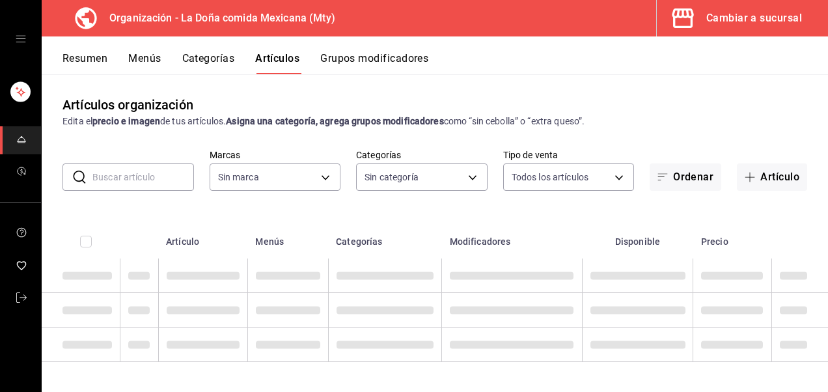
click at [148, 177] on input "text" at bounding box center [143, 177] width 102 height 26
type input "807d94b5-1b38-4ed6-a3df-467630bb9ad2,7bdc5ec2-7f18-46f5-b122-544e67ef907d,7c02d…"
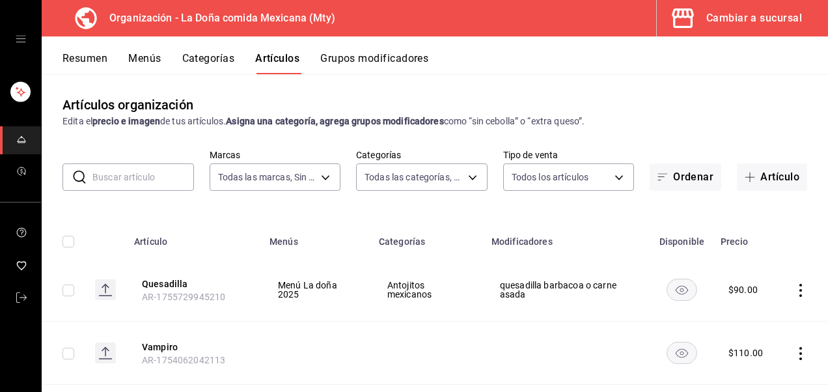
type input "c"
type input "af474132-6d54-48df-b37f-84375af39436,b806bc3a-6336-45b9-97f5-3ca3f7f3e860,4b134…"
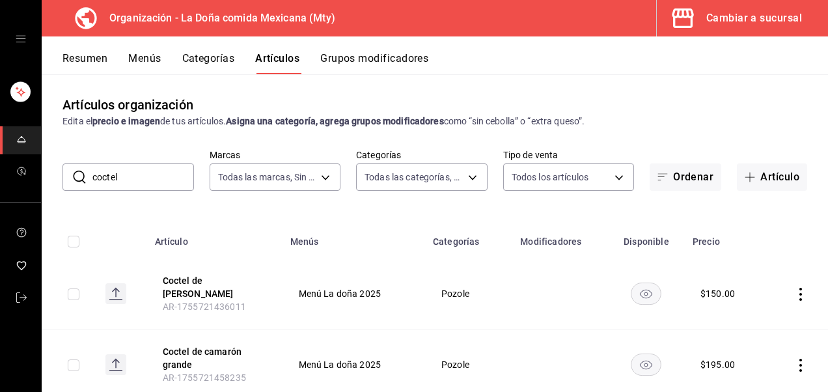
type input "coctel"
click at [798, 125] on div "Artículos organización Edita el precio e imagen de tus artículos. Asigna una ca…" at bounding box center [435, 111] width 786 height 33
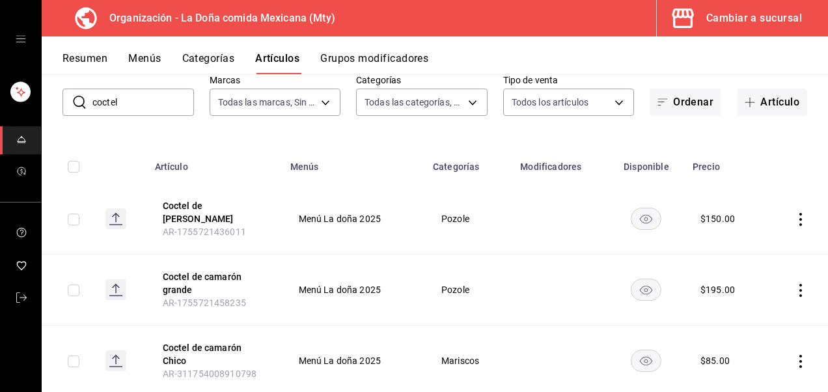
scroll to position [110, 0]
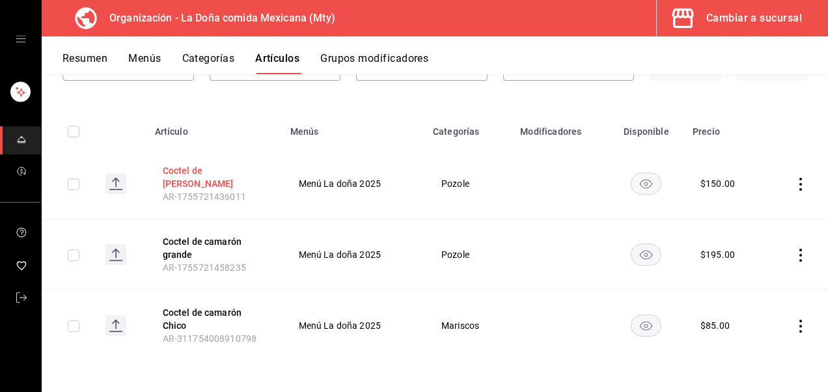
click at [206, 174] on button "Coctel de [PERSON_NAME]" at bounding box center [215, 177] width 104 height 26
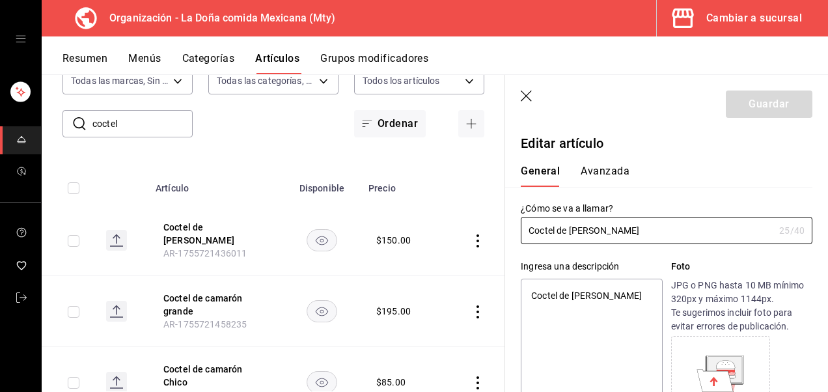
type textarea "x"
type input "$150.00"
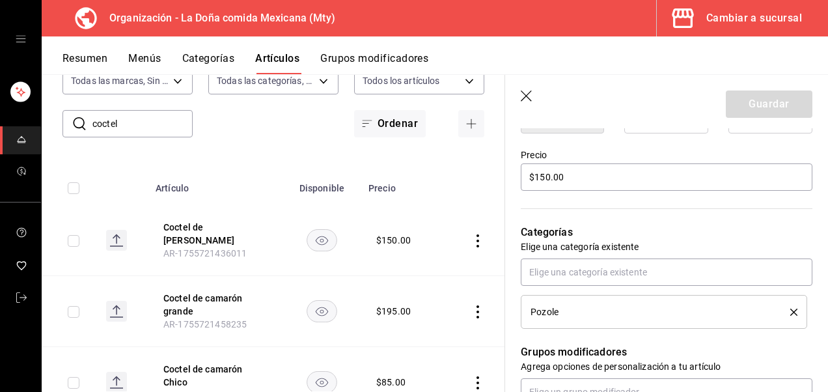
scroll to position [387, 0]
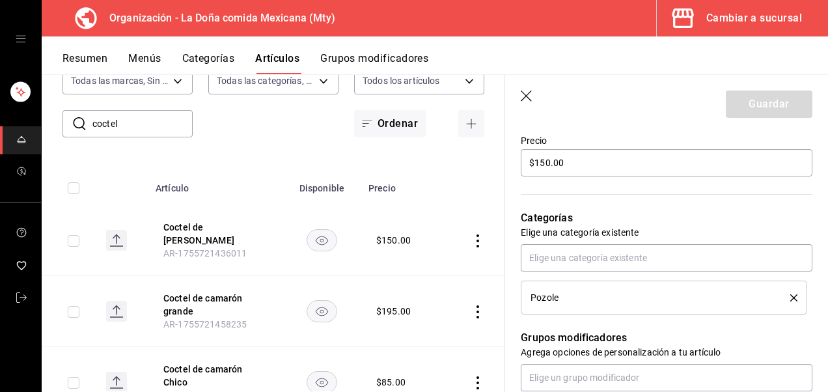
click at [784, 306] on li "Pozole" at bounding box center [664, 298] width 286 height 34
click at [790, 297] on icon "delete" at bounding box center [793, 297] width 7 height 7
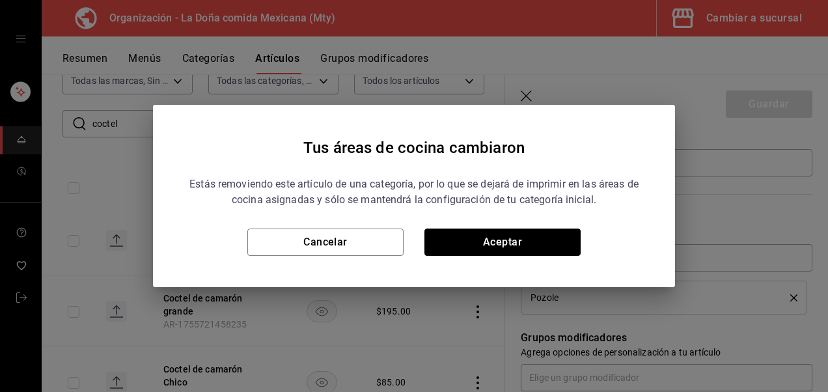
click at [505, 240] on button "Aceptar" at bounding box center [502, 242] width 156 height 27
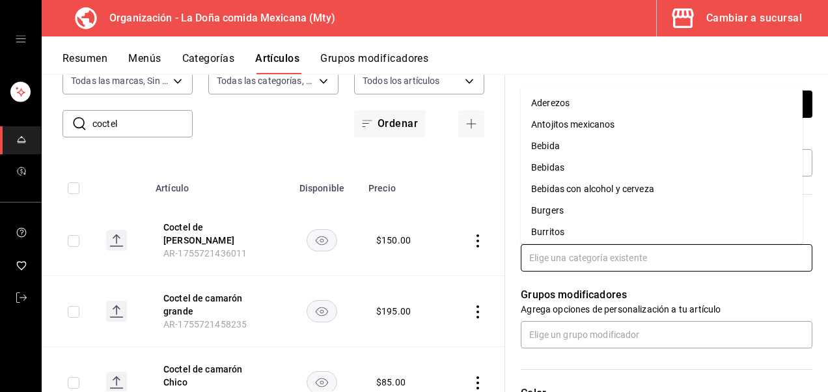
click at [581, 262] on input "text" at bounding box center [667, 257] width 292 height 27
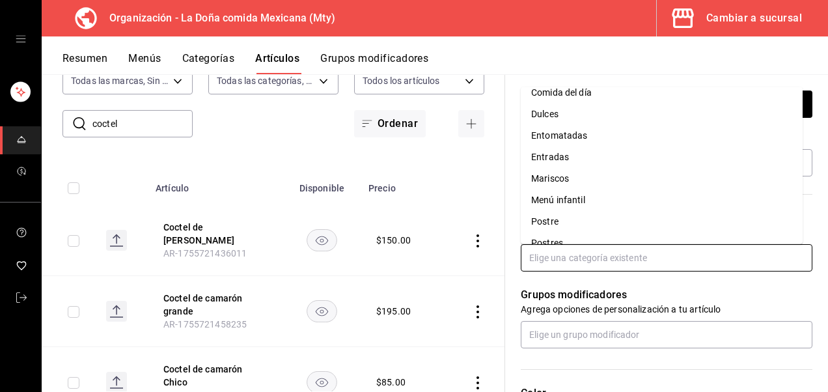
scroll to position [212, 0]
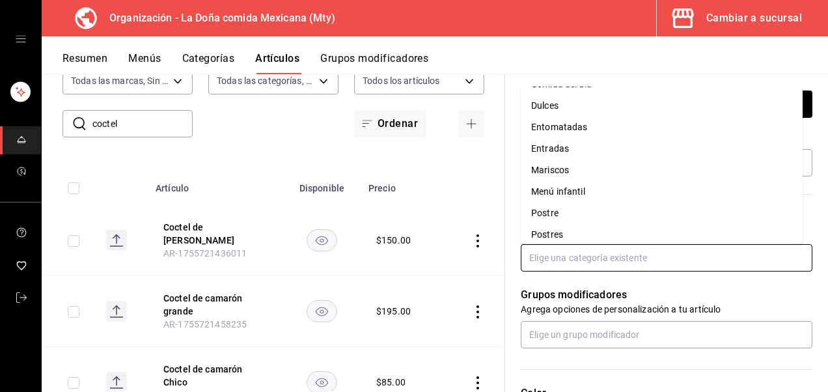
click at [701, 168] on li "Mariscos" at bounding box center [662, 170] width 282 height 21
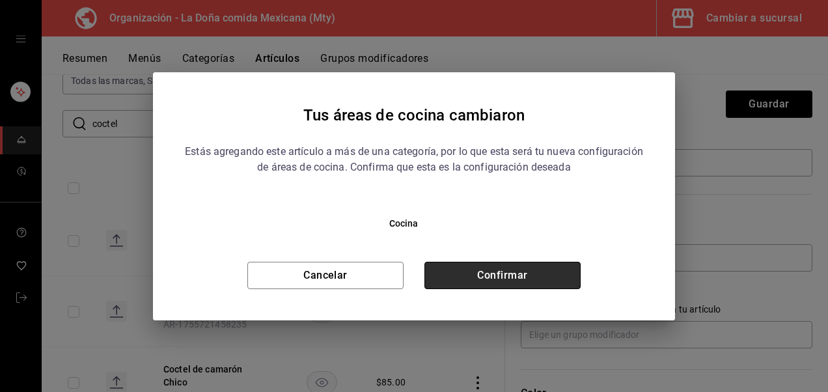
click at [527, 284] on button "Confirmar" at bounding box center [502, 275] width 156 height 27
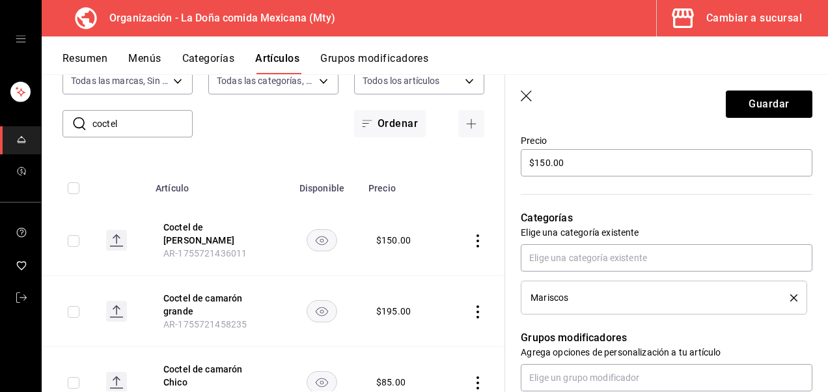
click at [766, 121] on header "Guardar" at bounding box center [666, 101] width 323 height 53
click at [768, 105] on button "Guardar" at bounding box center [769, 103] width 87 height 27
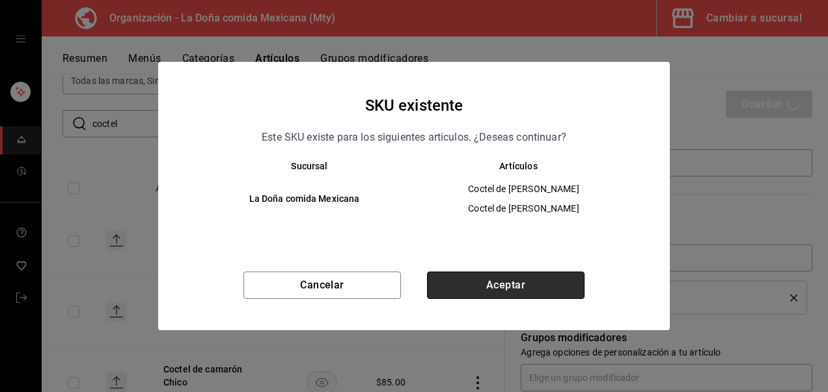
click at [529, 281] on button "Aceptar" at bounding box center [506, 284] width 158 height 27
type textarea "x"
type input "AR-1755731501716"
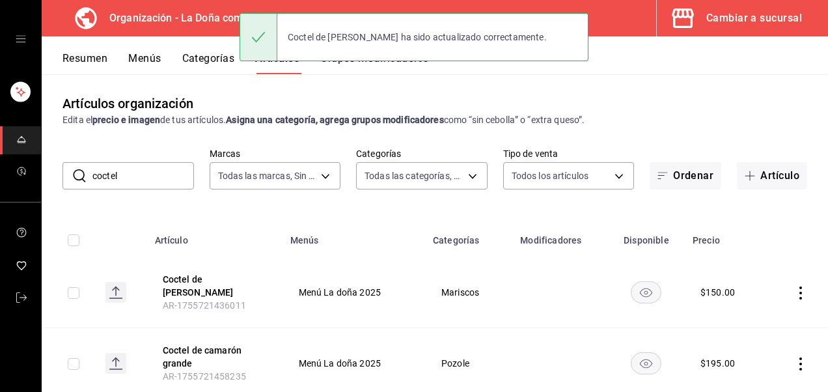
click at [138, 171] on input "coctel" at bounding box center [143, 176] width 102 height 26
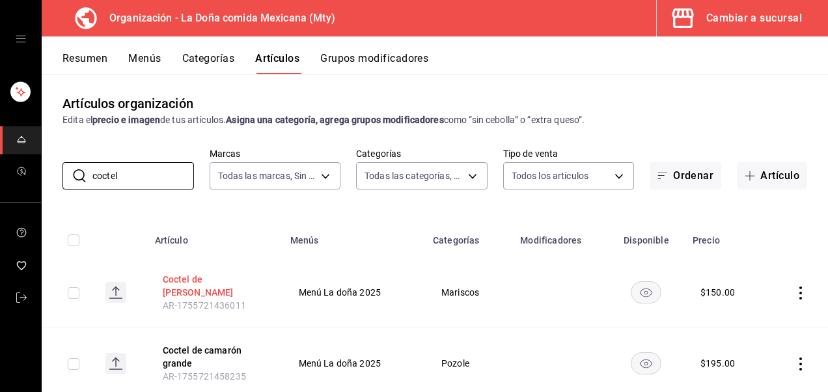
click at [230, 354] on button "Coctel de camarón grande" at bounding box center [215, 357] width 104 height 26
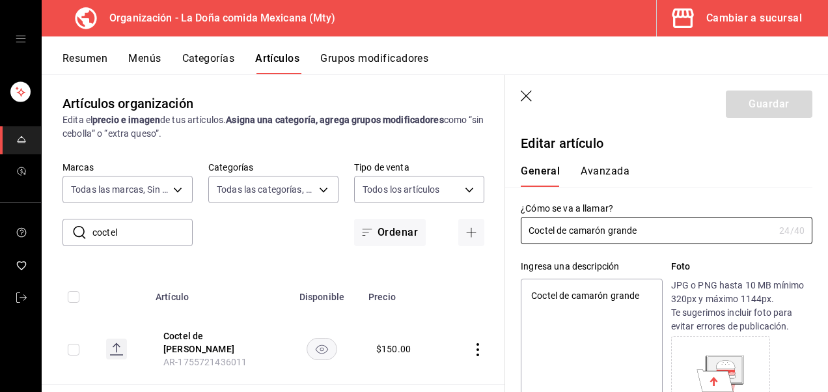
type textarea "x"
type input "$195.00"
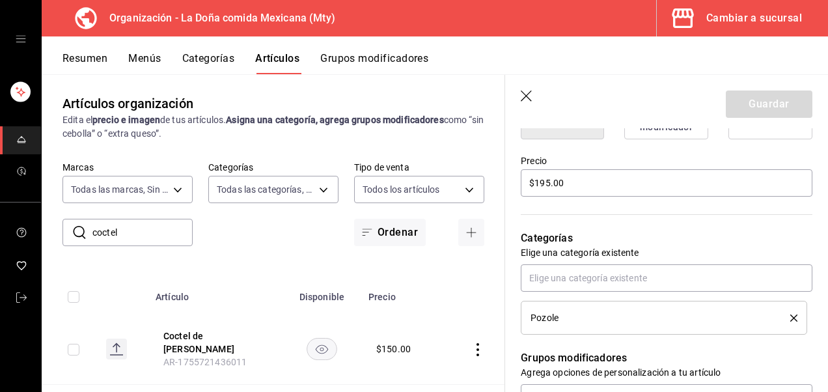
scroll to position [388, 0]
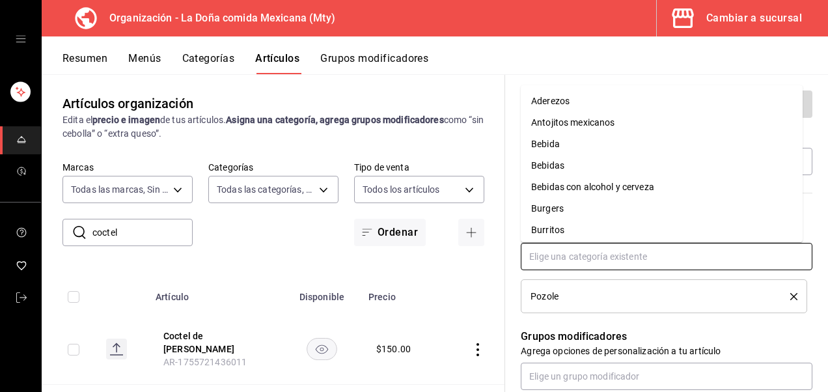
click at [752, 262] on input "text" at bounding box center [667, 256] width 292 height 27
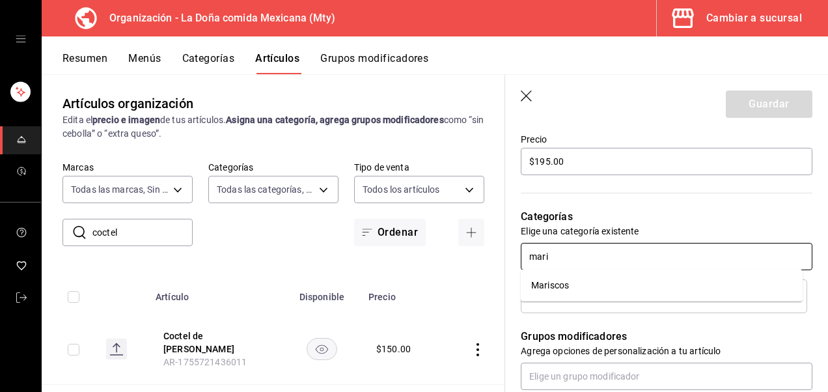
type input "maris"
click at [703, 286] on li "Mariscos" at bounding box center [662, 285] width 282 height 21
type textarea "x"
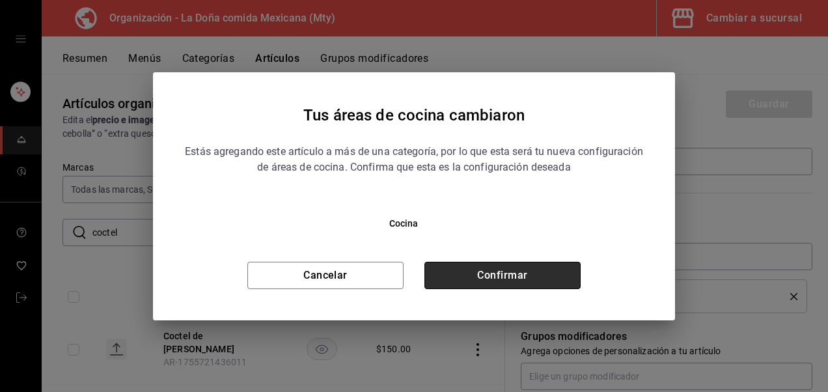
click at [559, 270] on button "Confirmar" at bounding box center [502, 275] width 156 height 27
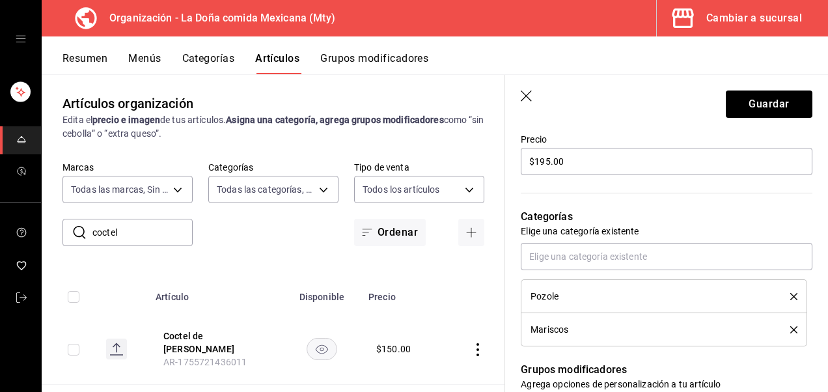
click at [790, 297] on icon "delete" at bounding box center [793, 296] width 7 height 7
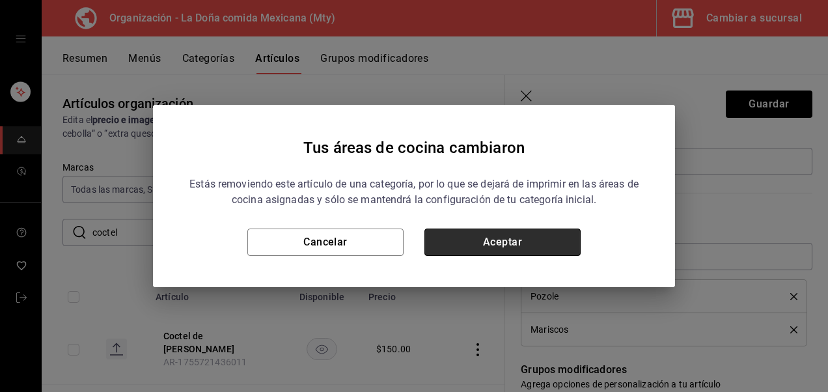
click at [526, 238] on button "Aceptar" at bounding box center [502, 242] width 156 height 27
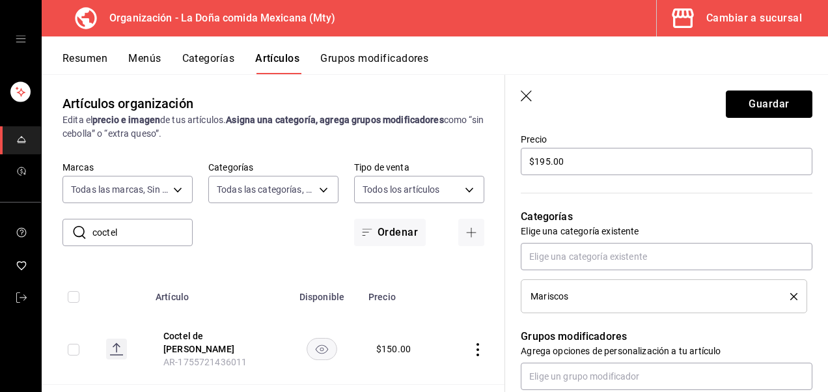
click at [795, 104] on button "Guardar" at bounding box center [769, 103] width 87 height 27
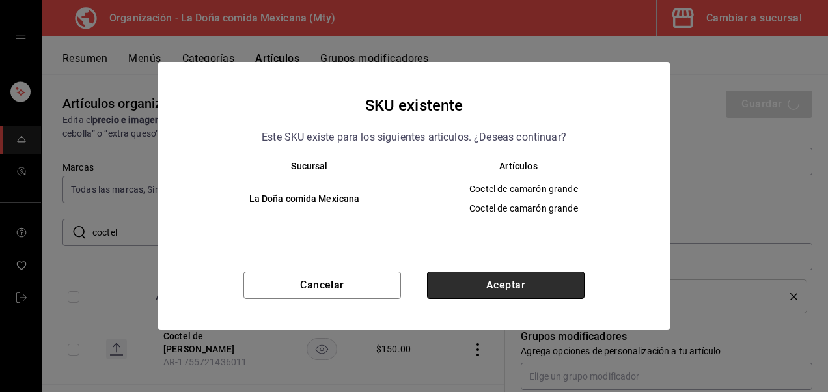
click at [487, 280] on button "Aceptar" at bounding box center [506, 284] width 158 height 27
type textarea "x"
type input "AR-1755731522012"
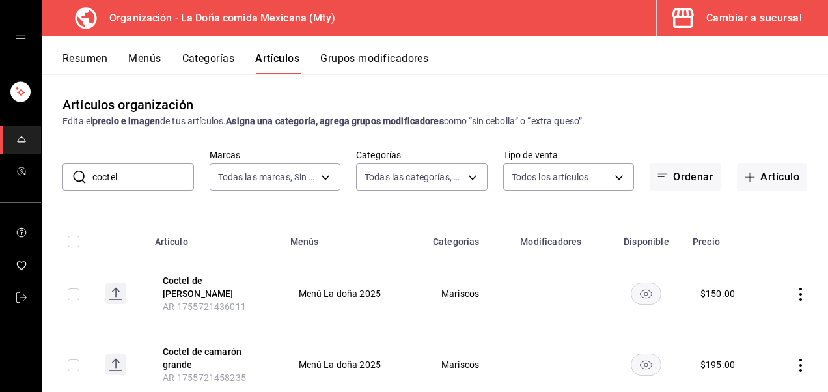
click at [148, 185] on input "coctel" at bounding box center [143, 177] width 102 height 26
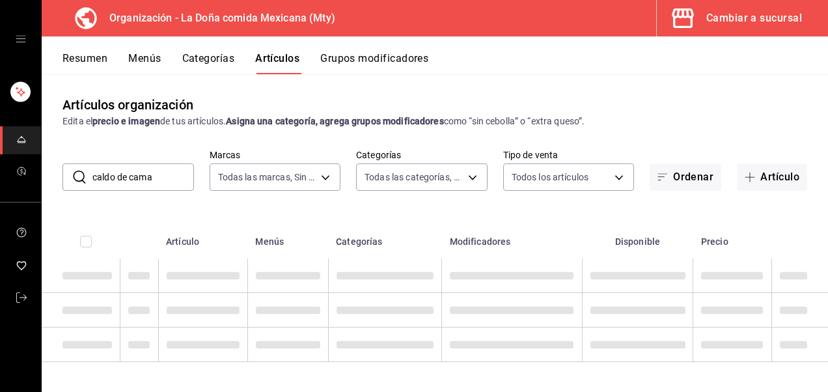
type input "caldo de cama"
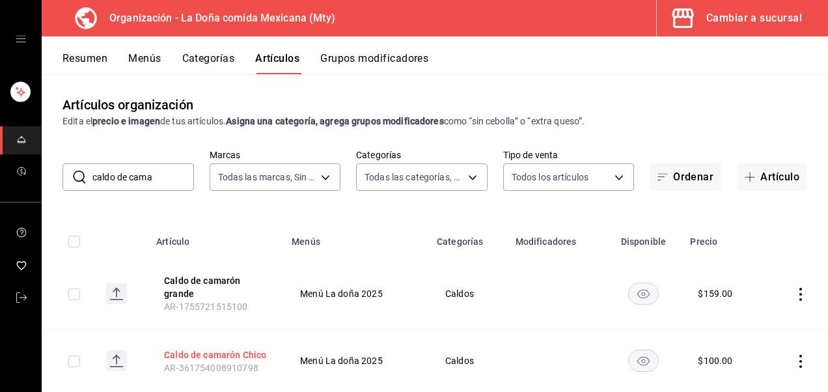
click at [208, 354] on button "Caldo de camarón Chico" at bounding box center [216, 354] width 104 height 13
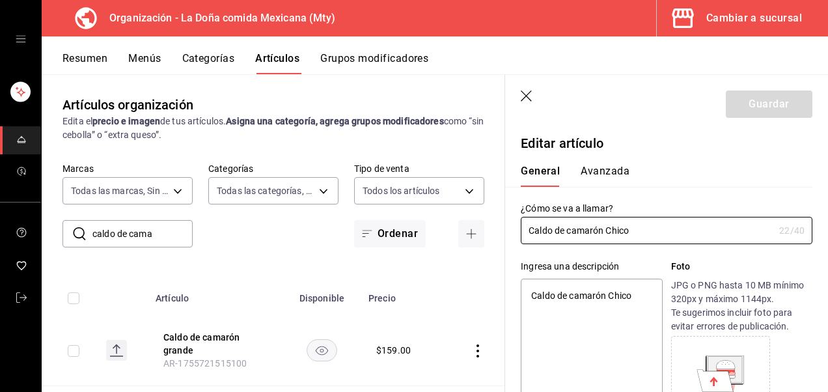
type textarea "x"
type input "$100.00"
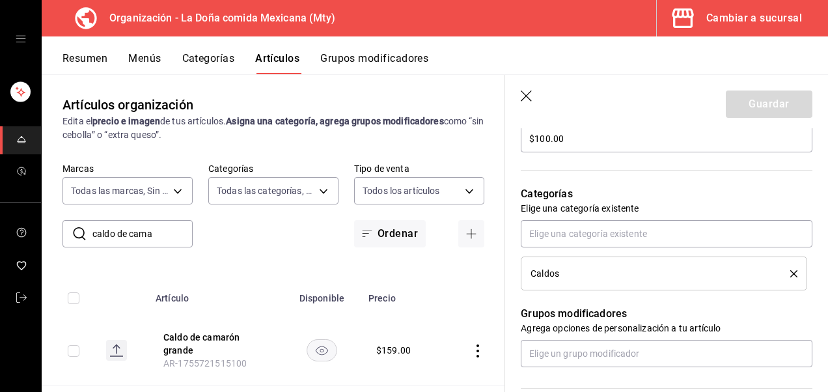
scroll to position [336, 0]
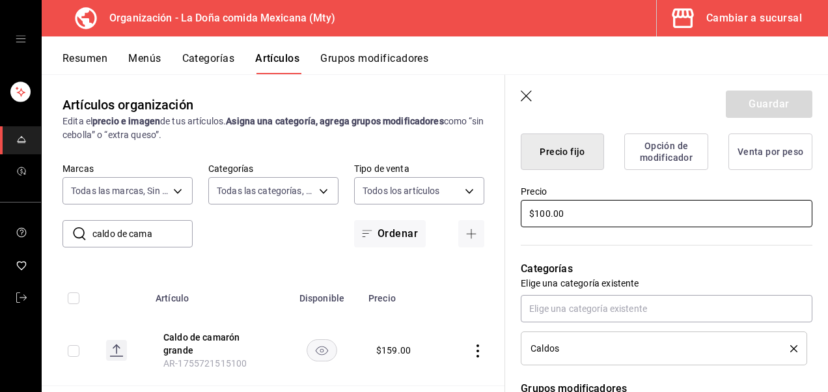
click at [587, 214] on input "$100.00" at bounding box center [667, 213] width 292 height 27
type textarea "x"
type input "$100.00"
type textarea "x"
type input "$100.00"
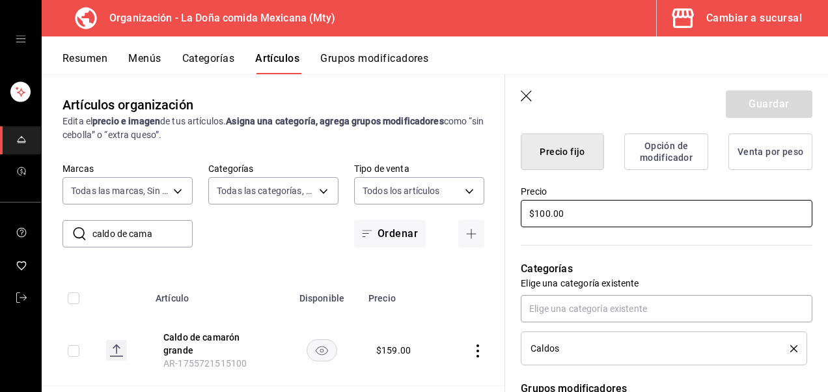
type textarea "x"
type input "$10.00"
type textarea "x"
type input "$1.00"
type textarea "x"
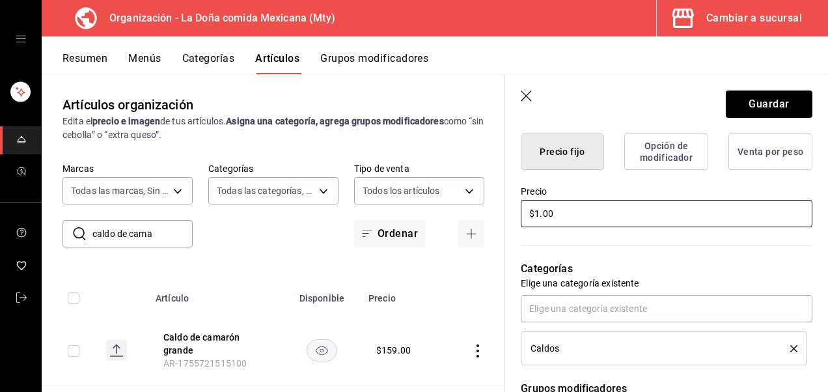
type input "$11.00"
type textarea "x"
type input "$110.00"
type textarea "x"
type input "$110.00"
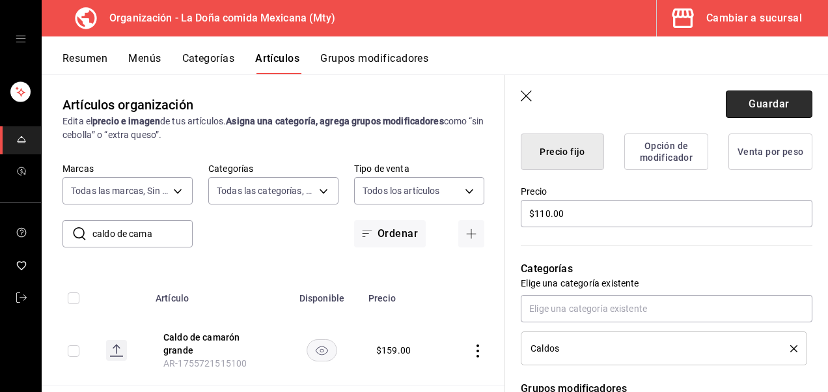
click at [788, 114] on button "Guardar" at bounding box center [769, 103] width 87 height 27
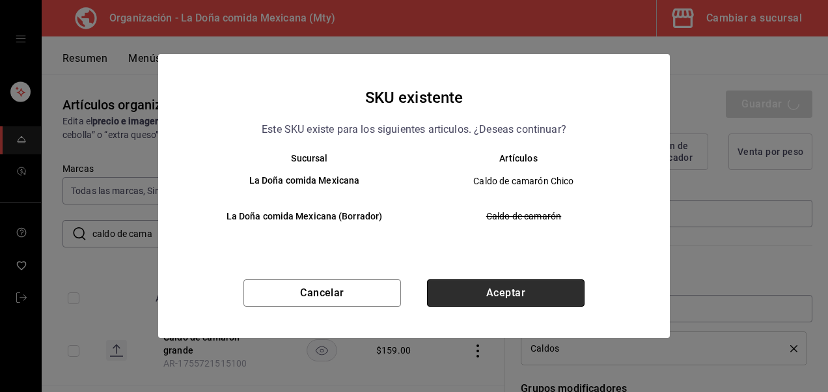
click at [560, 292] on button "Aceptar" at bounding box center [506, 292] width 158 height 27
type textarea "x"
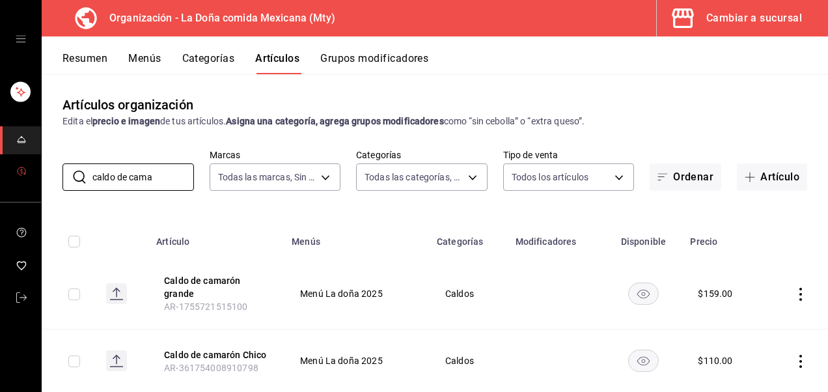
drag, startPoint x: 159, startPoint y: 177, endPoint x: 9, endPoint y: 163, distance: 150.4
click at [9, 163] on div "Organización - La Doña comida Mexicana (Mty) Cambiar a sucursal Resumen Menús C…" at bounding box center [414, 196] width 828 height 392
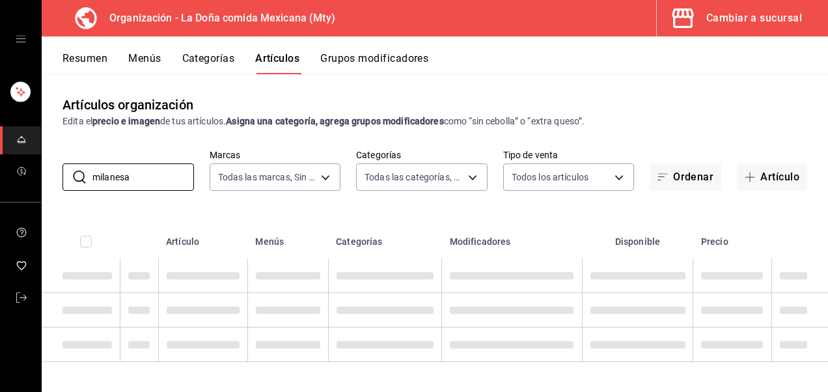
type input "milanesa"
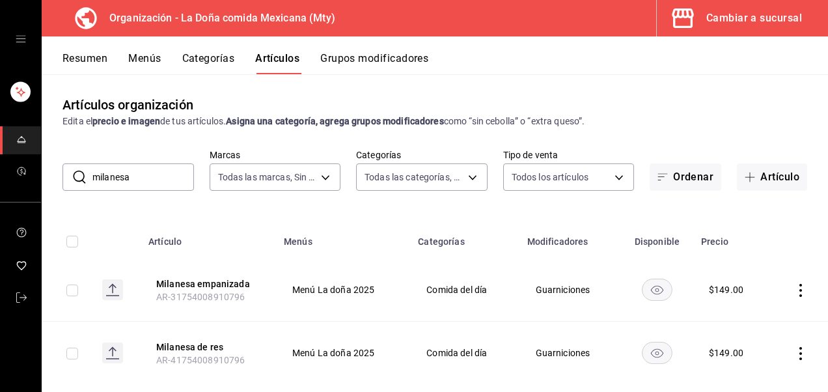
click at [232, 283] on button "Milanesa empanizada" at bounding box center [208, 283] width 104 height 13
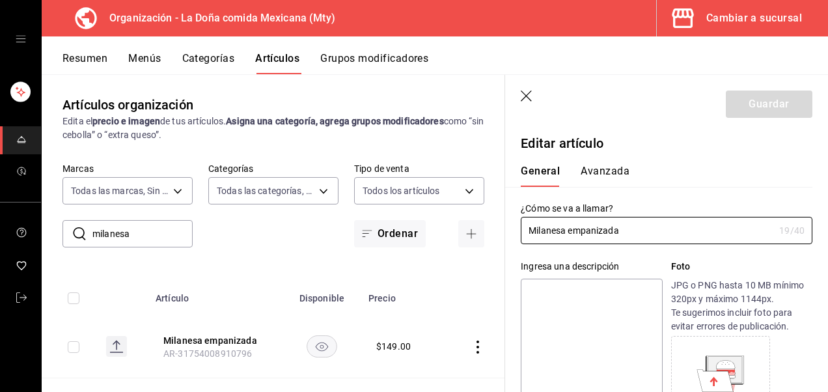
type input "$149.00"
click at [568, 230] on input "Milanesa empanizada" at bounding box center [647, 230] width 253 height 26
type input "Milanesa de pollo empanizada"
click at [757, 94] on button "Guardar" at bounding box center [769, 103] width 87 height 27
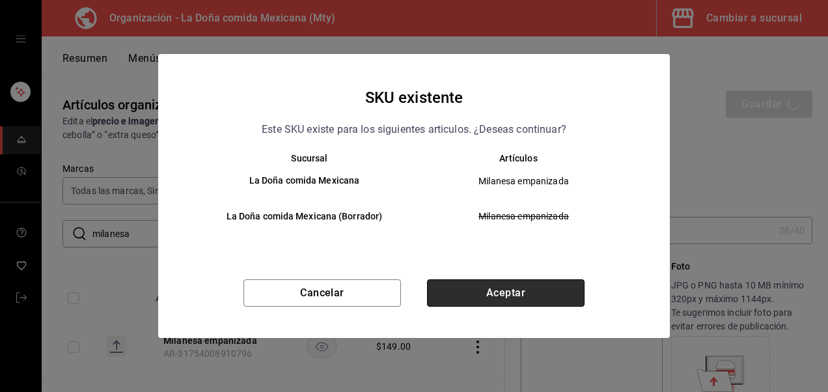
click at [510, 296] on button "Aceptar" at bounding box center [506, 292] width 158 height 27
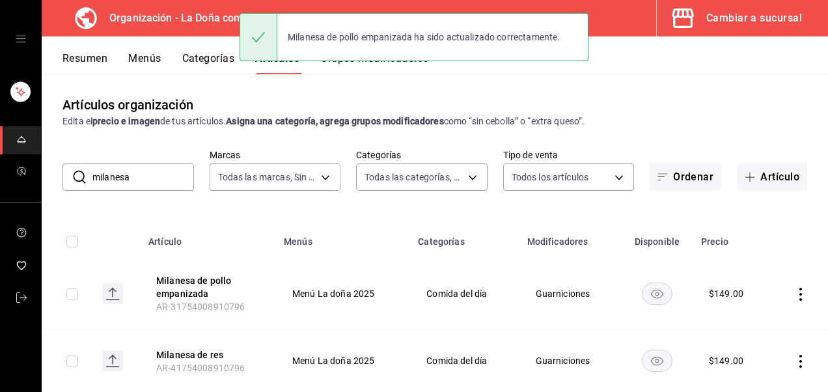
scroll to position [1, 0]
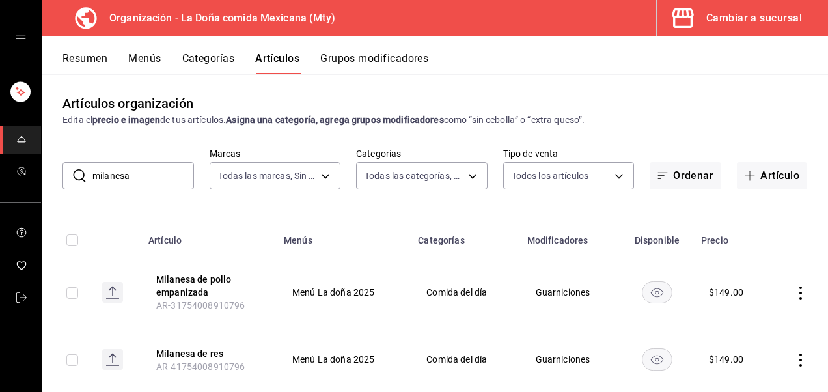
click at [73, 296] on input "checkbox" at bounding box center [72, 293] width 12 height 12
checkbox input "true"
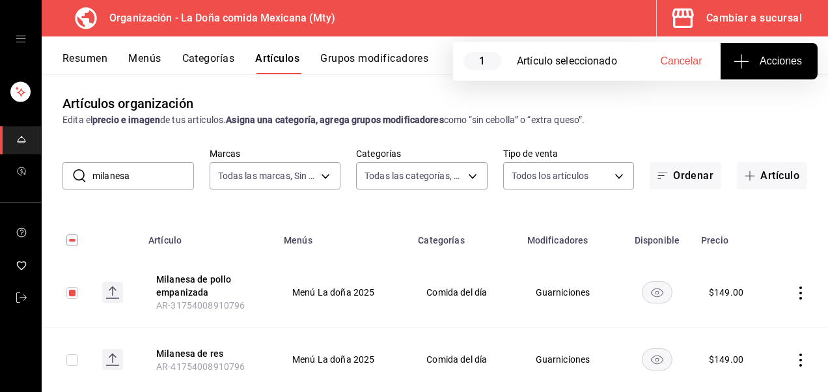
click at [796, 292] on icon "actions" at bounding box center [800, 292] width 13 height 13
click at [751, 327] on span "Duplicar" at bounding box center [752, 331] width 34 height 14
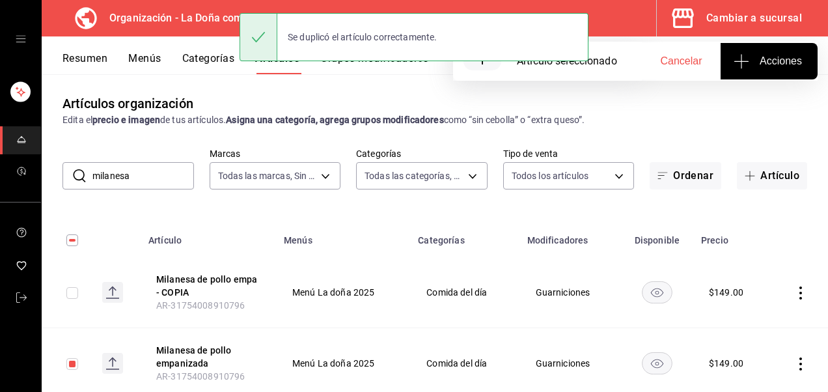
click at [75, 358] on input "checkbox" at bounding box center [72, 364] width 12 height 12
checkbox input "false"
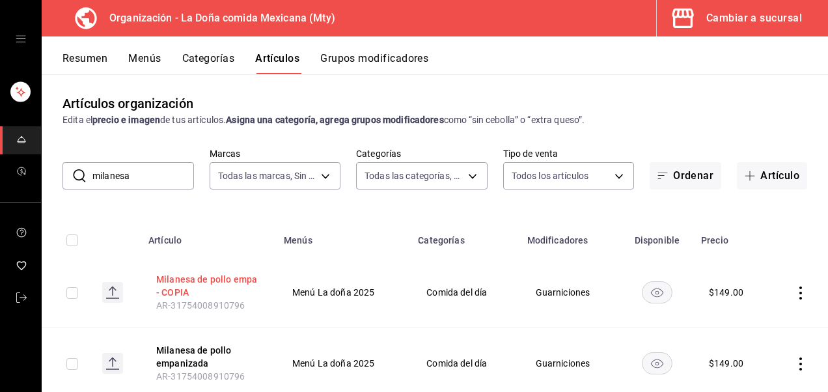
click at [217, 273] on button "Milanesa de pollo empa - COPIA" at bounding box center [208, 286] width 104 height 26
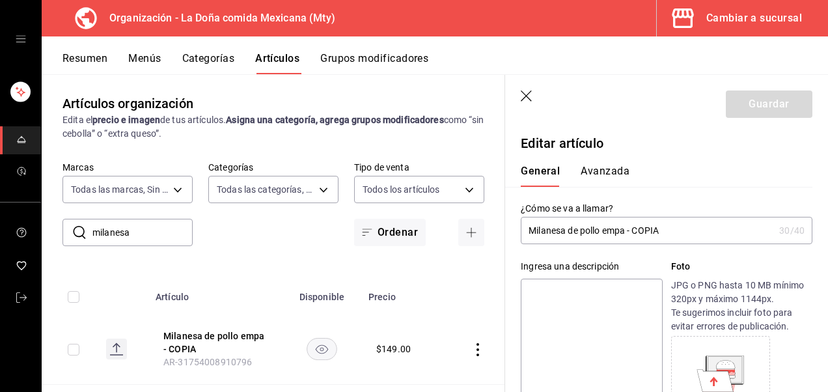
type input "$149.00"
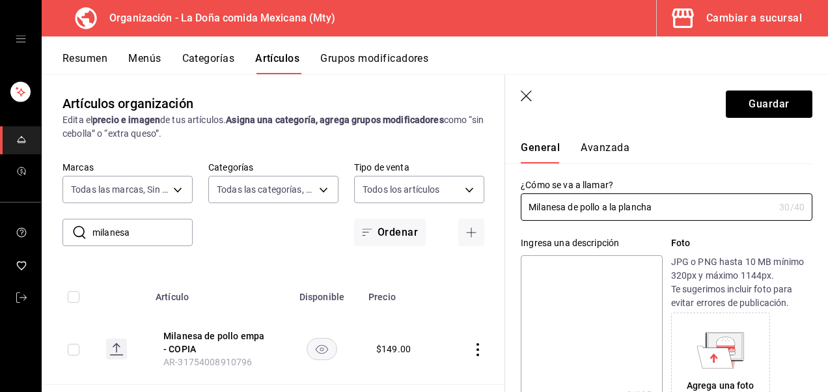
scroll to position [19, 0]
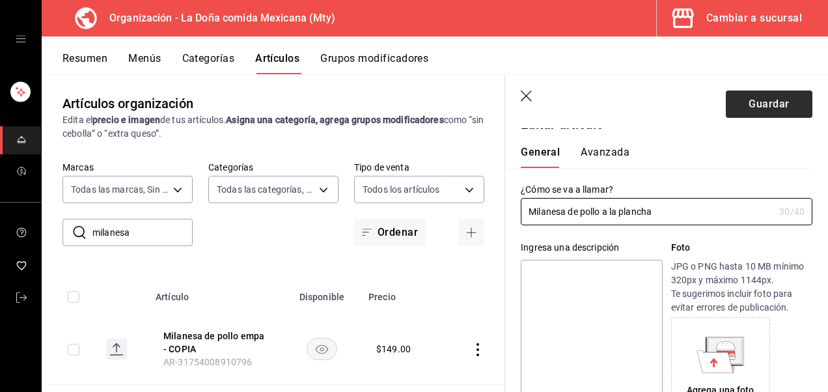
type input "Milanesa de pollo a la plancha"
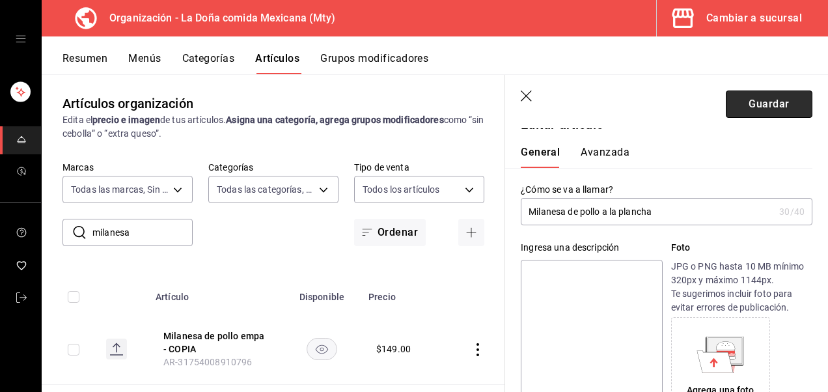
click at [779, 107] on button "Guardar" at bounding box center [769, 103] width 87 height 27
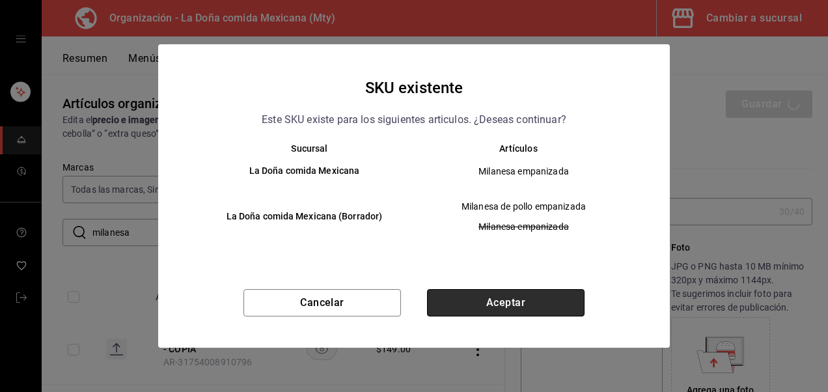
click at [521, 298] on button "Aceptar" at bounding box center [506, 302] width 158 height 27
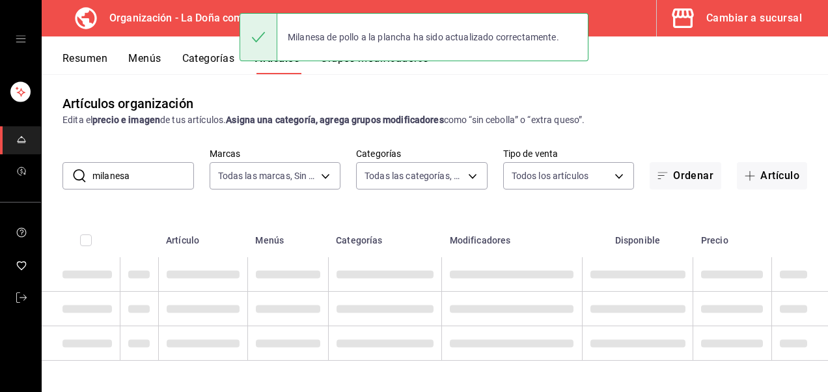
click at [198, 55] on button "Categorías" at bounding box center [208, 63] width 53 height 22
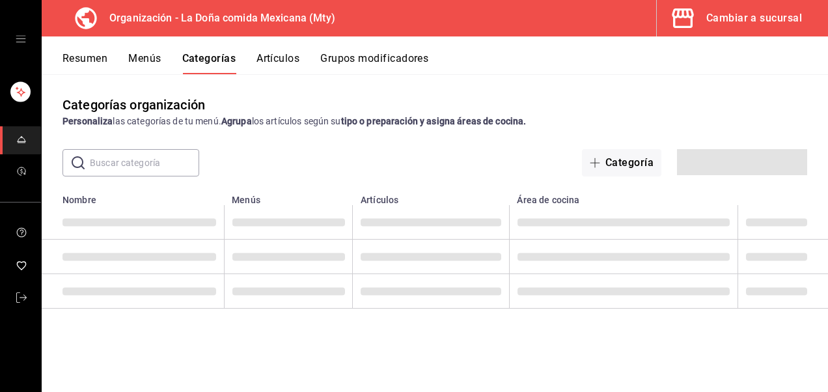
click at [146, 56] on button "Menús" at bounding box center [144, 63] width 33 height 22
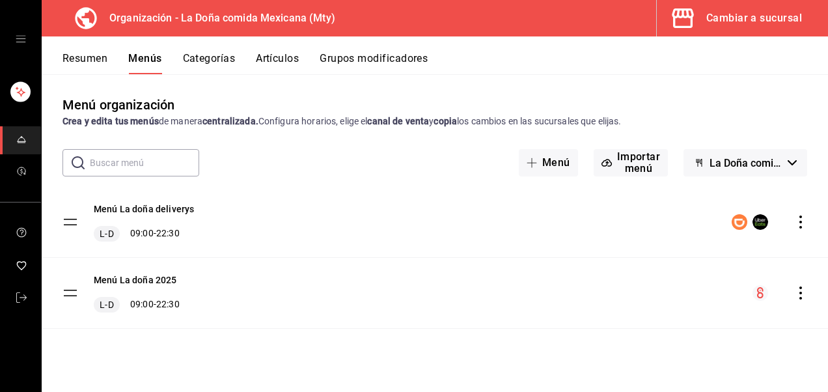
click at [802, 299] on icon "actions" at bounding box center [800, 292] width 13 height 13
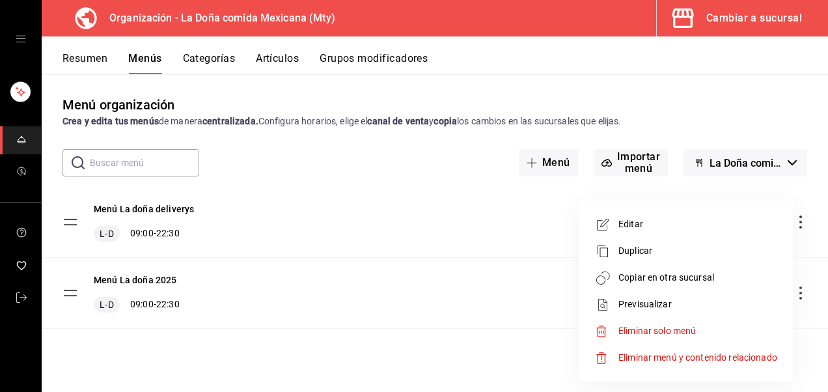
click at [680, 274] on span "Copiar en otra sucursal" at bounding box center [698, 278] width 159 height 14
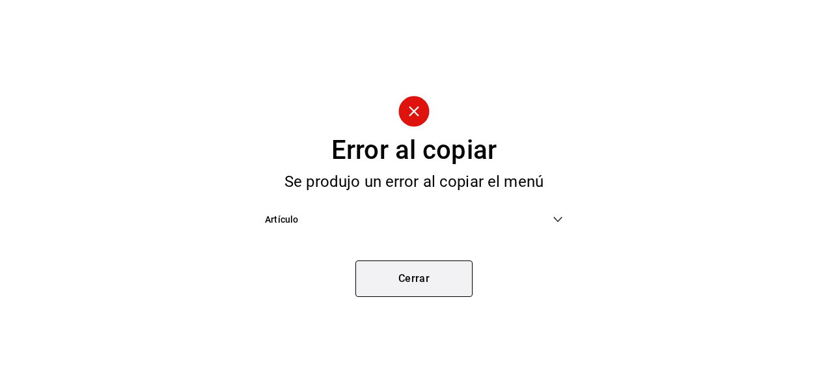
click at [467, 291] on button "Cerrar" at bounding box center [413, 278] width 117 height 36
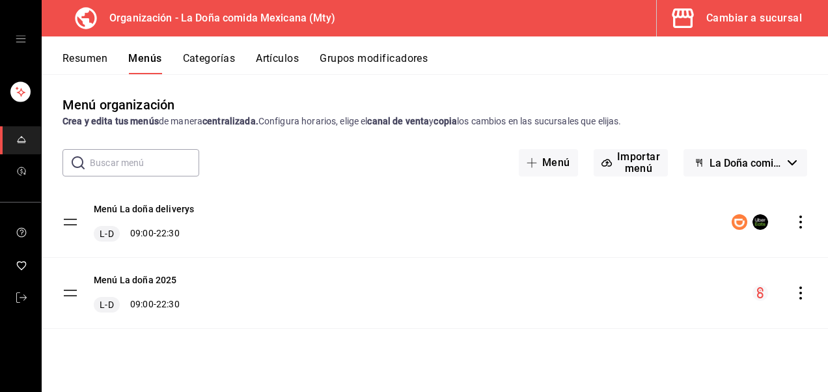
click at [801, 294] on icon "actions" at bounding box center [801, 292] width 3 height 13
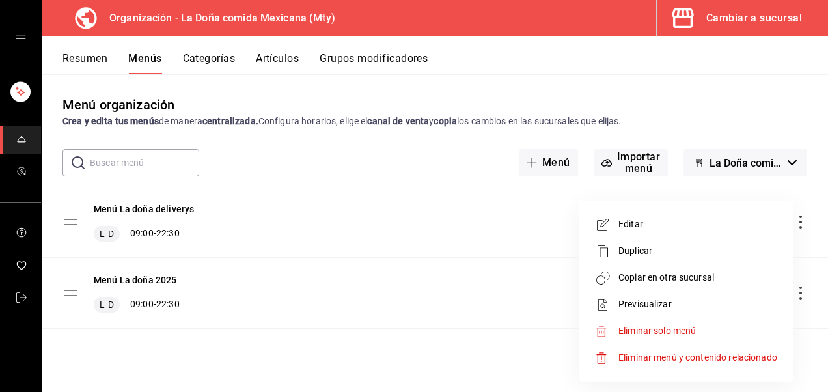
click at [701, 273] on span "Copiar en otra sucursal" at bounding box center [698, 278] width 159 height 14
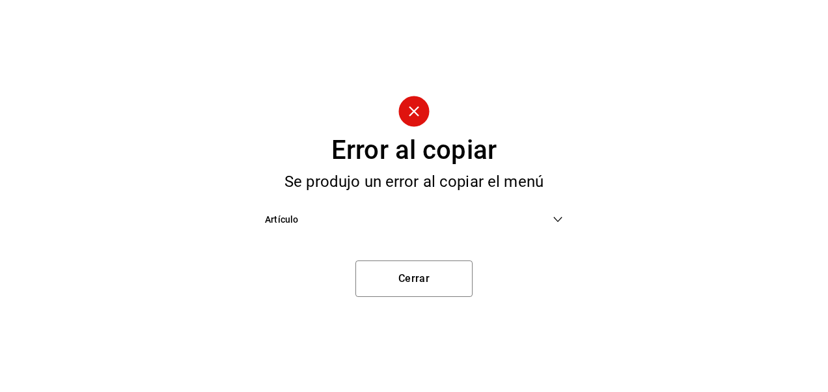
click at [556, 215] on icon at bounding box center [558, 219] width 10 height 10
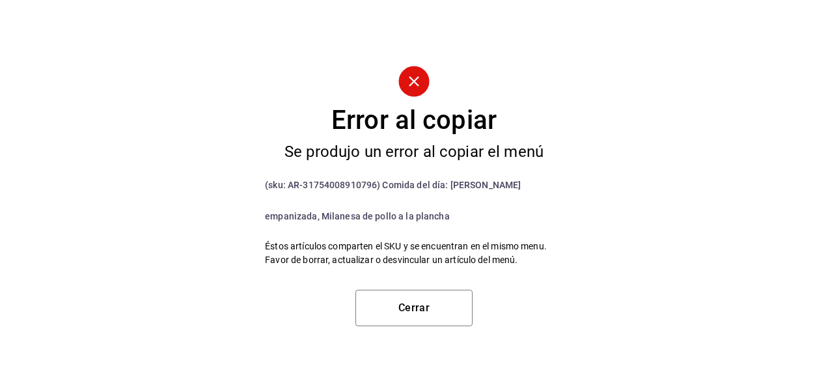
scroll to position [29, 0]
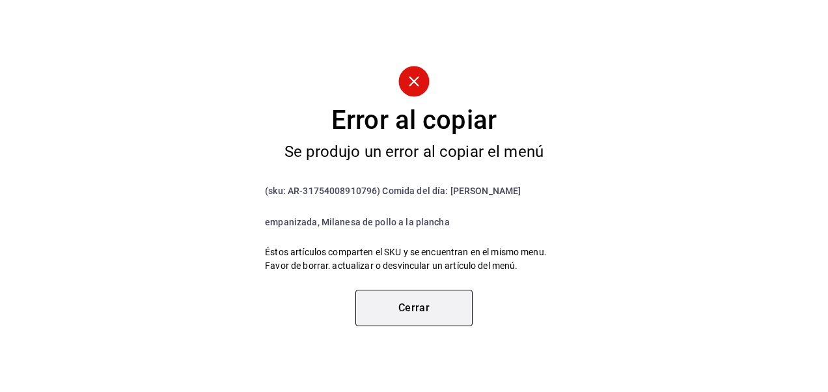
click at [421, 309] on button "Cerrar" at bounding box center [413, 308] width 117 height 36
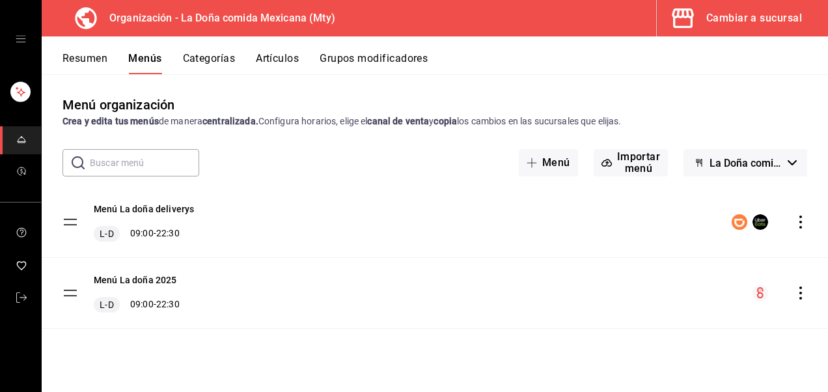
click at [270, 60] on button "Artículos" at bounding box center [277, 63] width 43 height 22
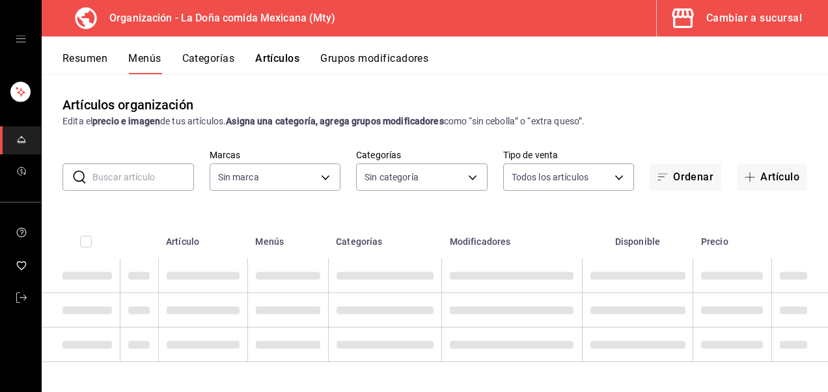
click at [161, 180] on input "text" at bounding box center [143, 177] width 102 height 26
type input "mi"
type input "807d94b5-1b38-4ed6-a3df-467630bb9ad2,7bdc5ec2-7f18-46f5-b122-544e67ef907d,7c02d…"
type input "milanesa"
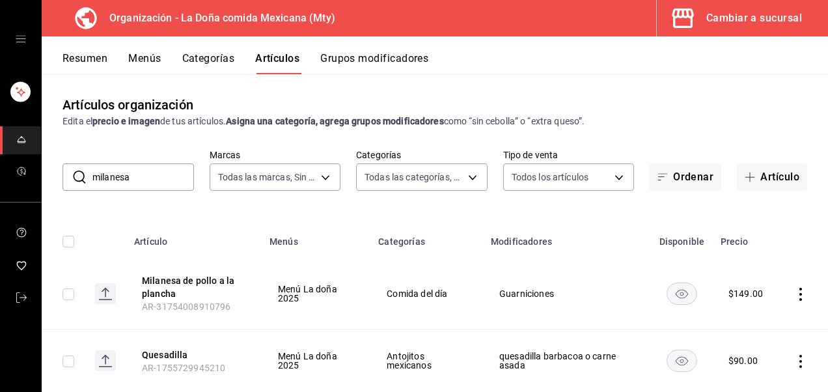
type input "af474132-6d54-48df-b37f-84375af39436,b806bc3a-6336-45b9-97f5-3ca3f7f3e860,4b134…"
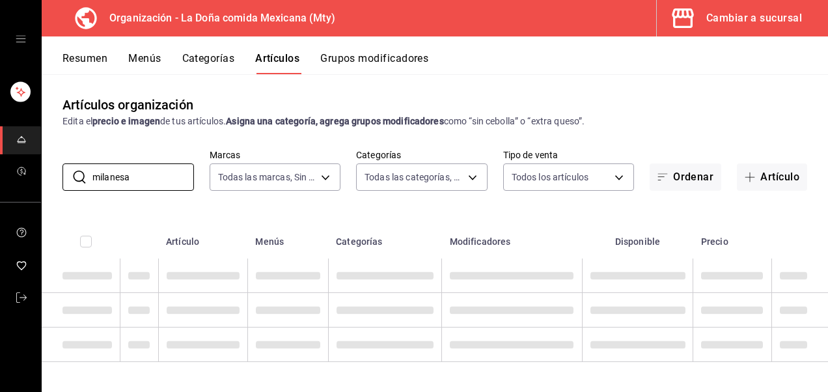
scroll to position [1, 0]
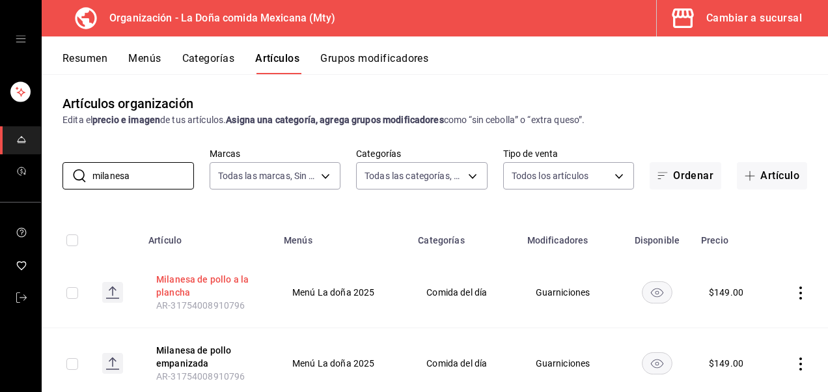
click at [230, 288] on button "Milanesa de pollo a la plancha" at bounding box center [208, 286] width 104 height 26
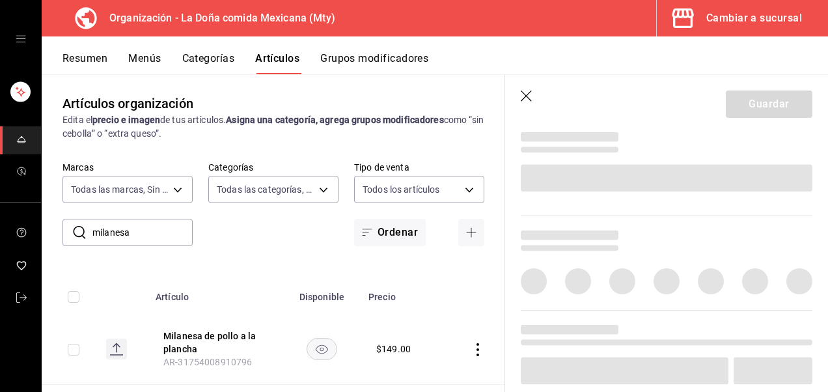
scroll to position [543, 0]
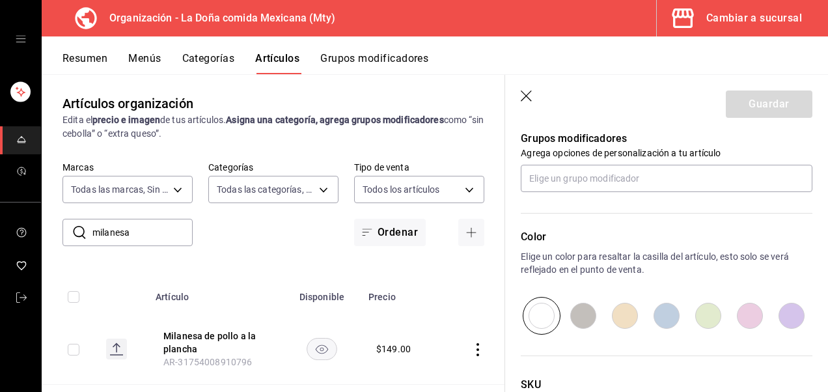
type input "$149.00"
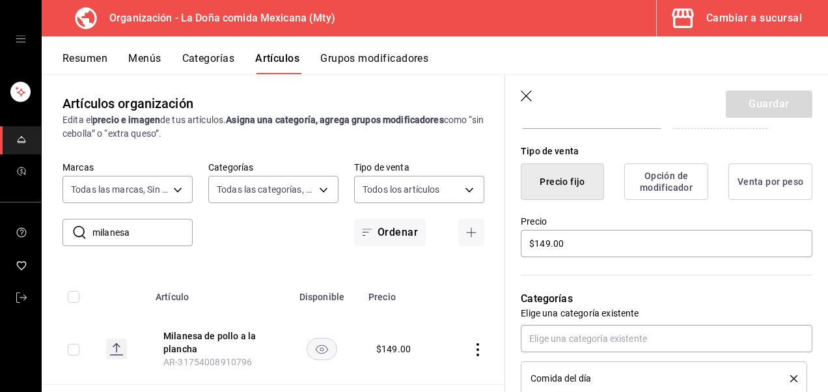
scroll to position [733, 0]
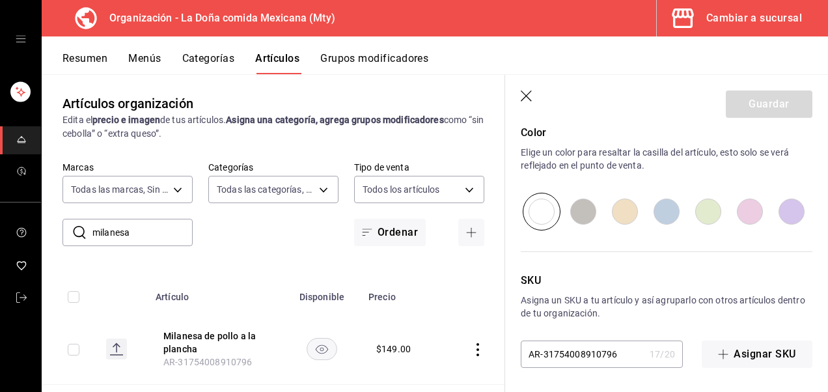
click at [616, 354] on input "AR-31754008910796" at bounding box center [583, 354] width 124 height 26
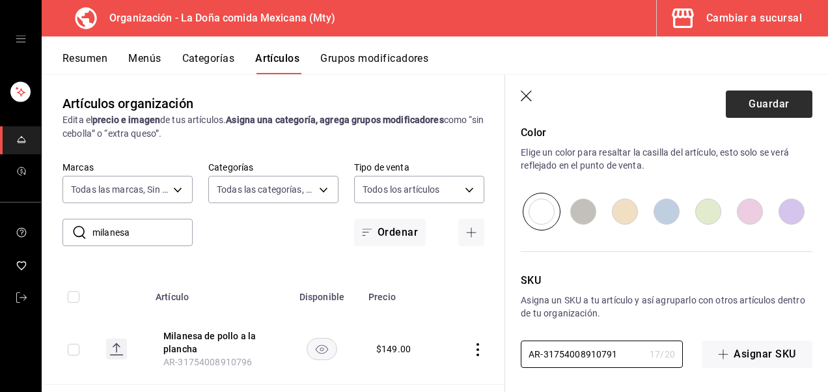
type input "AR-31754008910791"
click at [766, 104] on button "Guardar" at bounding box center [769, 103] width 87 height 27
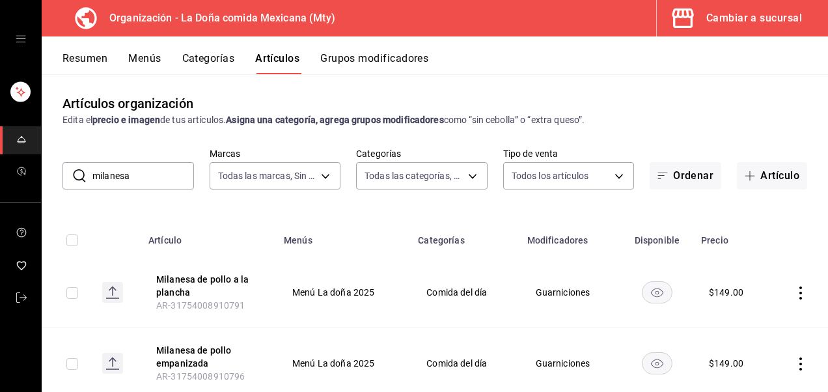
click at [151, 55] on button "Menús" at bounding box center [144, 63] width 33 height 22
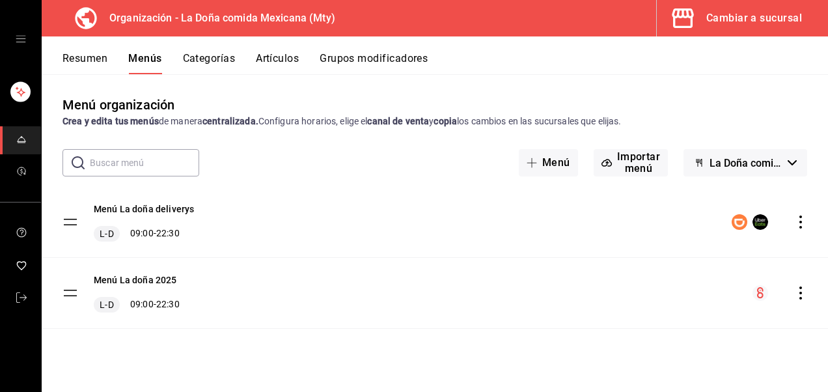
click at [800, 292] on icon "actions" at bounding box center [800, 292] width 13 height 13
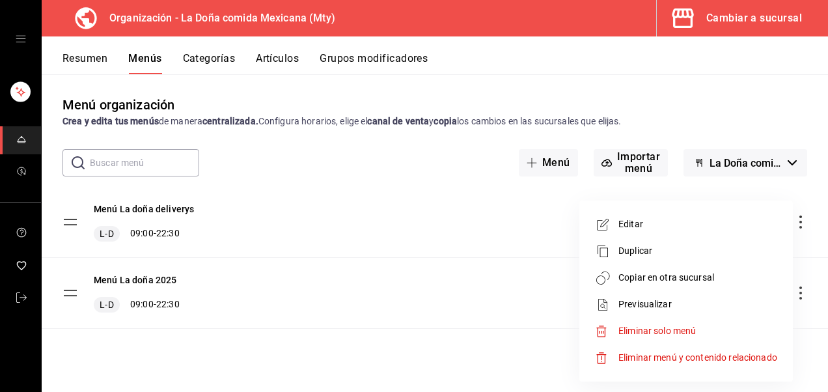
click at [686, 281] on span "Copiar en otra sucursal" at bounding box center [698, 278] width 159 height 14
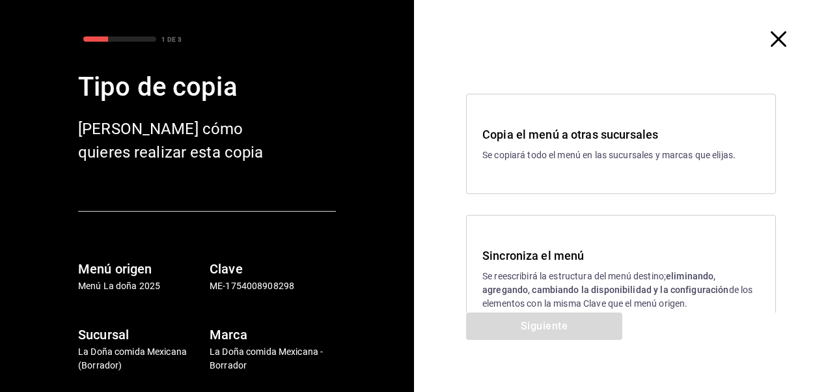
click at [630, 241] on div "Sincroniza el menú Se reescribirá la estructura del menú destino; eliminando, a…" at bounding box center [621, 279] width 310 height 128
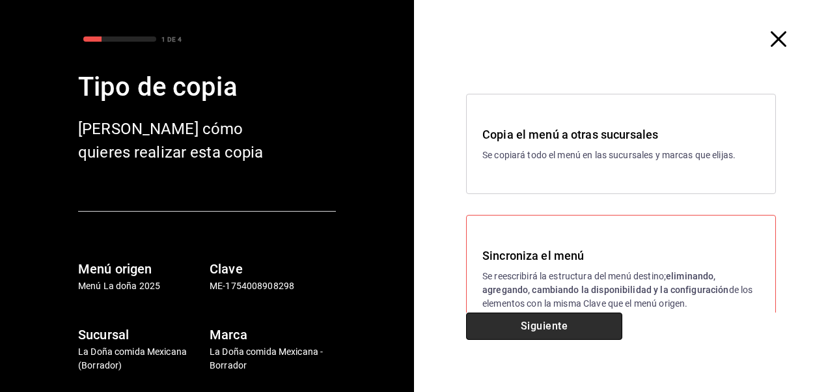
click at [533, 321] on button "Siguiente" at bounding box center [544, 326] width 156 height 27
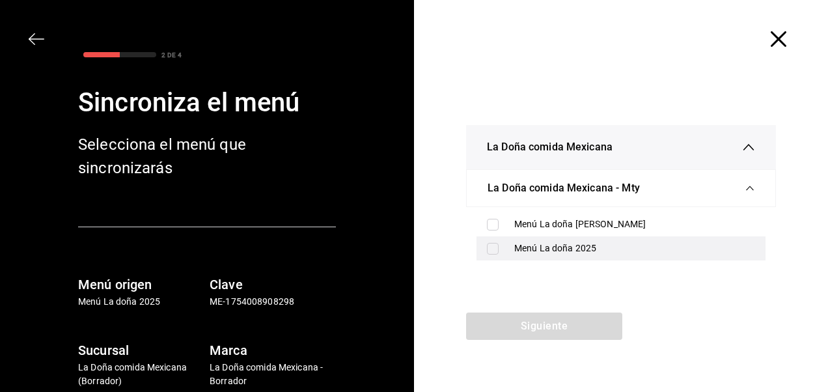
click at [502, 249] on label at bounding box center [495, 249] width 17 height 12
click at [499, 249] on input "checkbox" at bounding box center [493, 249] width 12 height 12
click at [489, 249] on input "checkbox" at bounding box center [493, 249] width 12 height 12
checkbox input "true"
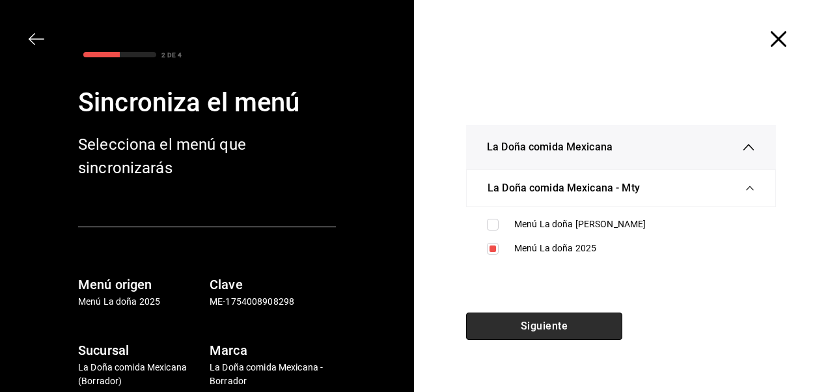
click at [525, 328] on button "Siguiente" at bounding box center [544, 326] width 156 height 27
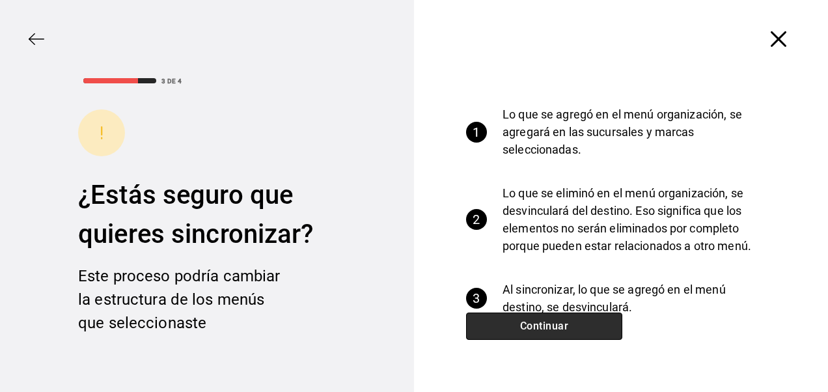
click at [527, 328] on button "Continuar" at bounding box center [544, 326] width 156 height 27
